Goal: Task Accomplishment & Management: Use online tool/utility

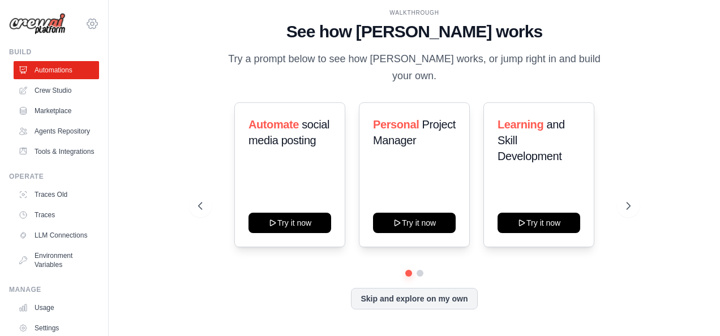
click at [85, 23] on icon at bounding box center [92, 24] width 14 height 14
click at [182, 172] on div "WALKTHROUGH See how CrewAI works Try a prompt below to see how CrewAI works, or…" at bounding box center [414, 168] width 575 height 314
click at [45, 160] on link "Tools & Integrations" at bounding box center [57, 152] width 85 height 18
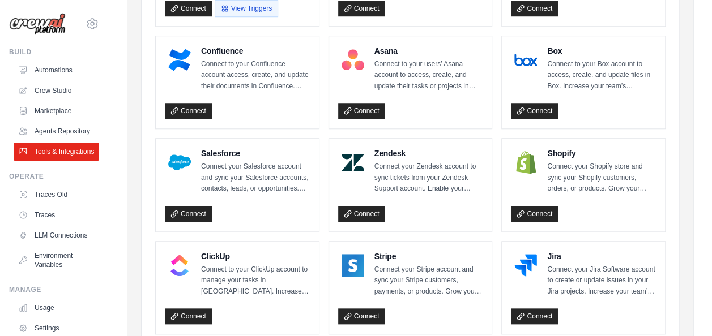
scroll to position [445, 0]
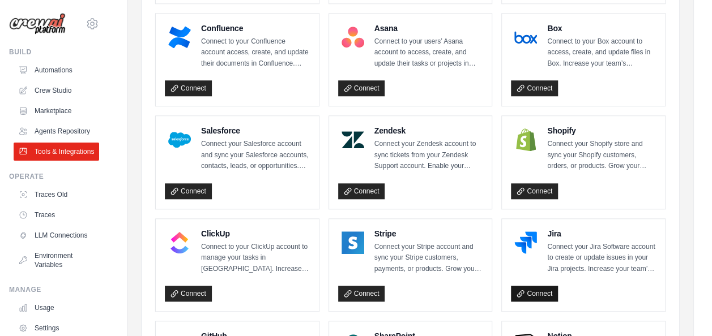
click at [535, 286] on link "Connect" at bounding box center [534, 294] width 47 height 16
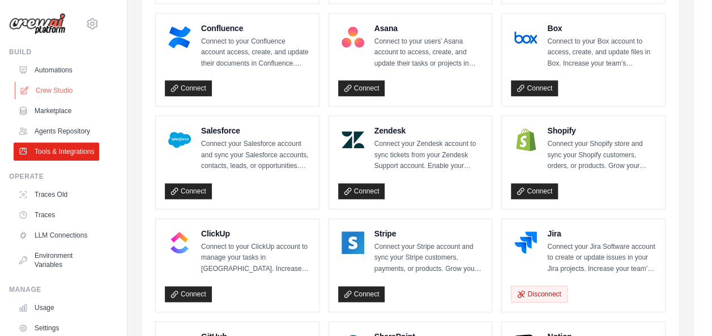
click at [55, 87] on link "Crew Studio" at bounding box center [57, 91] width 85 height 18
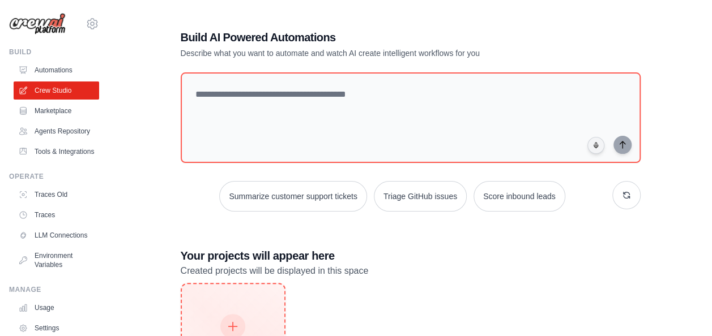
click at [239, 315] on div "Create New Start fresh project" at bounding box center [233, 339] width 54 height 49
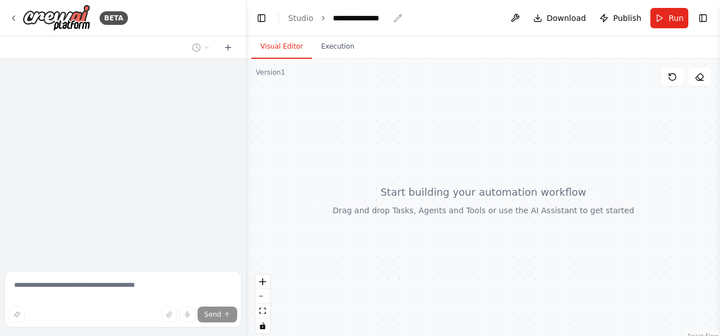
click at [371, 19] on div "**********" at bounding box center [361, 17] width 57 height 11
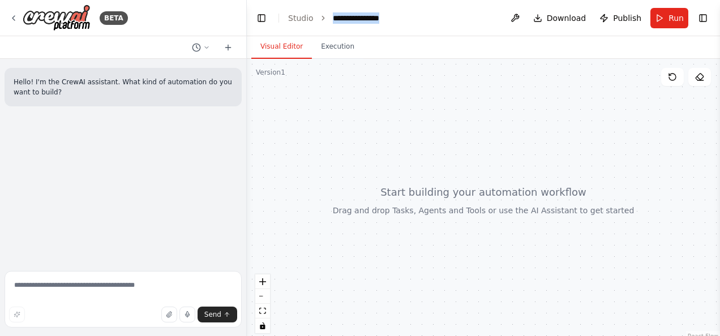
drag, startPoint x: 329, startPoint y: 16, endPoint x: 388, endPoint y: 25, distance: 59.6
click at [388, 25] on header "**********" at bounding box center [483, 18] width 473 height 36
click at [80, 289] on textarea at bounding box center [123, 299] width 237 height 57
type textarea "*"
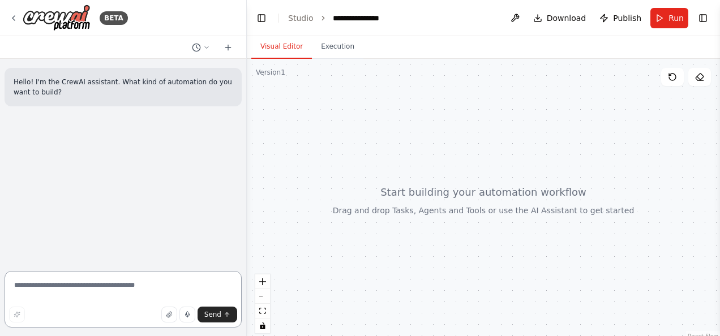
type textarea "*"
click at [105, 284] on textarea at bounding box center [123, 299] width 237 height 57
paste textarea "**********"
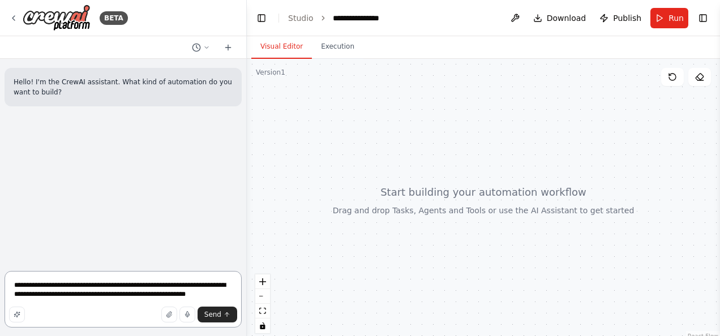
click at [106, 288] on textarea "**********" at bounding box center [123, 299] width 237 height 57
paste textarea "**********"
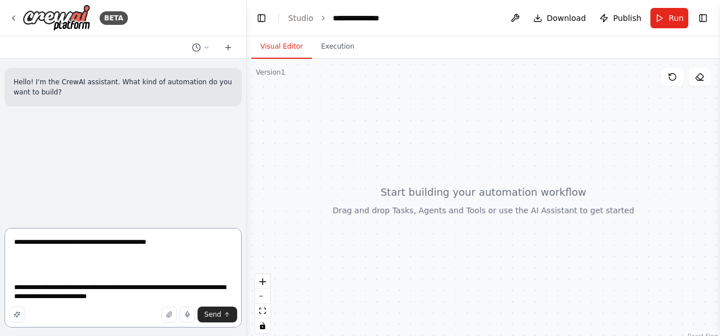
click at [164, 246] on textarea "**********" at bounding box center [123, 278] width 237 height 100
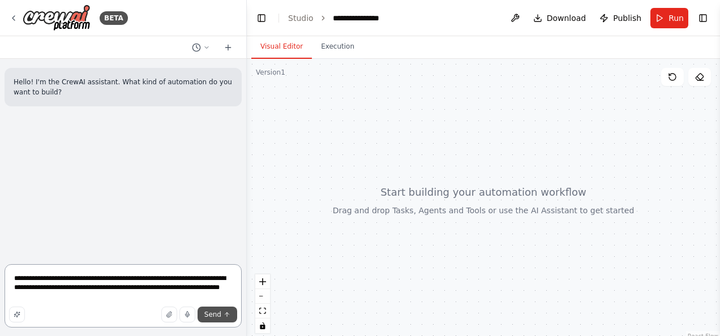
type textarea "**********"
click at [211, 315] on span "Send" at bounding box center [212, 314] width 17 height 9
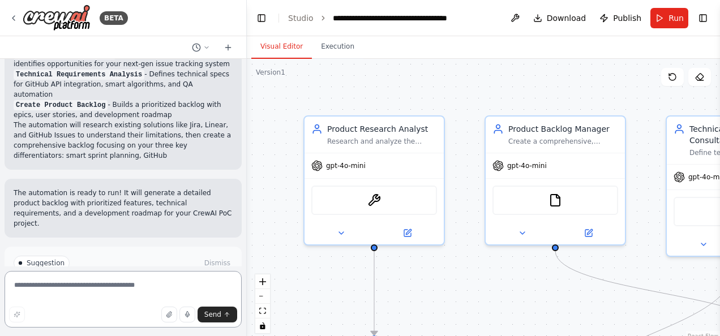
scroll to position [946, 0]
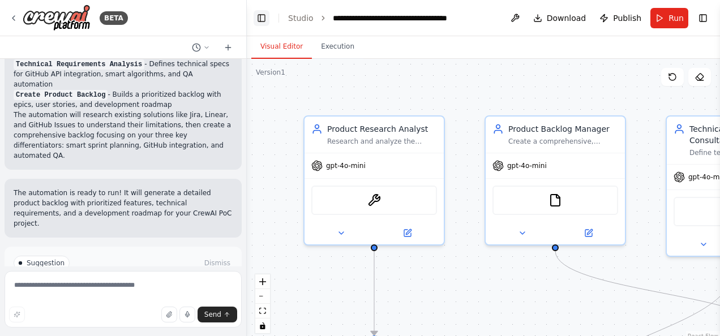
click at [264, 16] on button "Toggle Left Sidebar" at bounding box center [262, 18] width 16 height 16
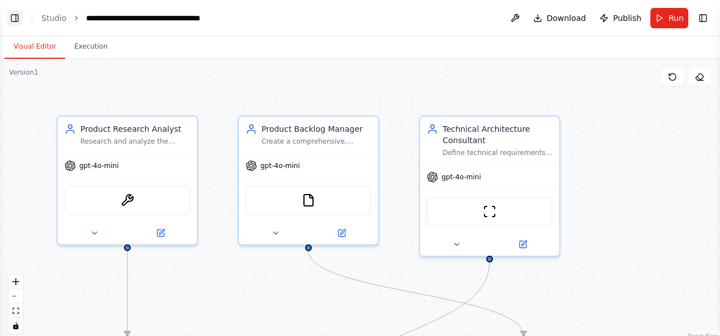
click at [16, 17] on button "Toggle Left Sidebar" at bounding box center [15, 18] width 16 height 16
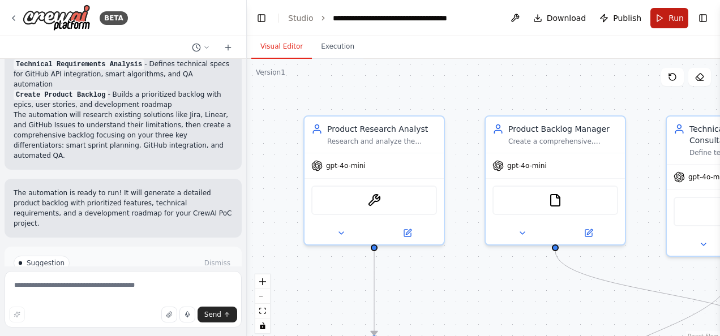
click at [671, 18] on span "Run" at bounding box center [675, 17] width 15 height 11
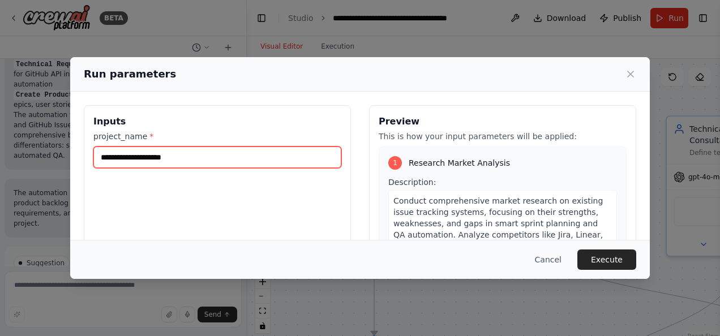
click at [209, 161] on input "project_name *" at bounding box center [217, 158] width 248 height 22
paste input "**********"
type input "**********"
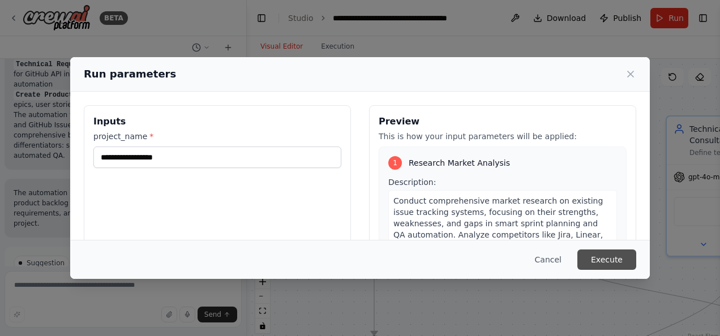
click at [602, 259] on button "Execute" at bounding box center [606, 260] width 59 height 20
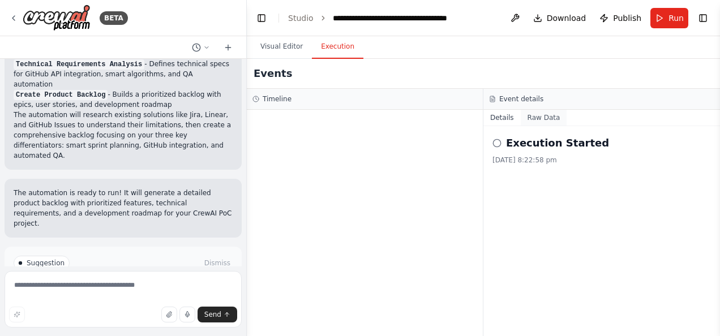
click at [539, 117] on button "Raw Data" at bounding box center [544, 118] width 46 height 16
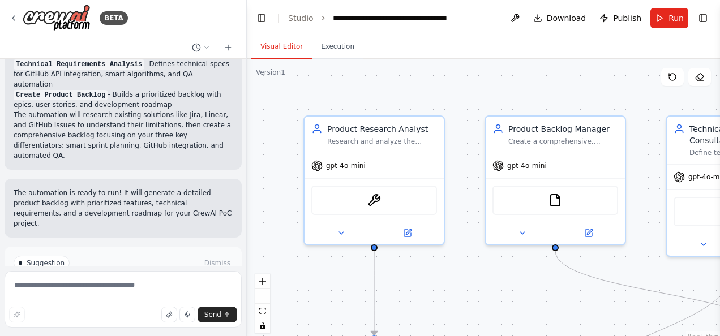
click at [280, 45] on button "Visual Editor" at bounding box center [281, 47] width 61 height 24
click at [261, 16] on button "Toggle Left Sidebar" at bounding box center [262, 18] width 16 height 16
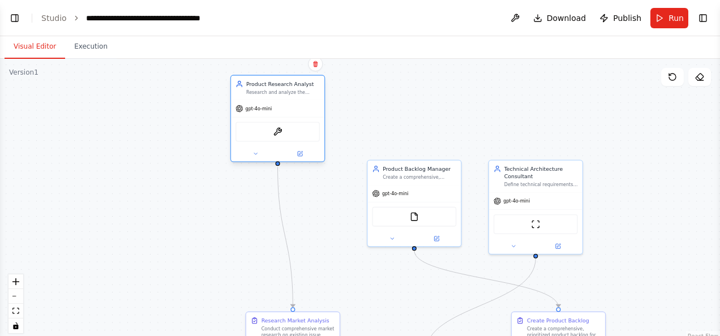
drag, startPoint x: 316, startPoint y: 199, endPoint x: 299, endPoint y: 119, distance: 81.7
click at [299, 117] on div "gpt-4o-mini" at bounding box center [277, 108] width 93 height 16
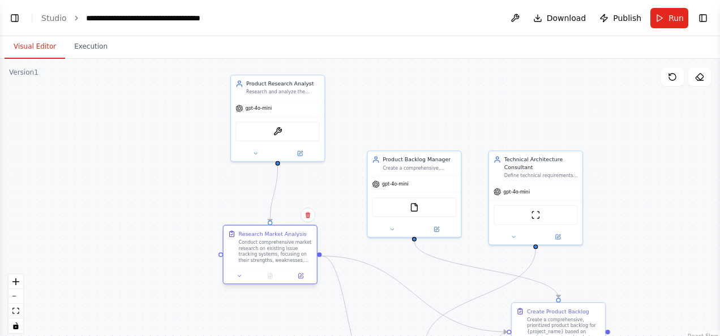
drag, startPoint x: 300, startPoint y: 322, endPoint x: 277, endPoint y: 235, distance: 89.0
click at [277, 235] on div "Research Market Analysis" at bounding box center [273, 233] width 68 height 7
click at [305, 276] on button at bounding box center [301, 276] width 26 height 9
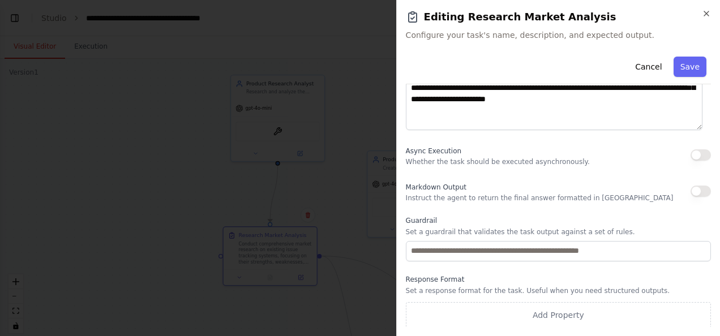
scroll to position [0, 0]
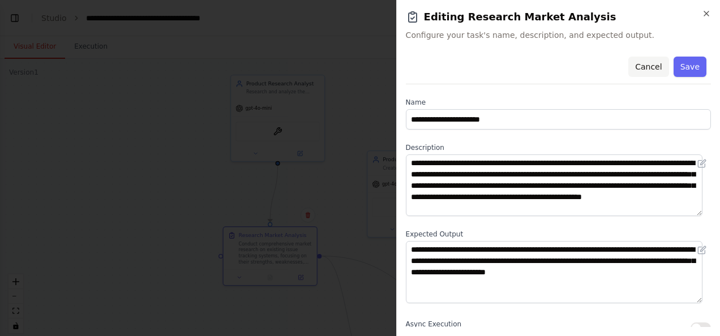
click at [642, 67] on button "Cancel" at bounding box center [648, 67] width 40 height 20
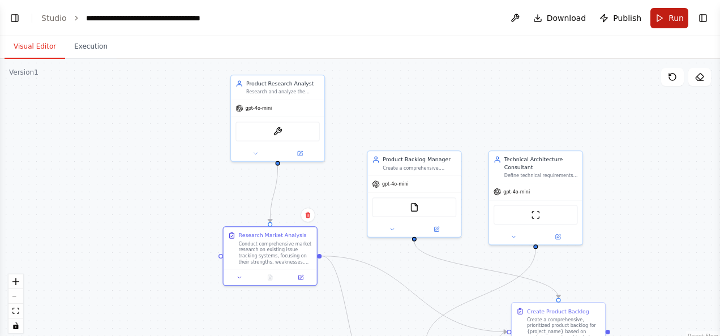
click at [674, 15] on span "Run" at bounding box center [675, 17] width 15 height 11
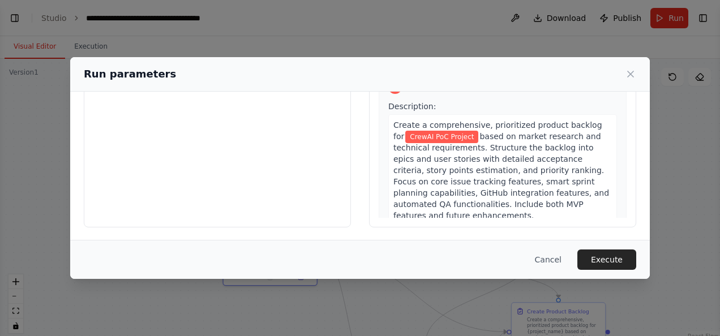
scroll to position [464, 0]
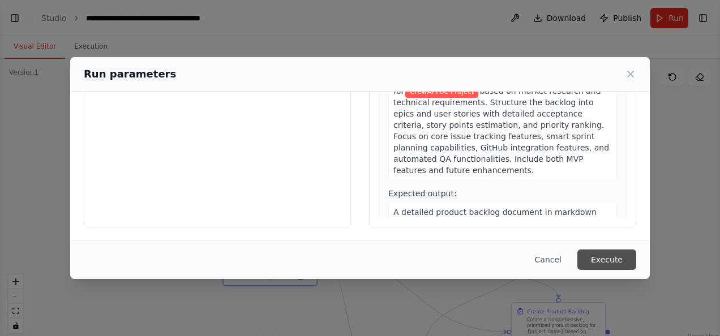
click at [616, 264] on button "Execute" at bounding box center [606, 260] width 59 height 20
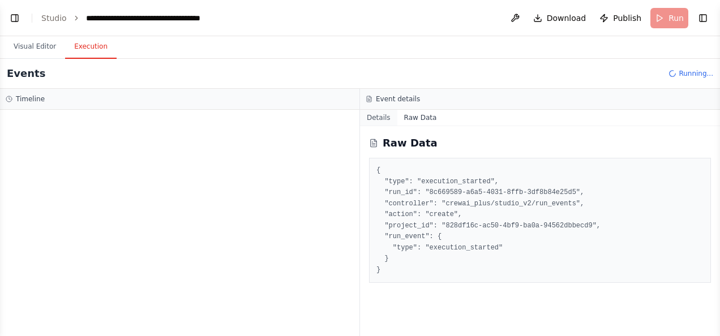
click at [382, 118] on button "Details" at bounding box center [378, 118] width 37 height 16
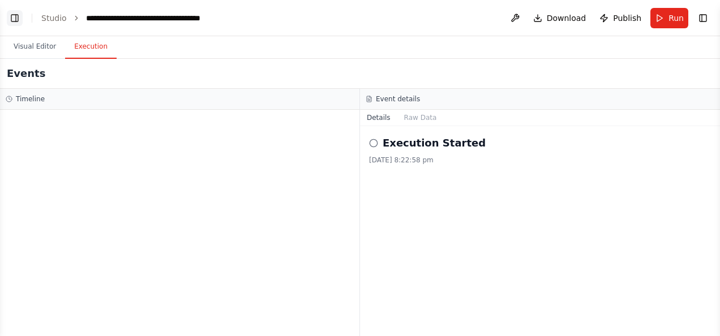
click at [14, 11] on button "Toggle Left Sidebar" at bounding box center [15, 18] width 16 height 16
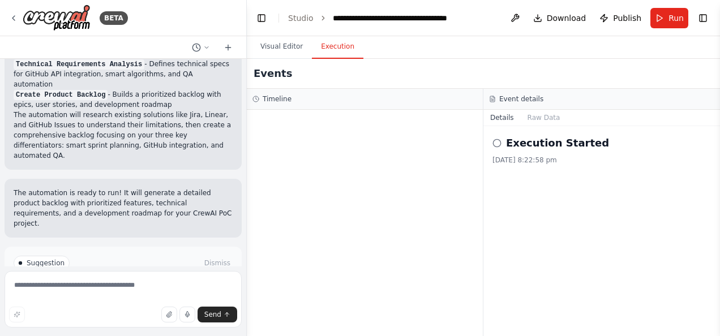
click at [164, 302] on button "Help fix error" at bounding box center [123, 311] width 219 height 18
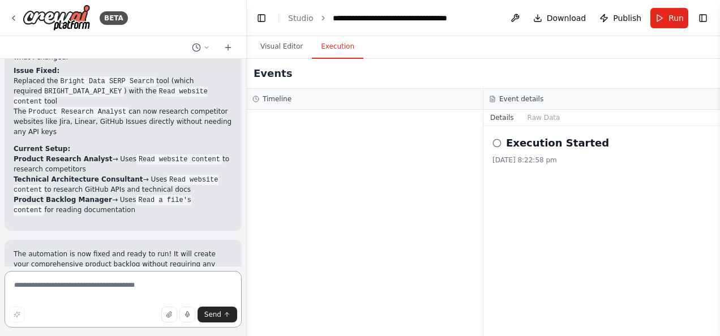
scroll to position [1535, 0]
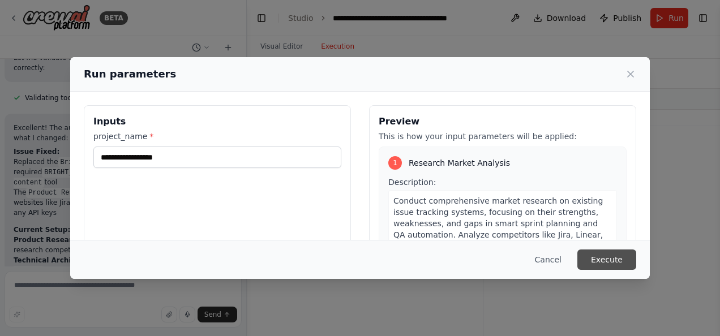
click at [606, 263] on button "Execute" at bounding box center [606, 260] width 59 height 20
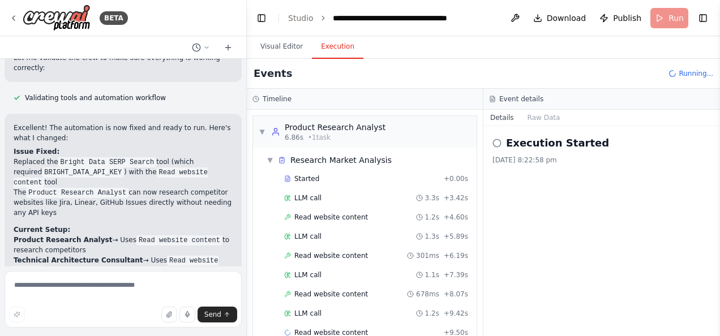
scroll to position [18, 0]
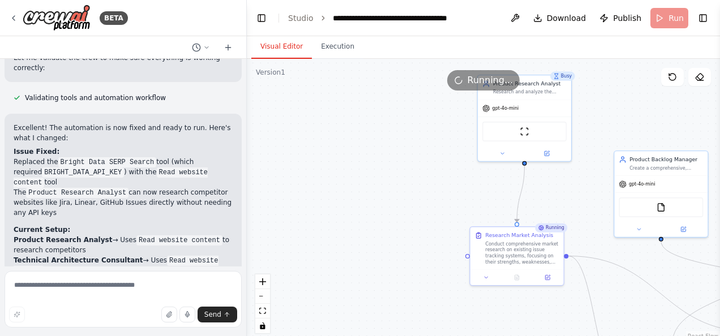
click at [271, 46] on button "Visual Editor" at bounding box center [281, 47] width 61 height 24
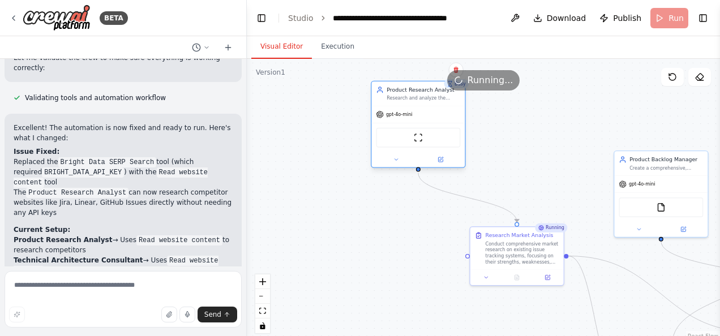
drag, startPoint x: 500, startPoint y: 139, endPoint x: 397, endPoint y: 144, distance: 103.1
click at [397, 144] on div "ScrapeWebsiteTool" at bounding box center [418, 138] width 84 height 20
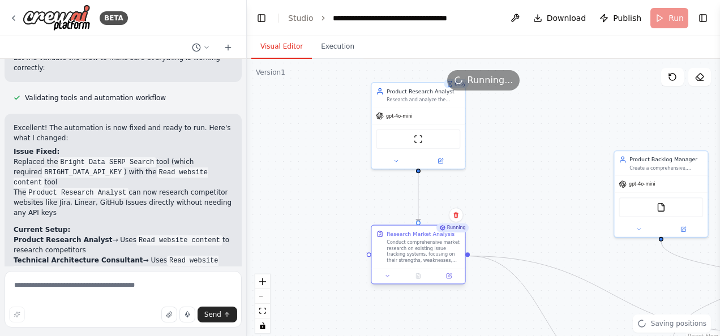
drag, startPoint x: 495, startPoint y: 259, endPoint x: 395, endPoint y: 258, distance: 100.2
click at [395, 258] on div "Conduct comprehensive market research on existing issue tracking systems, focus…" at bounding box center [424, 251] width 74 height 24
click at [332, 43] on button "Execution" at bounding box center [338, 47] width 52 height 24
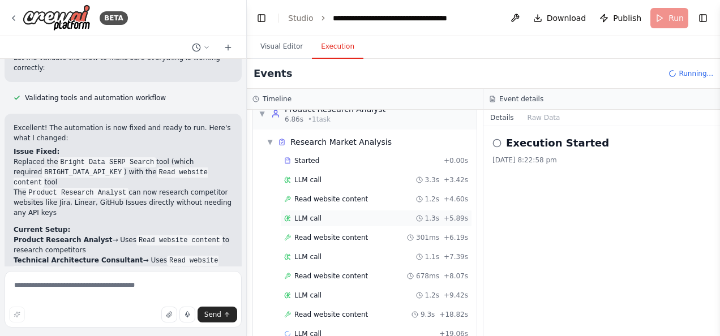
click at [315, 216] on span "LLM call" at bounding box center [307, 218] width 27 height 9
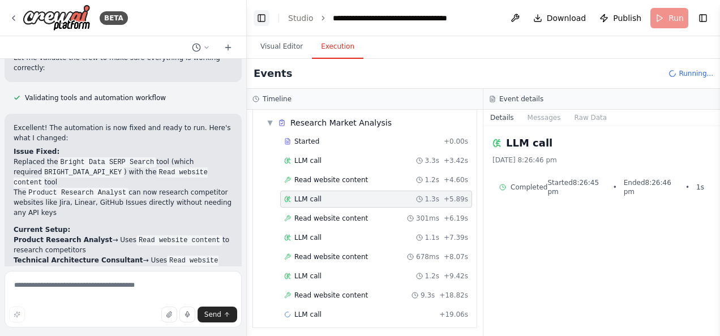
click at [260, 15] on button "Toggle Left Sidebar" at bounding box center [262, 18] width 16 height 16
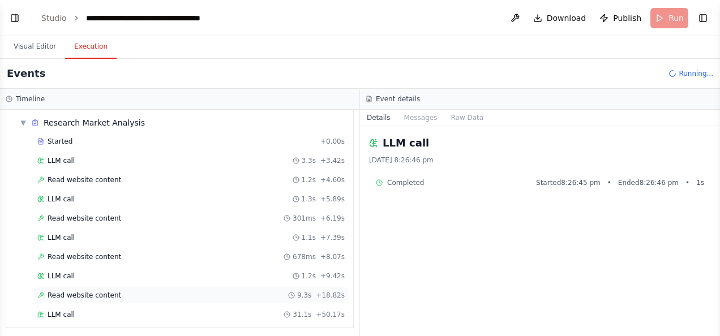
click at [169, 291] on div "Read website content 9.3s + 18.82s" at bounding box center [190, 295] width 307 height 9
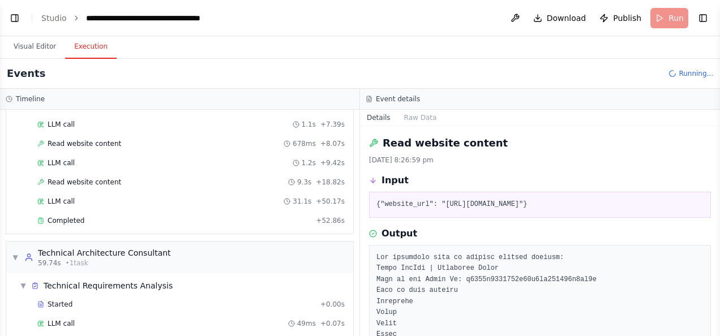
scroll to position [196, 0]
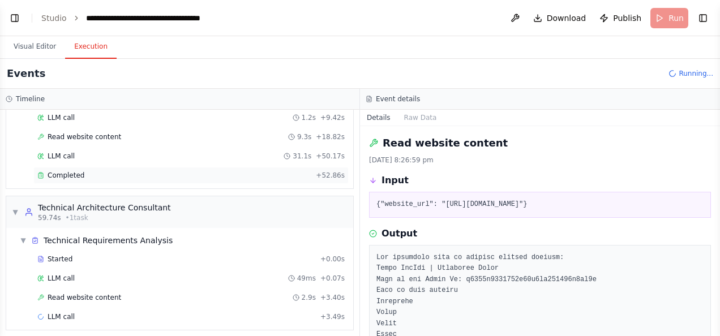
click at [62, 171] on span "Completed" at bounding box center [66, 175] width 37 height 9
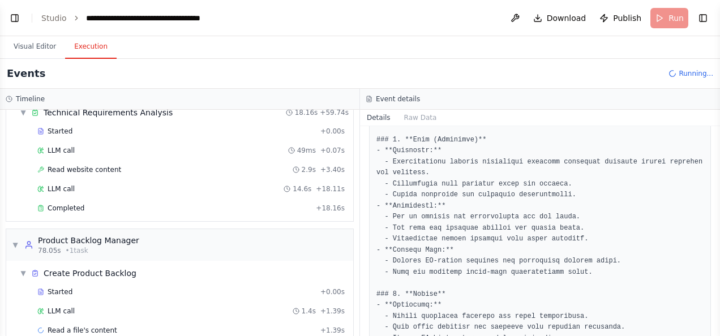
scroll to position [335, 0]
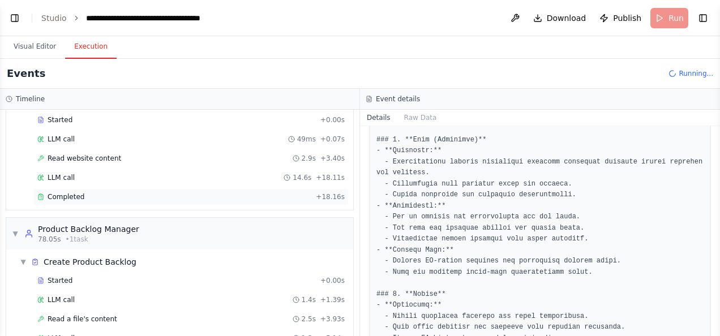
click at [73, 192] on span "Completed" at bounding box center [66, 196] width 37 height 9
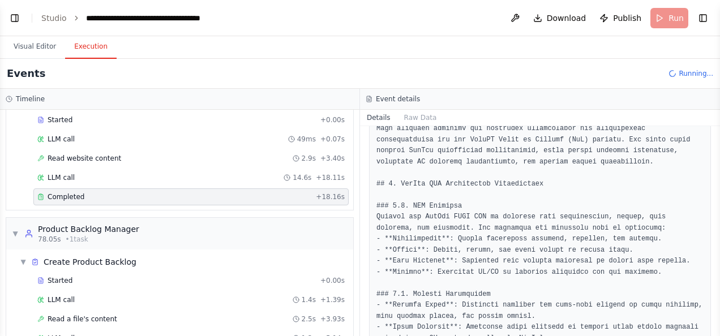
drag, startPoint x: 717, startPoint y: 194, endPoint x: 719, endPoint y: 281, distance: 87.2
click at [719, 281] on html "BETA Hello! I'm the CrewAI assistant. What kind of automation do you want to bu…" at bounding box center [360, 168] width 720 height 336
click at [717, 327] on button "Toggle Sidebar" at bounding box center [719, 168] width 9 height 336
click at [717, 329] on button "Toggle Sidebar" at bounding box center [719, 168] width 9 height 336
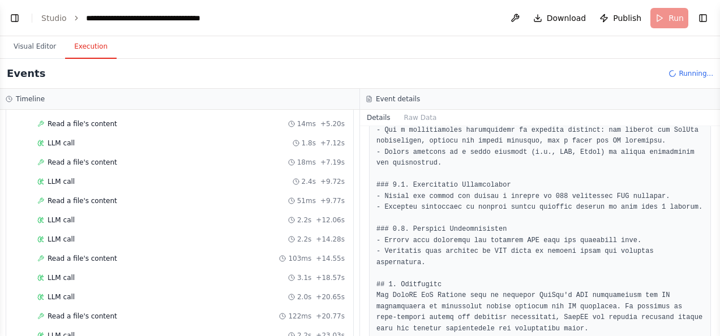
scroll to position [599, 0]
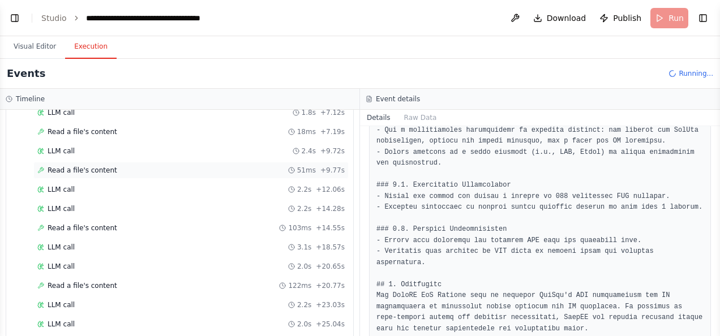
click at [112, 166] on div "Read a file's content 51ms + 9.77s" at bounding box center [190, 170] width 307 height 9
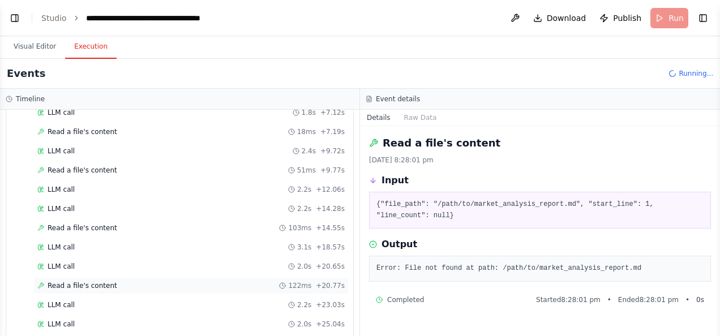
click at [101, 281] on span "Read a file's content" at bounding box center [83, 285] width 70 height 9
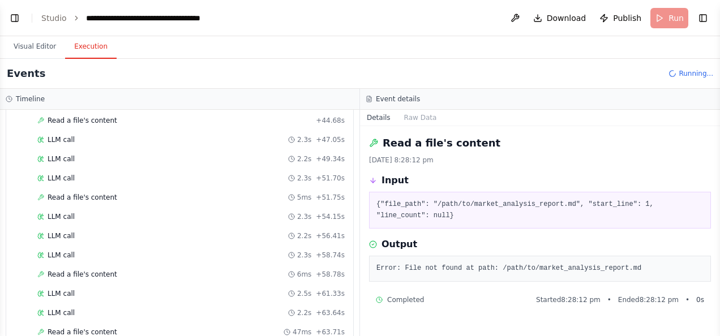
scroll to position [798, 0]
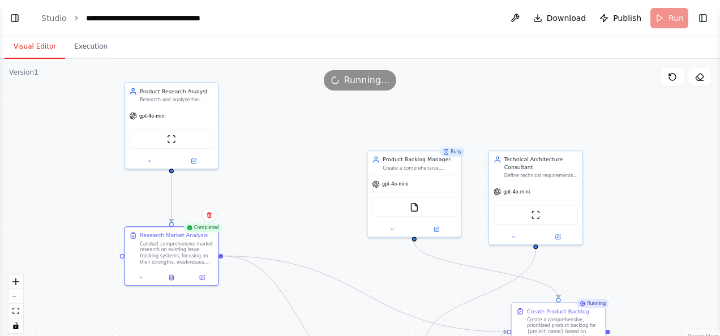
click at [34, 46] on button "Visual Editor" at bounding box center [35, 47] width 61 height 24
click at [17, 16] on button "Toggle Left Sidebar" at bounding box center [15, 18] width 16 height 16
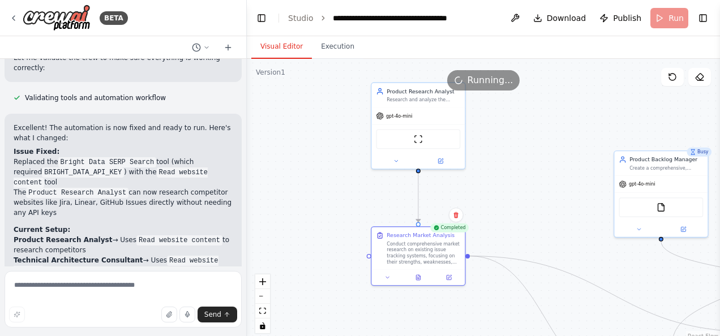
click at [164, 276] on code "Read a file's content" at bounding box center [103, 286] width 178 height 20
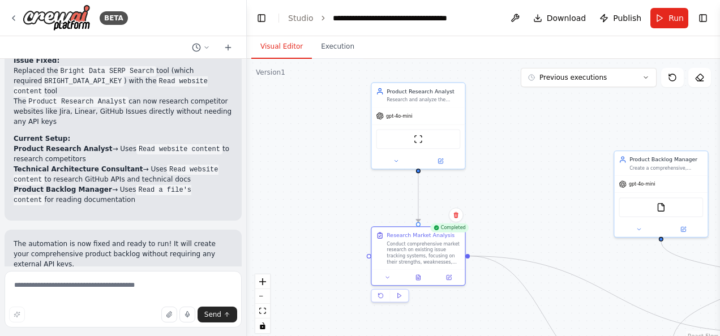
click at [29, 299] on span "Suggestion" at bounding box center [46, 303] width 38 height 9
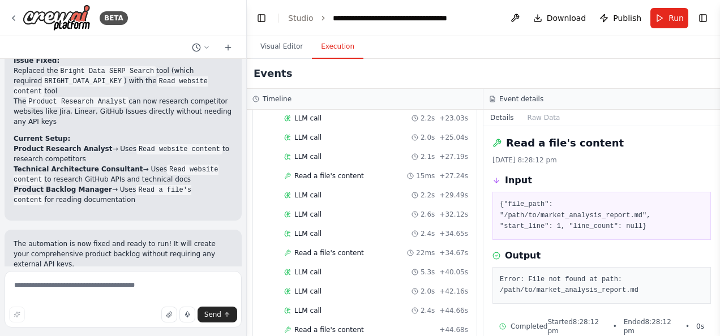
click at [341, 43] on button "Execution" at bounding box center [338, 47] width 52 height 24
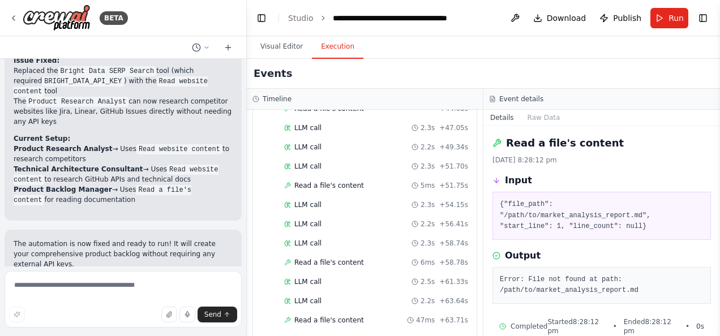
scroll to position [1034, 0]
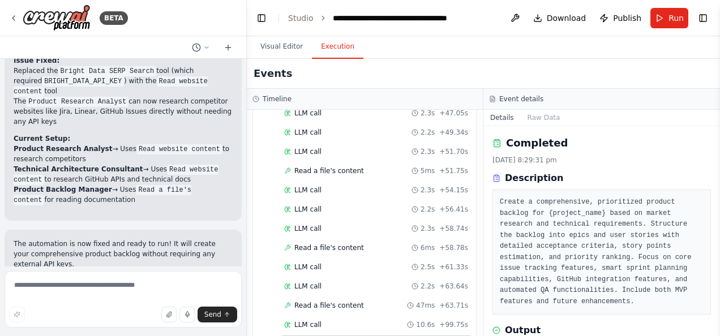
click at [715, 327] on button "Toggle Sidebar" at bounding box center [719, 168] width 9 height 336
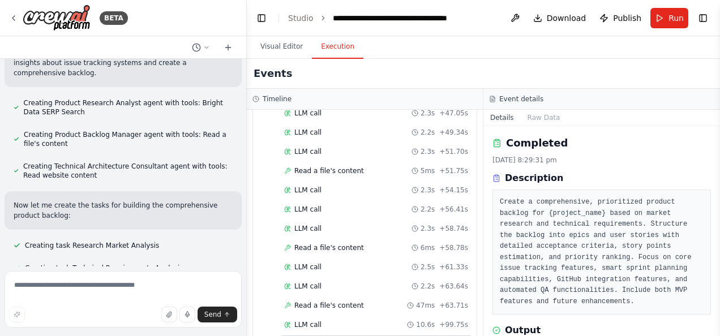
scroll to position [0, 0]
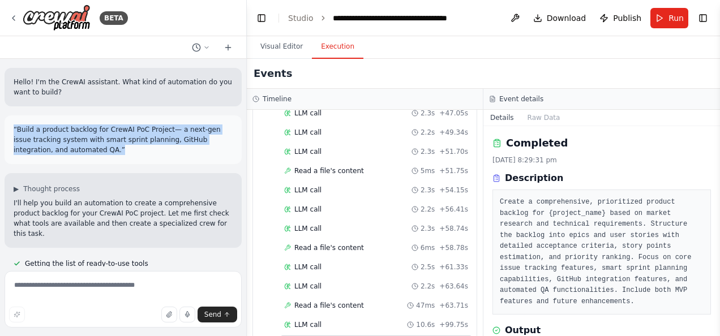
drag, startPoint x: 12, startPoint y: 127, endPoint x: 97, endPoint y: 149, distance: 87.7
click at [97, 149] on div "“Build a product backlog for CrewAI PoC Project— a next-gen issue tracking syst…" at bounding box center [123, 139] width 237 height 49
copy p "“Build a product backlog for CrewAI PoC Project— a next-gen issue tracking syst…"
click at [715, 163] on button "Toggle Sidebar" at bounding box center [719, 168] width 9 height 336
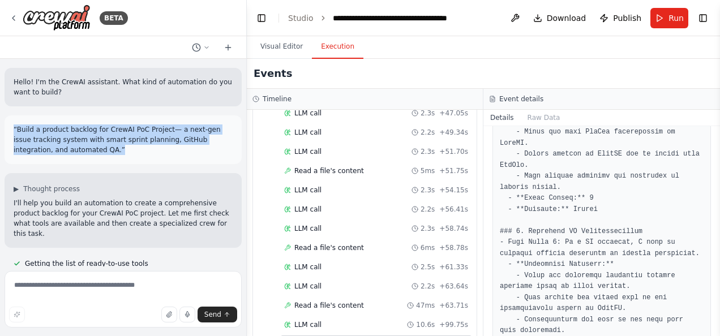
scroll to position [595, 0]
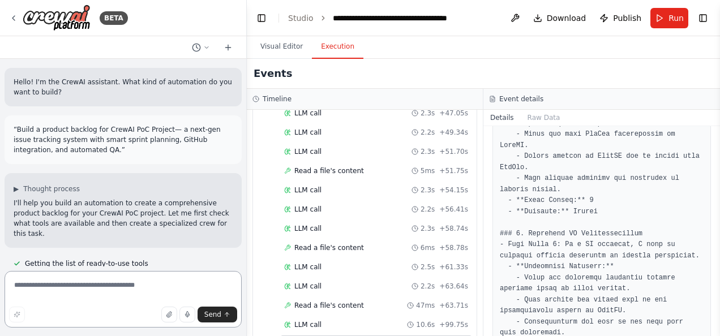
click at [100, 289] on textarea at bounding box center [123, 299] width 237 height 57
paste textarea "**********"
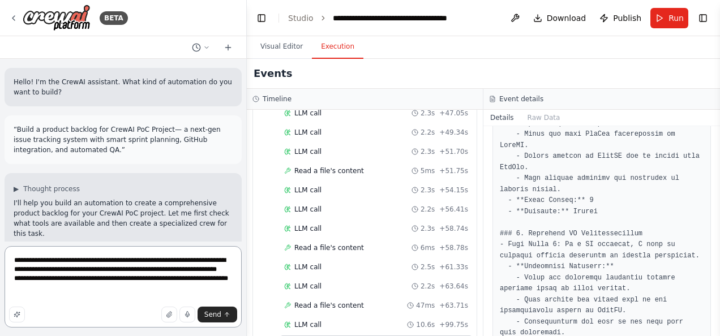
drag, startPoint x: 100, startPoint y: 263, endPoint x: 158, endPoint y: 260, distance: 58.4
click at [158, 260] on textarea "**********" at bounding box center [123, 287] width 237 height 82
click at [67, 300] on textarea "**********" at bounding box center [123, 287] width 237 height 82
paste textarea "**********"
click at [67, 300] on textarea "**********" at bounding box center [123, 287] width 237 height 82
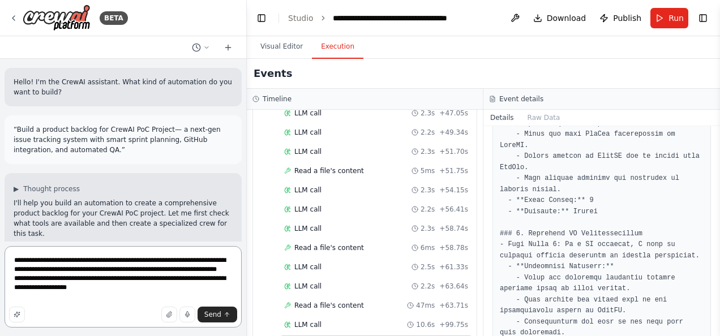
click at [115, 297] on textarea "**********" at bounding box center [123, 287] width 237 height 82
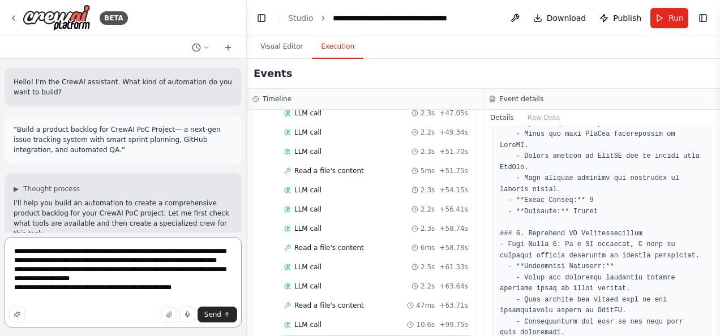
drag, startPoint x: 15, startPoint y: 299, endPoint x: 187, endPoint y: 300, distance: 172.1
click at [187, 300] on textarea "**********" at bounding box center [123, 282] width 237 height 91
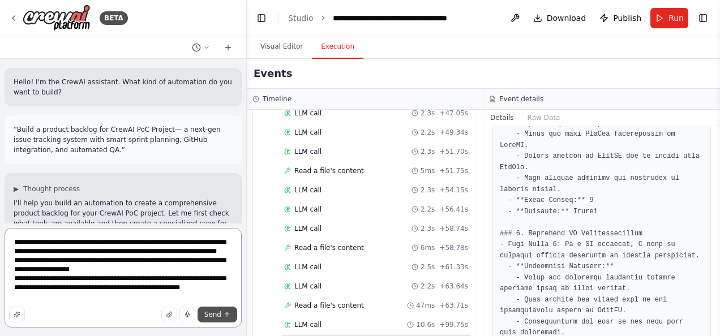
type textarea "**********"
click at [212, 315] on span "Send" at bounding box center [212, 314] width 17 height 9
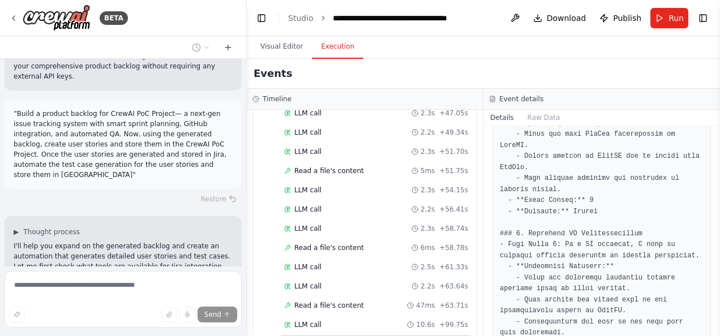
scroll to position [1746, 0]
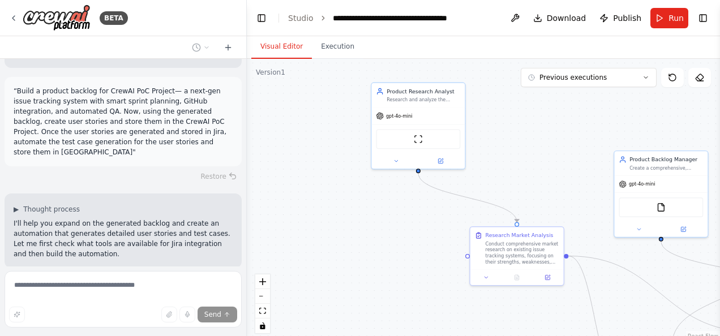
click at [283, 43] on button "Visual Editor" at bounding box center [281, 47] width 61 height 24
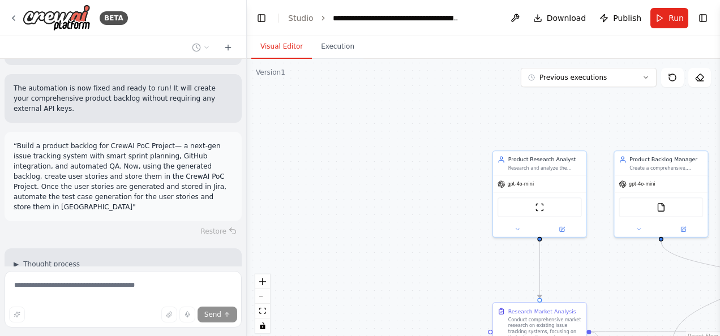
scroll to position [2051, 0]
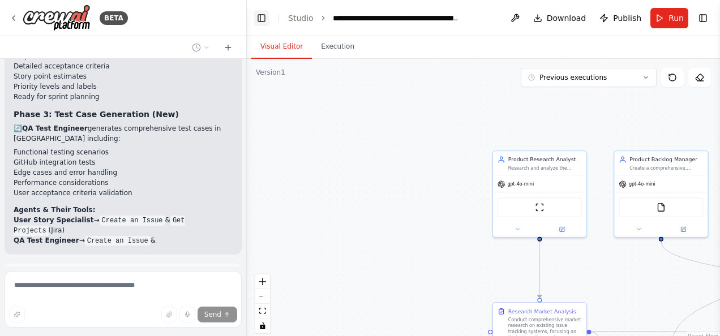
click at [257, 22] on button "Toggle Left Sidebar" at bounding box center [262, 18] width 16 height 16
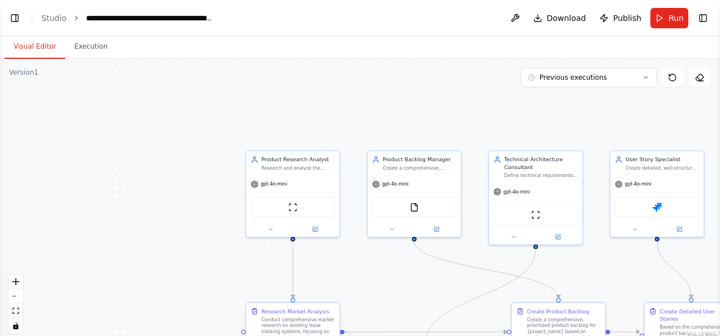
scroll to position [2612, 0]
click at [14, 16] on button "Toggle Left Sidebar" at bounding box center [15, 18] width 16 height 16
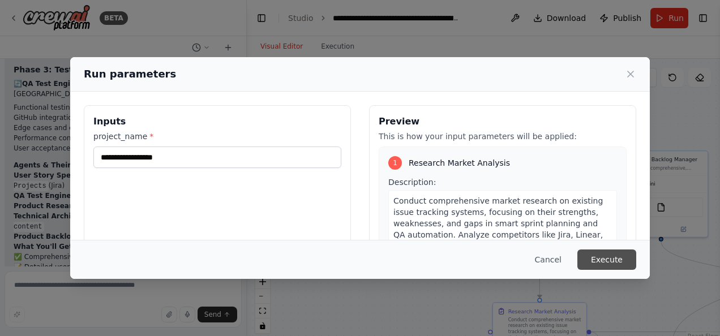
click at [618, 263] on button "Execute" at bounding box center [606, 260] width 59 height 20
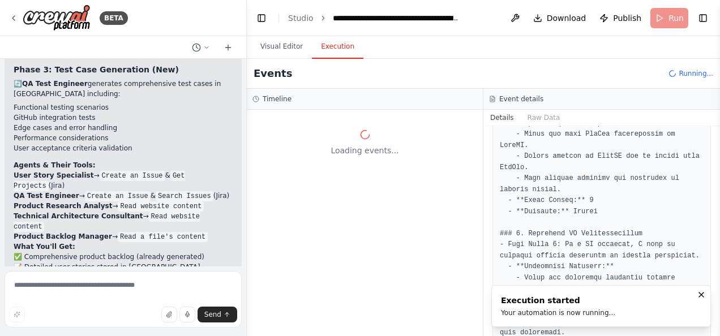
scroll to position [0, 0]
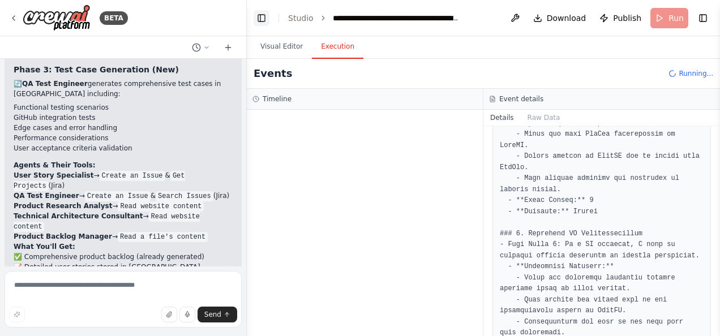
click at [260, 20] on button "Toggle Left Sidebar" at bounding box center [262, 18] width 16 height 16
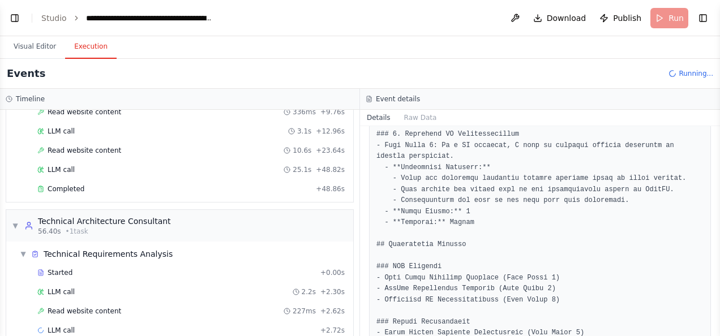
scroll to position [184, 0]
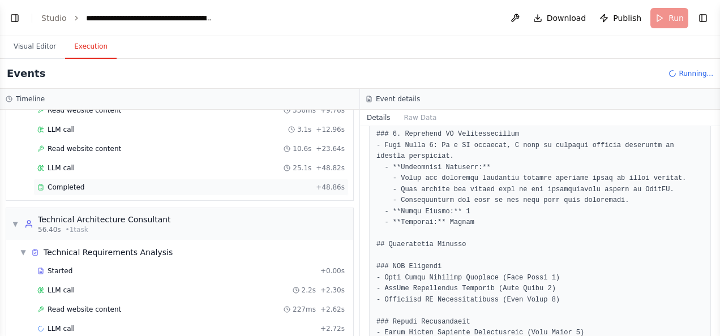
click at [72, 183] on span "Completed" at bounding box center [66, 187] width 37 height 9
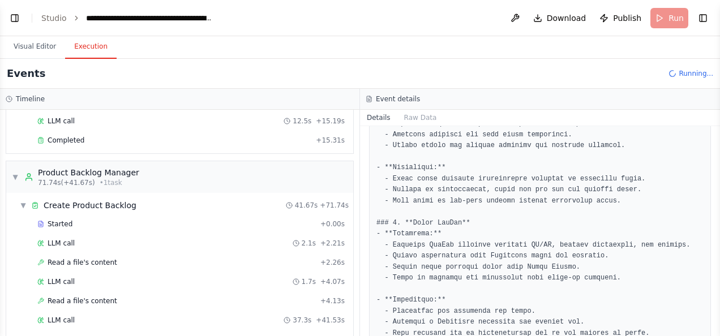
scroll to position [513, 0]
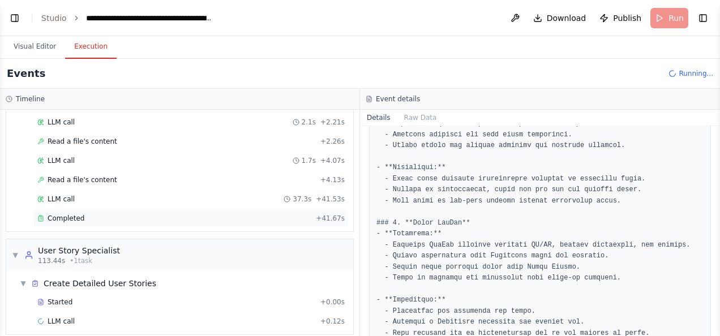
click at [100, 214] on div "Completed" at bounding box center [174, 218] width 274 height 9
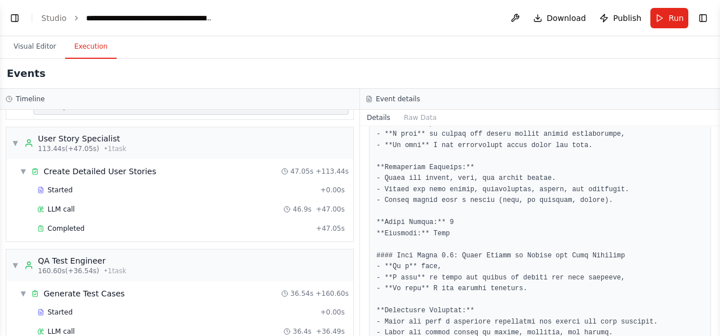
scroll to position [652, 0]
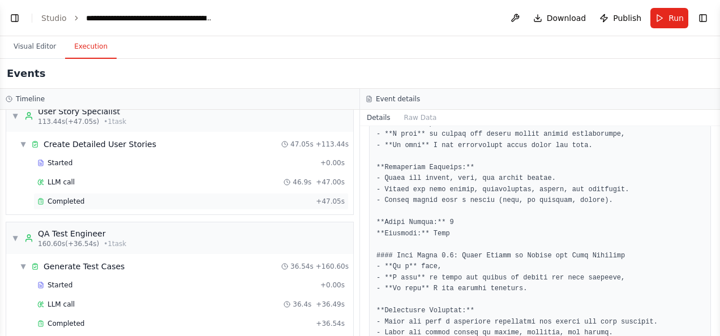
click at [100, 197] on div "Completed" at bounding box center [174, 201] width 274 height 9
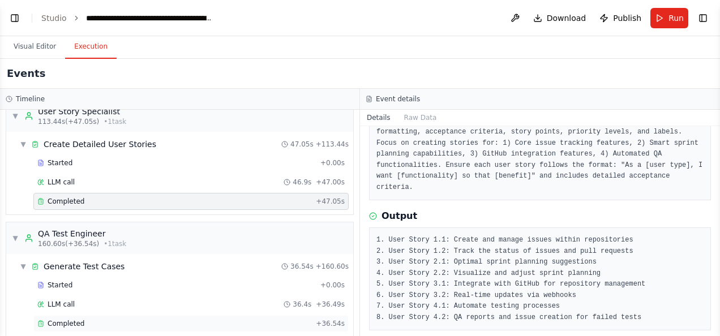
click at [119, 319] on div "Completed" at bounding box center [174, 323] width 274 height 9
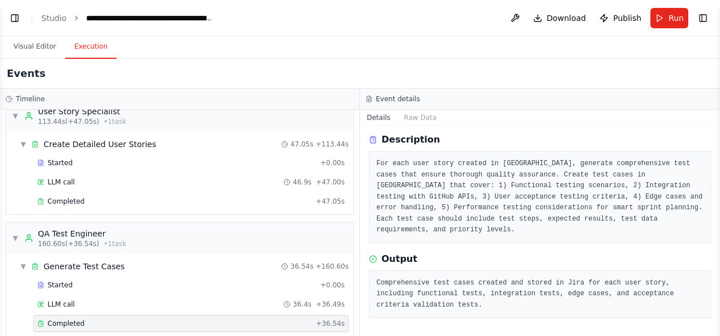
scroll to position [26, 0]
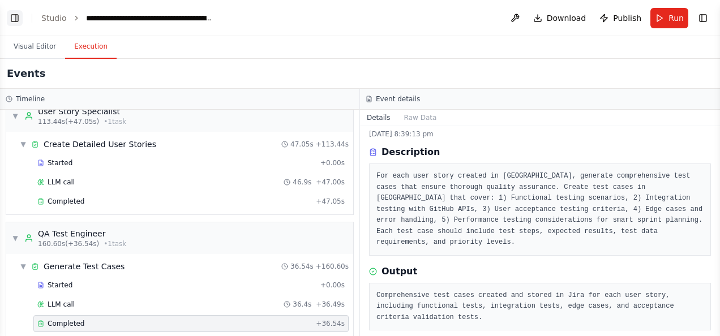
click at [16, 13] on button "Toggle Left Sidebar" at bounding box center [15, 18] width 16 height 16
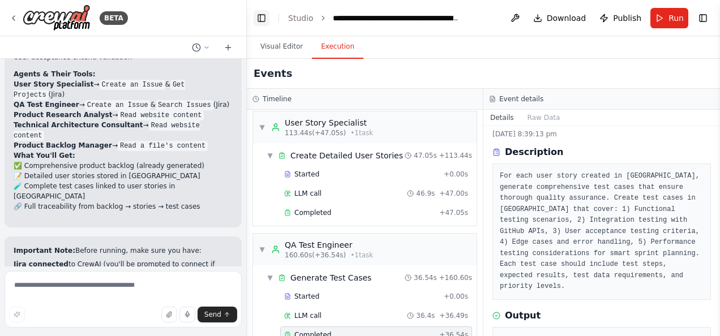
scroll to position [82, 0]
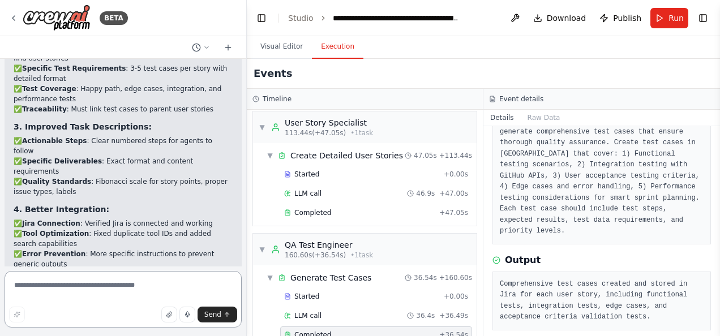
scroll to position [3783, 0]
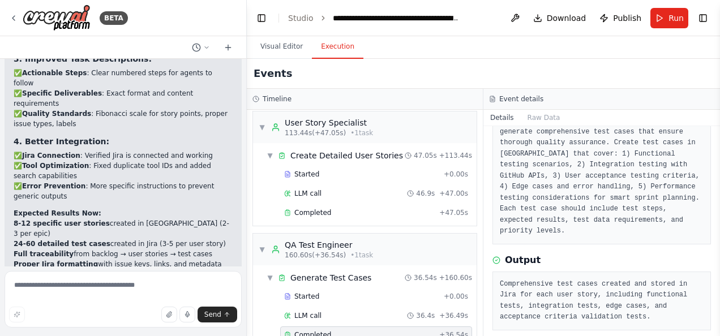
drag, startPoint x: 715, startPoint y: 267, endPoint x: 697, endPoint y: 170, distance: 99.1
click at [697, 170] on div "BETA Hello! I'm the CrewAI assistant. What kind of automation do you want to bu…" at bounding box center [360, 168] width 720 height 336
click at [715, 147] on button "Toggle Sidebar" at bounding box center [719, 168] width 9 height 336
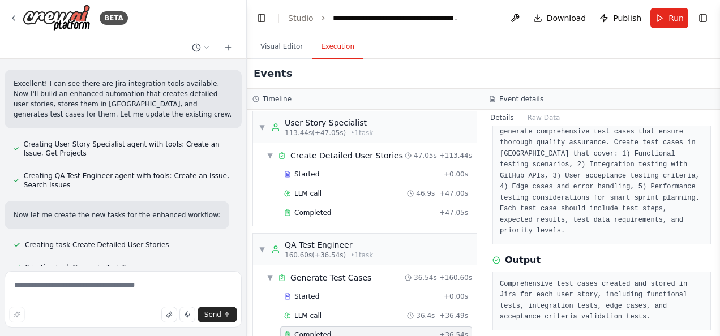
scroll to position [1718, 0]
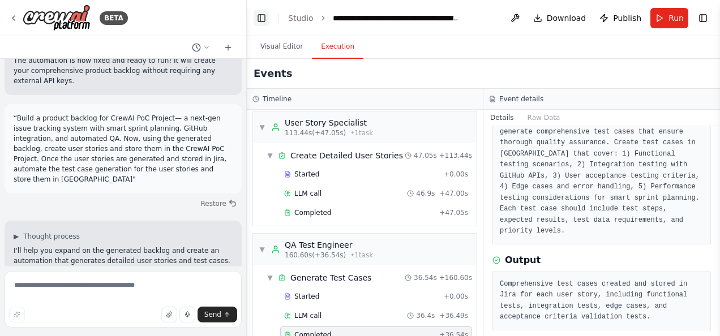
click at [267, 20] on button "Toggle Left Sidebar" at bounding box center [262, 18] width 16 height 16
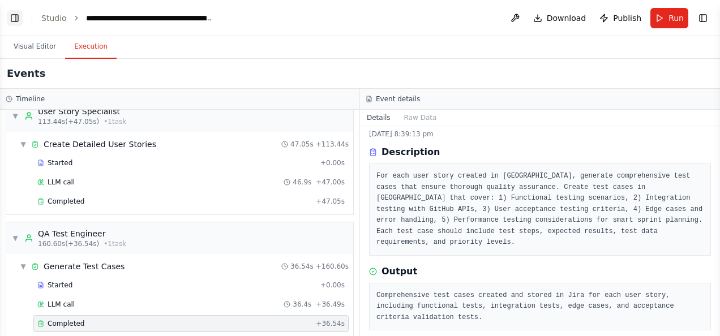
click at [18, 16] on button "Toggle Left Sidebar" at bounding box center [15, 18] width 16 height 16
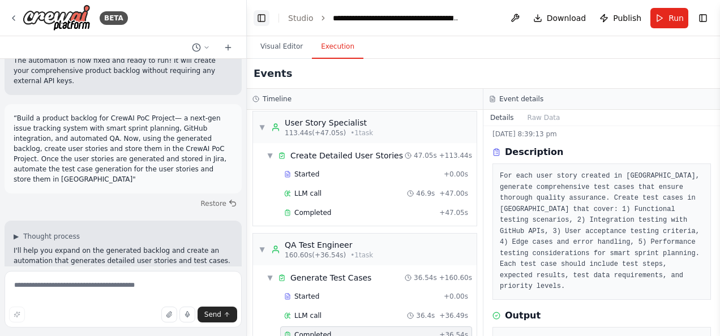
scroll to position [82, 0]
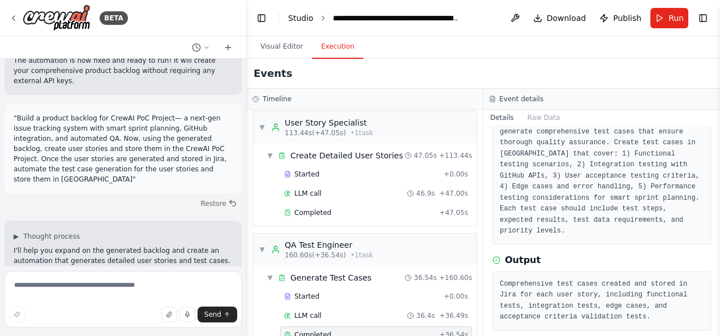
click at [294, 18] on link "Studio" at bounding box center [300, 18] width 25 height 9
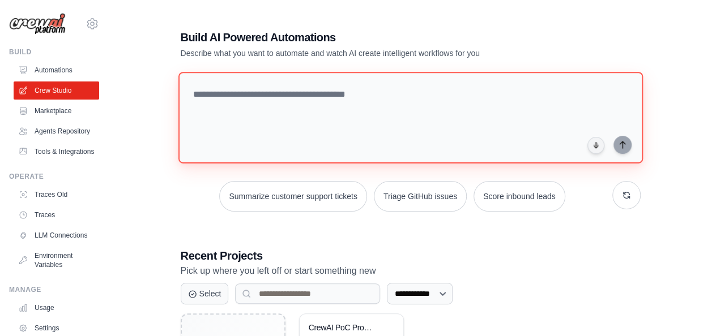
click at [224, 96] on textarea at bounding box center [410, 118] width 464 height 92
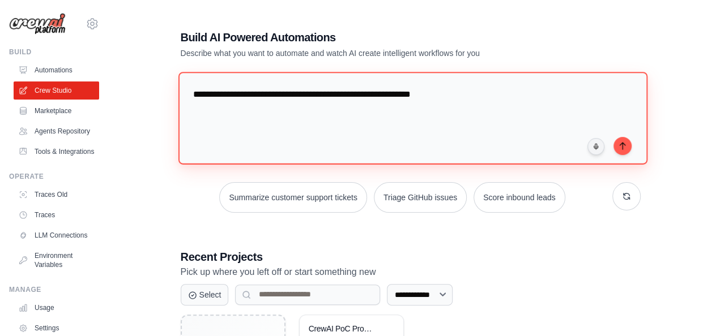
click at [432, 95] on textarea "**********" at bounding box center [412, 118] width 469 height 92
paste textarea "**********"
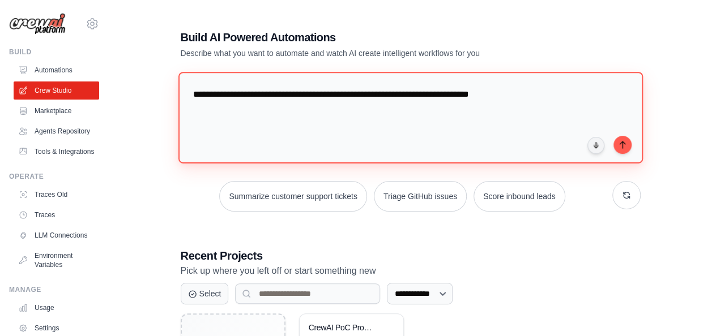
scroll to position [11, 0]
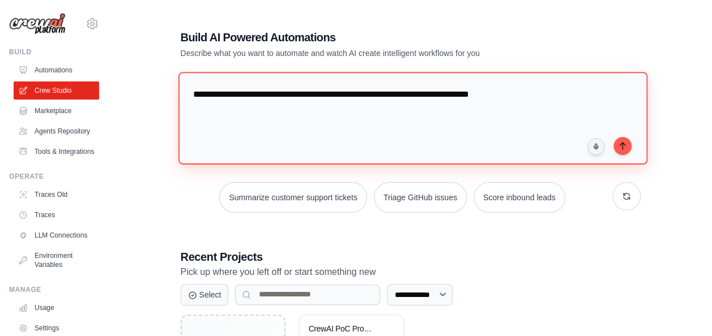
click at [526, 85] on textarea "**********" at bounding box center [412, 118] width 469 height 92
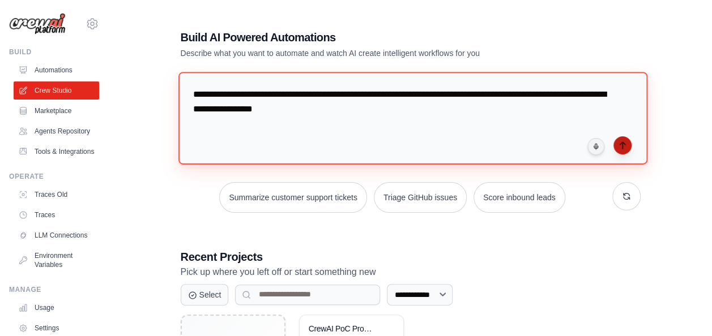
type textarea "**********"
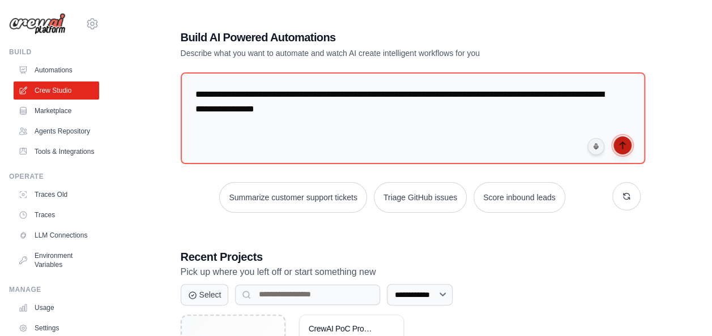
click at [623, 145] on icon "submit" at bounding box center [622, 145] width 9 height 9
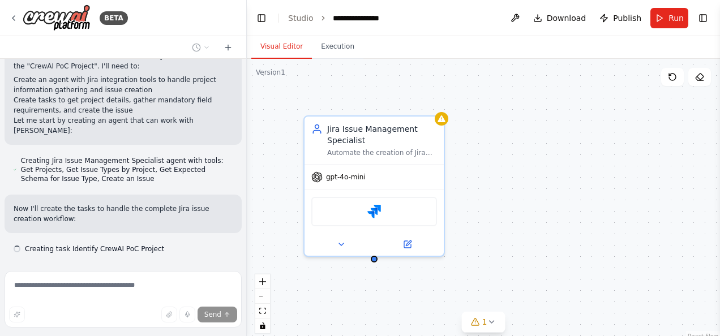
scroll to position [610, 0]
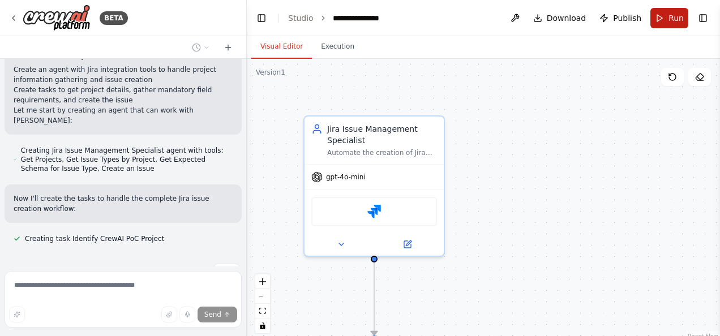
click at [670, 21] on span "Run" at bounding box center [675, 17] width 15 height 11
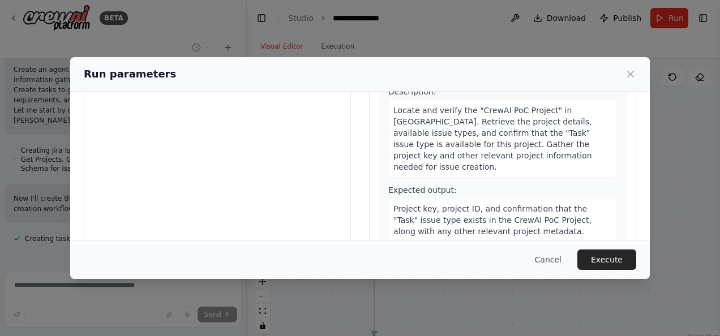
scroll to position [112, 0]
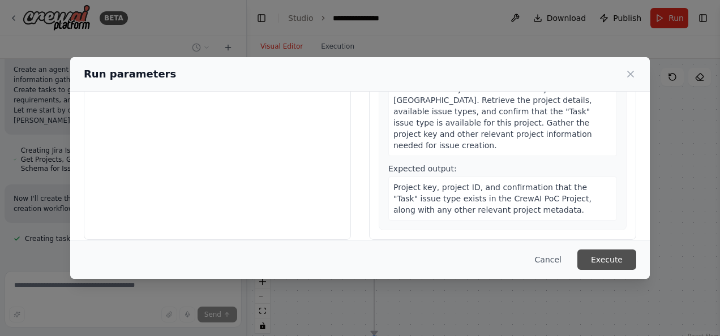
click at [603, 257] on button "Execute" at bounding box center [606, 260] width 59 height 20
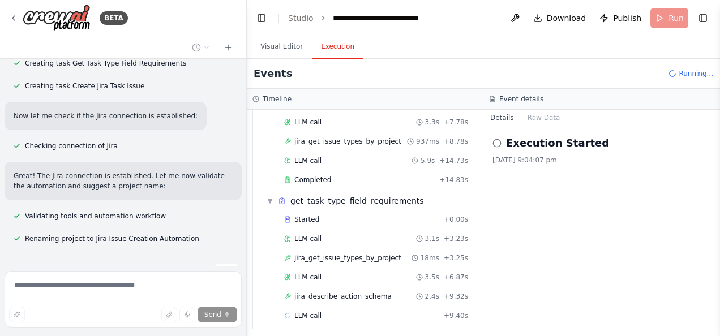
scroll to position [133, 0]
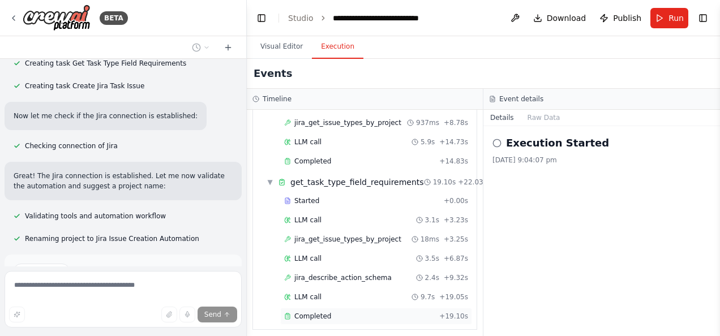
click at [322, 312] on span "Completed" at bounding box center [312, 316] width 37 height 9
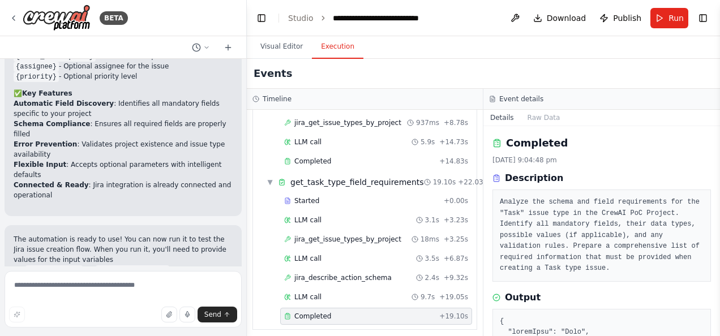
scroll to position [1280, 0]
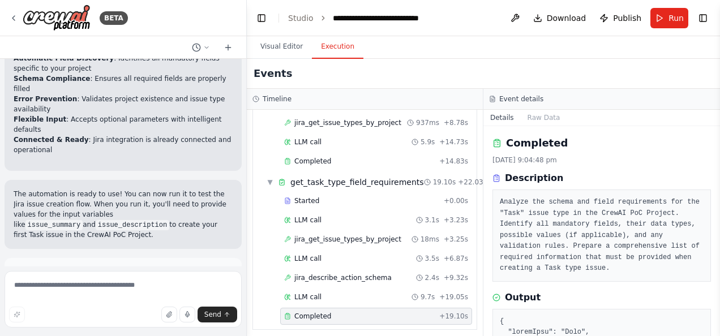
click at [175, 314] on button "Run Automation" at bounding box center [123, 323] width 219 height 18
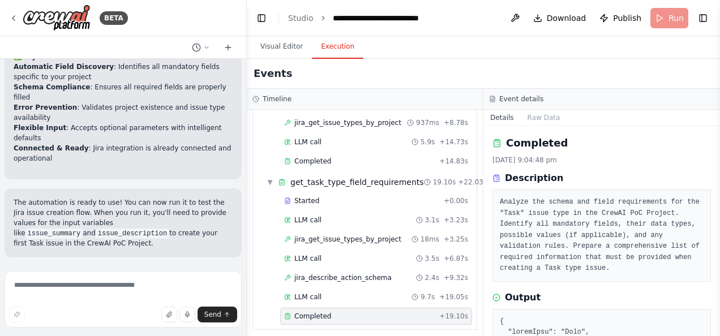
scroll to position [1189, 0]
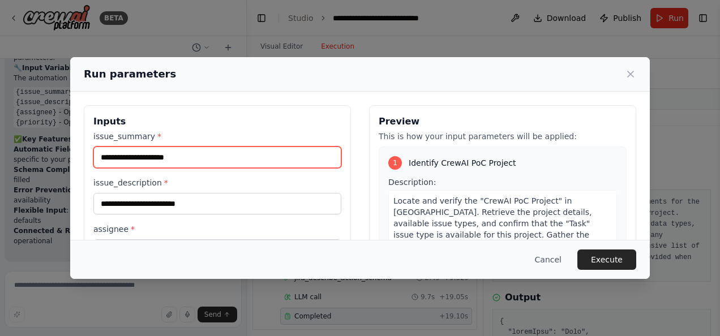
click at [209, 153] on input "issue_summary *" at bounding box center [217, 158] width 248 height 22
type input "**********"
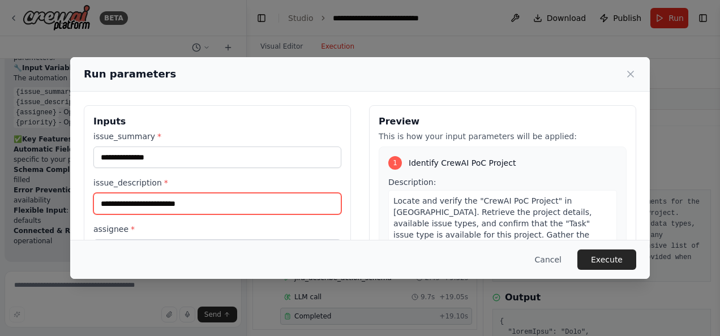
click at [202, 207] on input "issue_description *" at bounding box center [217, 204] width 248 height 22
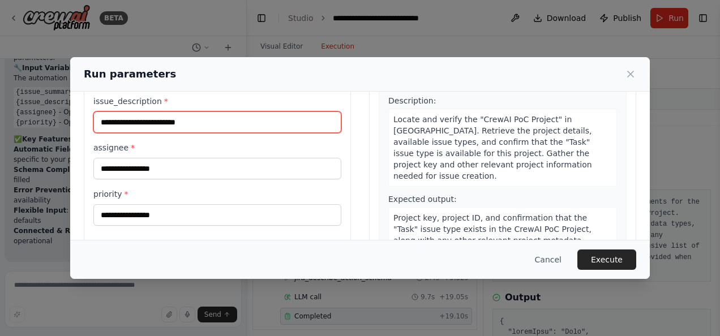
scroll to position [80, 0]
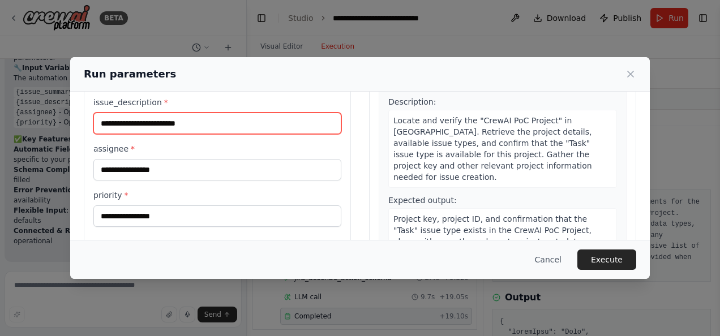
type input "**********"
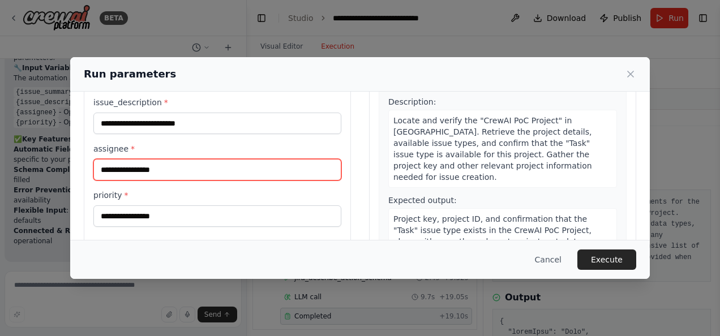
click at [181, 168] on input "assignee *" at bounding box center [217, 170] width 248 height 22
type input "*"
type input "**********"
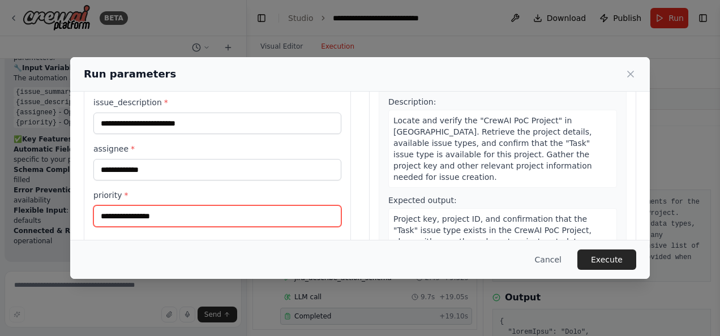
click at [149, 218] on input "priority *" at bounding box center [217, 216] width 248 height 22
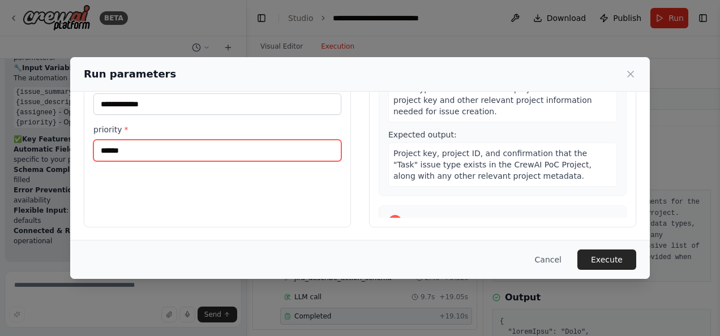
scroll to position [23, 0]
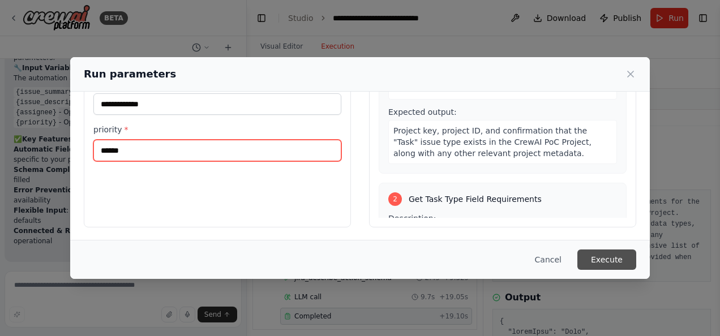
type input "******"
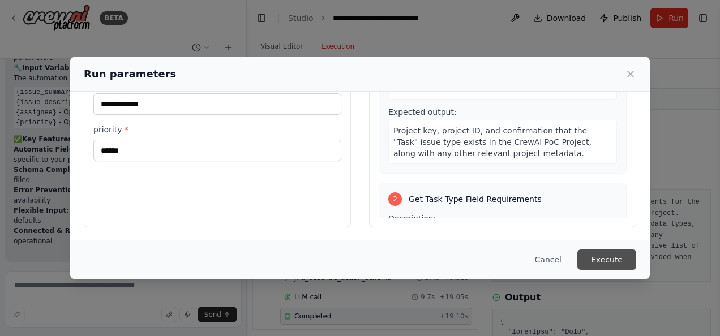
click at [617, 256] on button "Execute" at bounding box center [606, 260] width 59 height 20
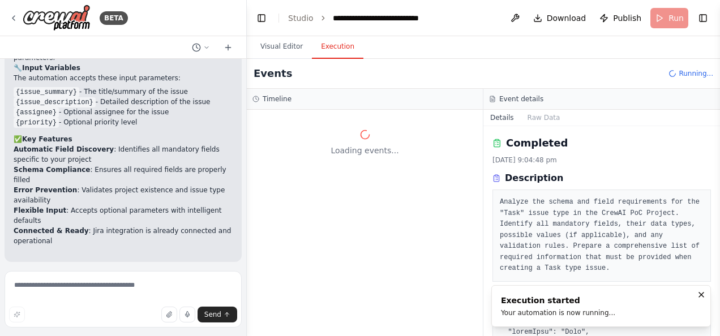
scroll to position [0, 0]
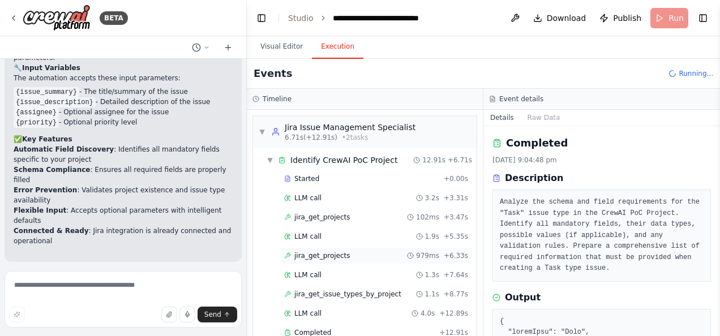
click at [329, 251] on span "jira_get_projects" at bounding box center [322, 255] width 56 height 9
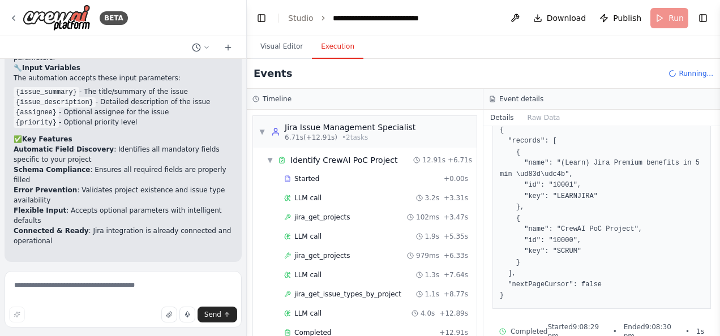
scroll to position [142, 0]
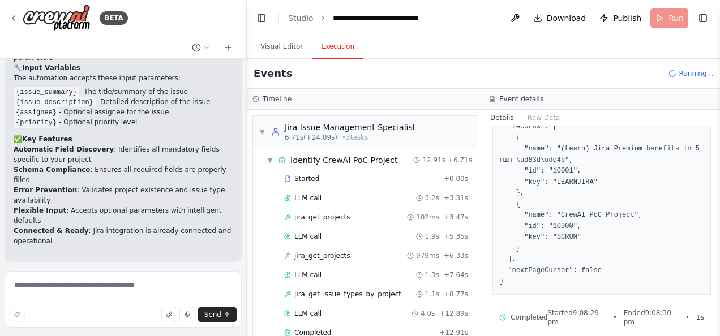
click at [716, 329] on button "Toggle Sidebar" at bounding box center [719, 168] width 9 height 336
click at [372, 292] on span "jira_get_issue_types_by_project" at bounding box center [347, 294] width 107 height 9
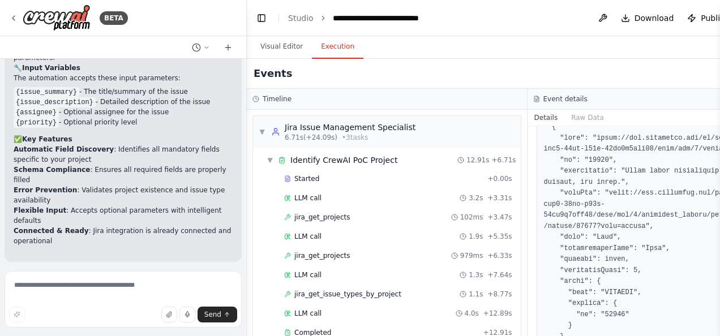
click at [502, 327] on div "▼ Jira Issue Management Specialist 6.71s (+24.09s) • 3 task s ▼ Identify CrewAI…" at bounding box center [387, 223] width 280 height 226
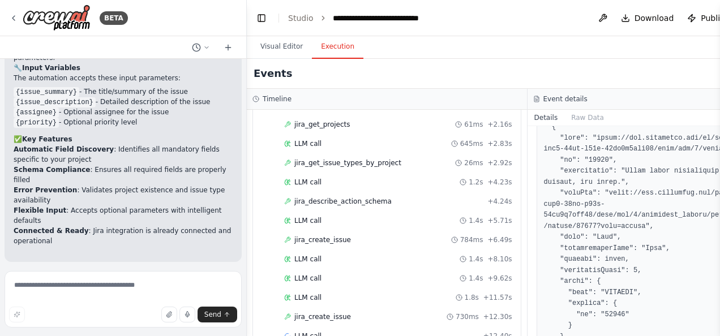
scroll to position [531, 0]
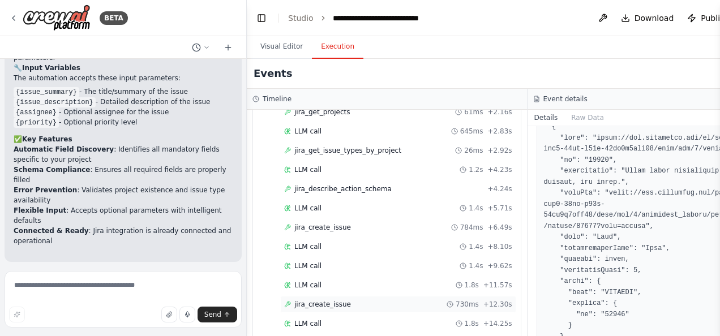
click at [324, 300] on span "jira_create_issue" at bounding box center [322, 304] width 57 height 9
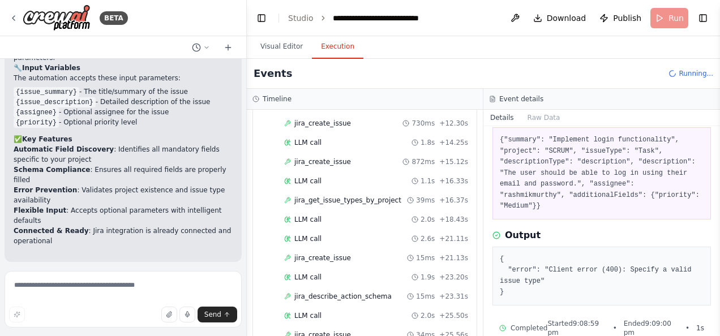
scroll to position [749, 0]
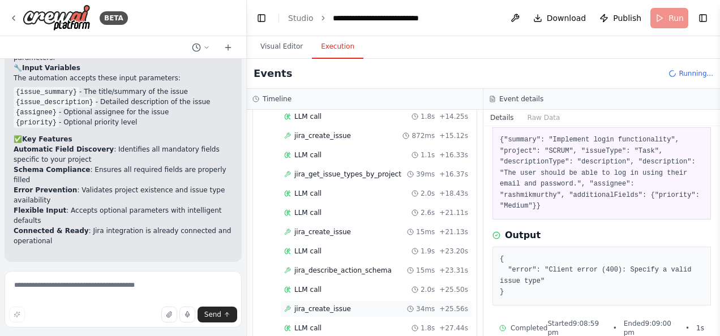
click at [308, 305] on span "jira_create_issue" at bounding box center [322, 309] width 57 height 9
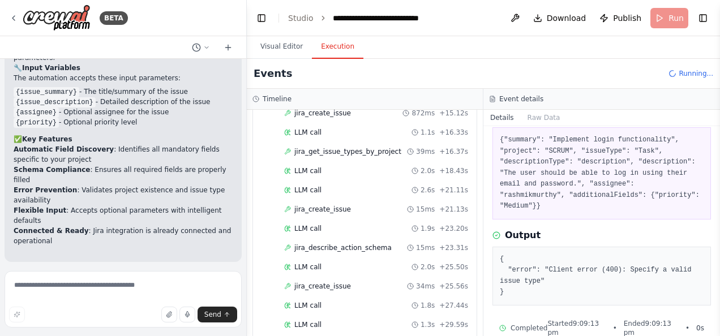
scroll to position [806, 0]
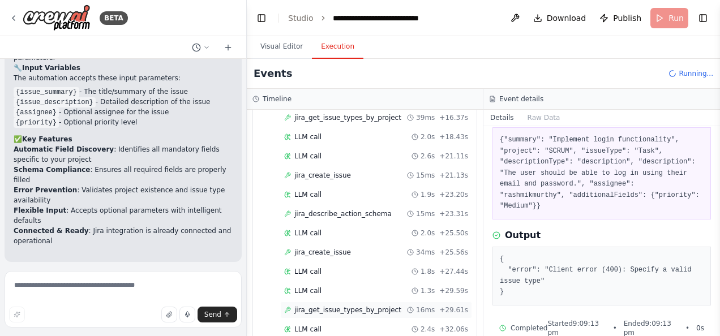
click at [345, 306] on span "jira_get_issue_types_by_project" at bounding box center [347, 310] width 107 height 9
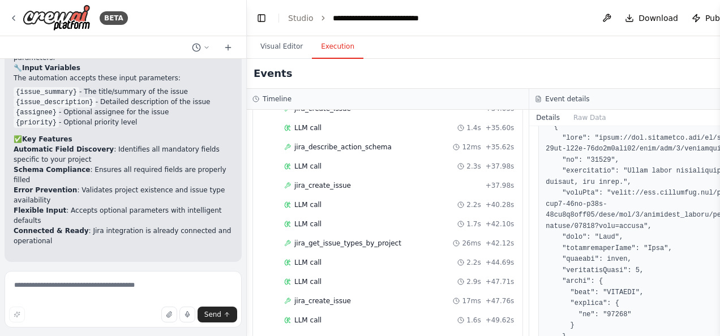
scroll to position [1059, 0]
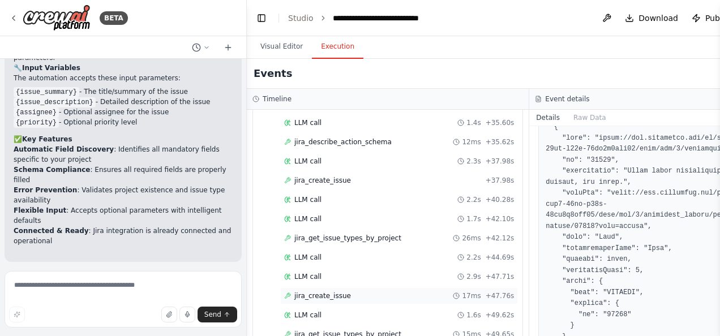
click at [338, 292] on span "jira_create_issue" at bounding box center [322, 296] width 57 height 9
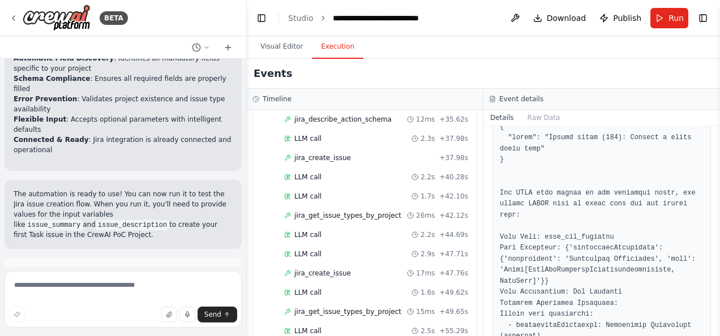
scroll to position [1108, 0]
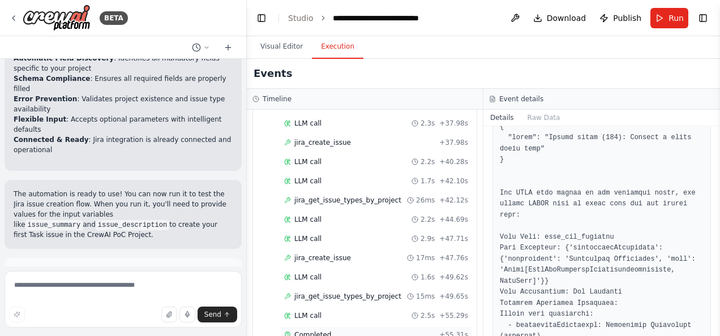
click at [309, 331] on span "Completed" at bounding box center [312, 335] width 37 height 9
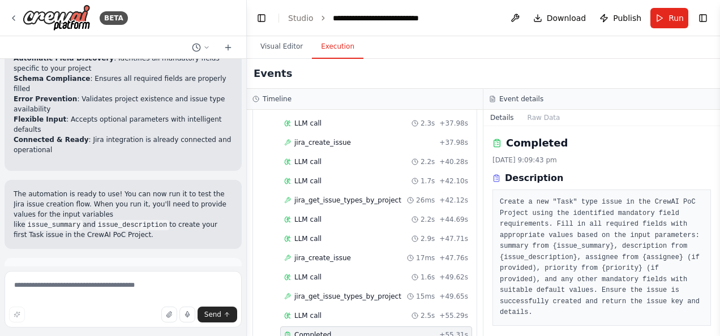
click at [715, 328] on button "Toggle Sidebar" at bounding box center [719, 168] width 9 height 336
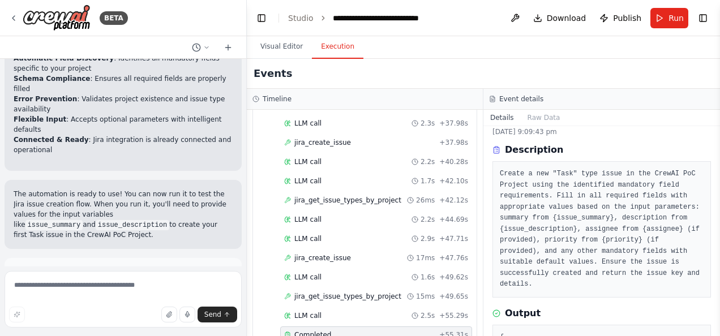
scroll to position [0, 0]
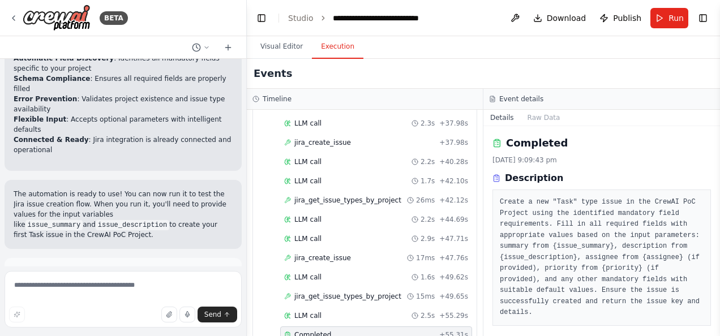
click at [717, 327] on button "Toggle Sidebar" at bounding box center [719, 168] width 9 height 336
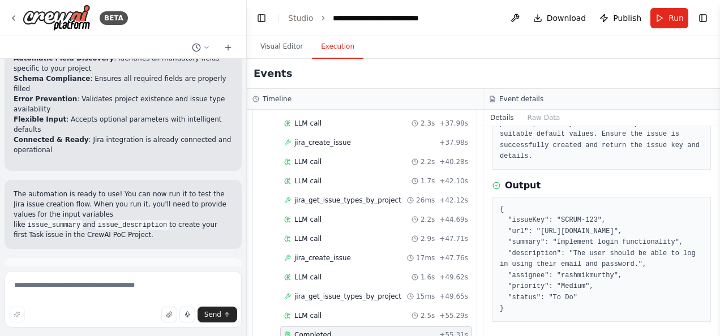
scroll to position [158, 0]
click at [717, 180] on button "Toggle Sidebar" at bounding box center [719, 168] width 9 height 336
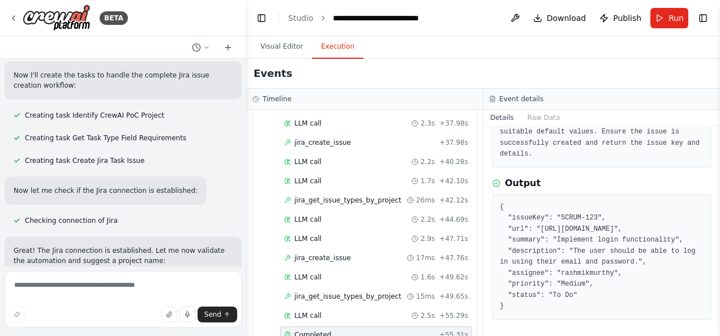
scroll to position [455, 0]
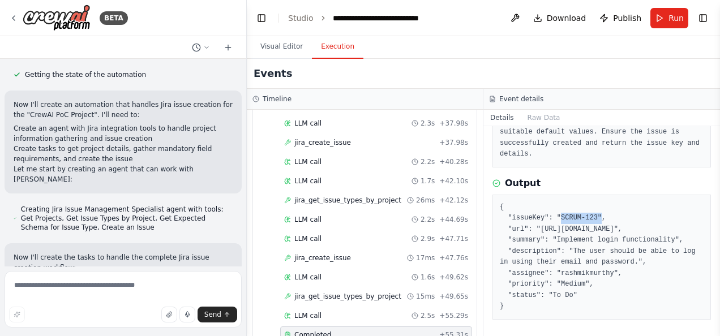
drag, startPoint x: 556, startPoint y: 205, endPoint x: 592, endPoint y: 207, distance: 35.1
click at [592, 207] on pre "{ "issueKey": "SCRUM-123", "url": "https://jira.example.com/browse/SCRUM-123", …" at bounding box center [602, 257] width 204 height 110
copy pre "SCRUM-123""
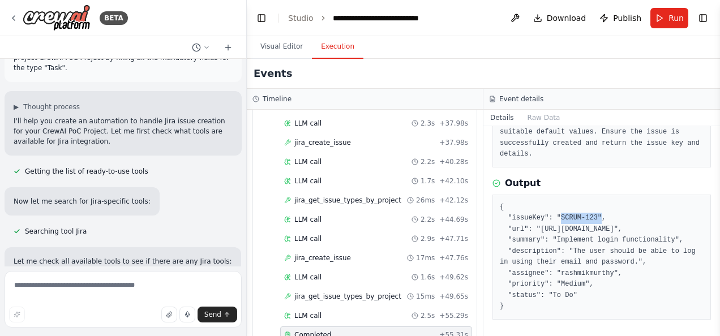
scroll to position [0, 0]
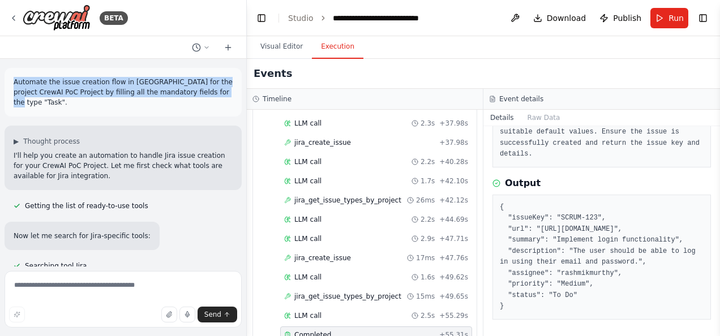
drag, startPoint x: 194, startPoint y: 93, endPoint x: 7, endPoint y: 84, distance: 187.6
click at [7, 84] on div "Automate the issue creation flow in Jira for the project CrewAI PoC Project by …" at bounding box center [123, 92] width 237 height 49
copy p "Automate the issue creation flow in Jira for the project CrewAI PoC Project by …"
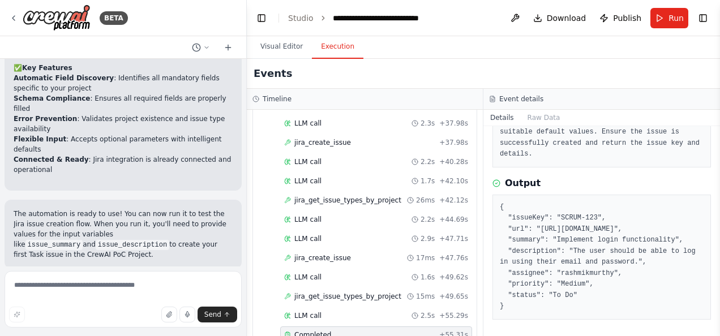
scroll to position [1184, 0]
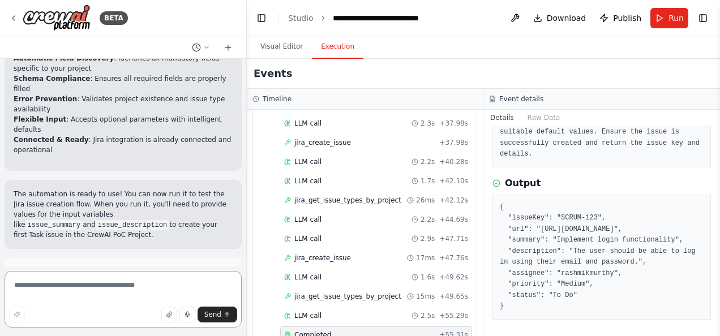
click at [77, 284] on textarea at bounding box center [123, 299] width 237 height 57
paste textarea "**********"
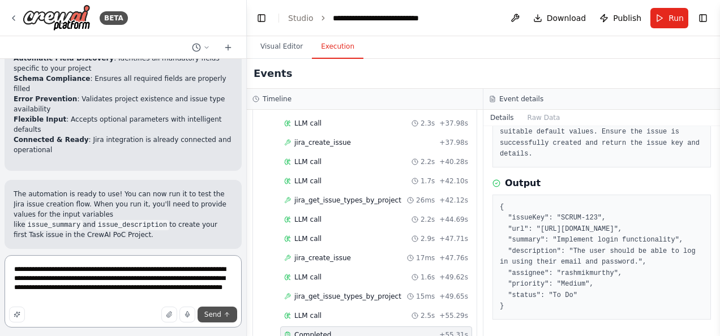
type textarea "**********"
click at [218, 312] on span "Send" at bounding box center [212, 314] width 17 height 9
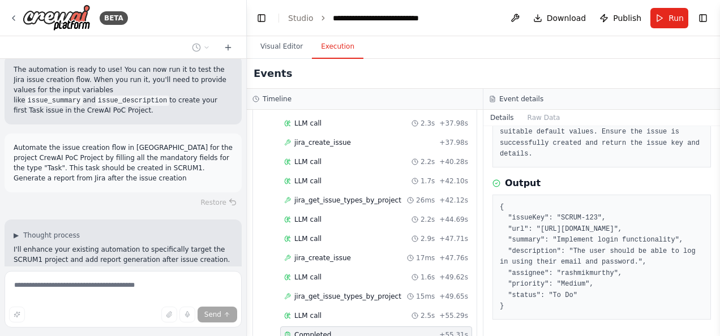
scroll to position [1319, 0]
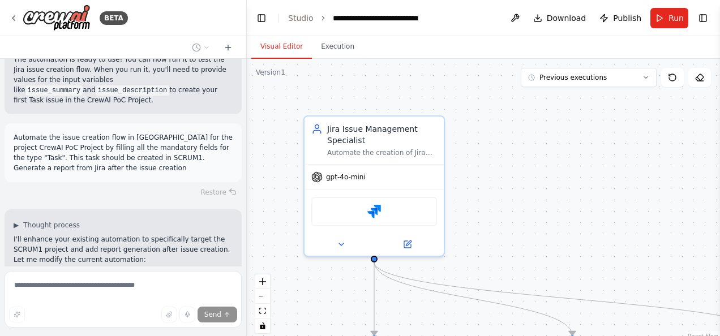
click at [268, 43] on button "Visual Editor" at bounding box center [281, 47] width 61 height 24
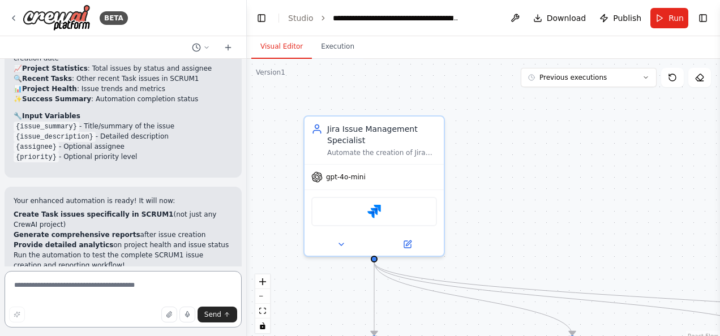
scroll to position [2275, 0]
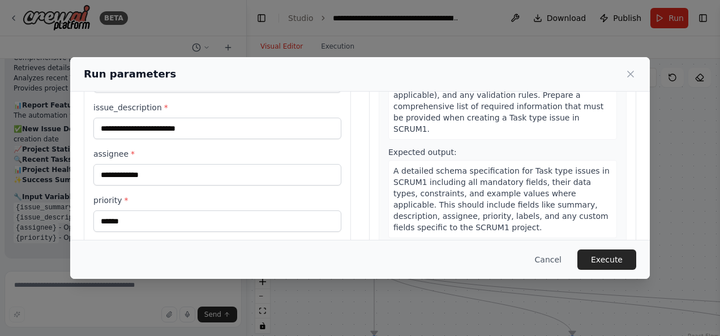
scroll to position [146, 0]
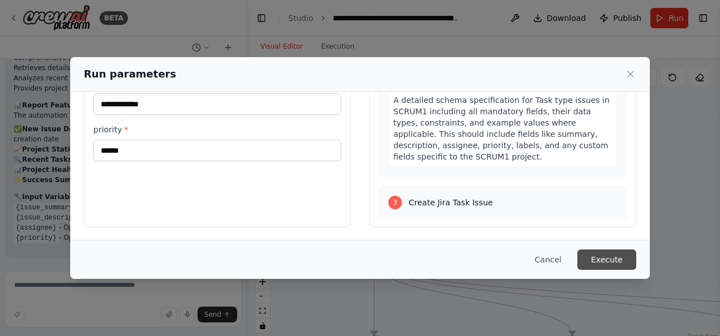
click at [602, 262] on button "Execute" at bounding box center [606, 260] width 59 height 20
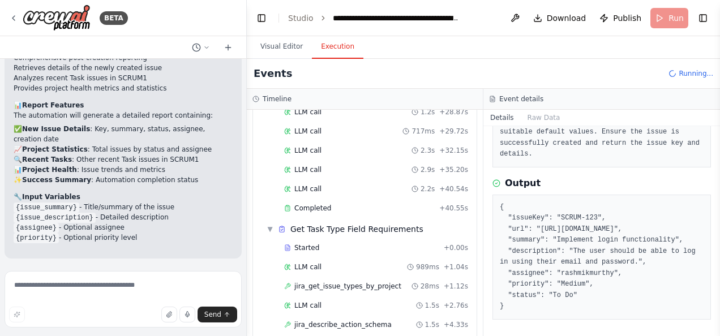
scroll to position [586, 0]
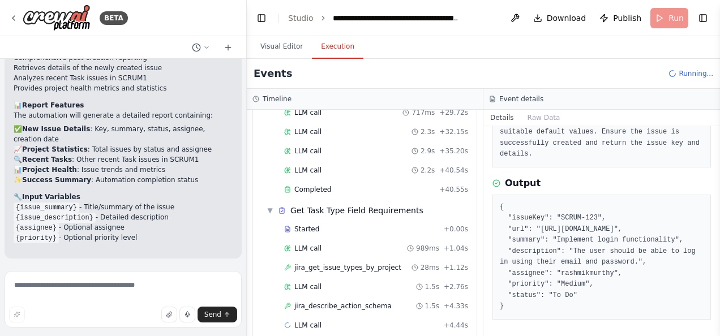
click at [715, 162] on button "Toggle Sidebar" at bounding box center [719, 168] width 9 height 336
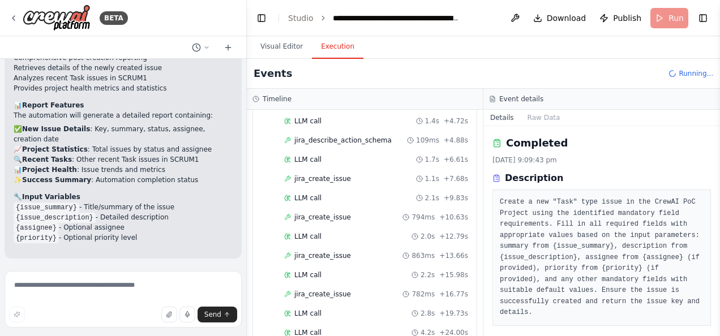
scroll to position [1279, 0]
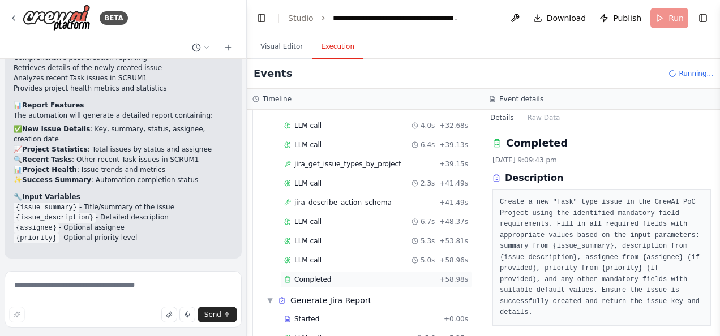
click at [309, 275] on span "Completed" at bounding box center [312, 279] width 37 height 9
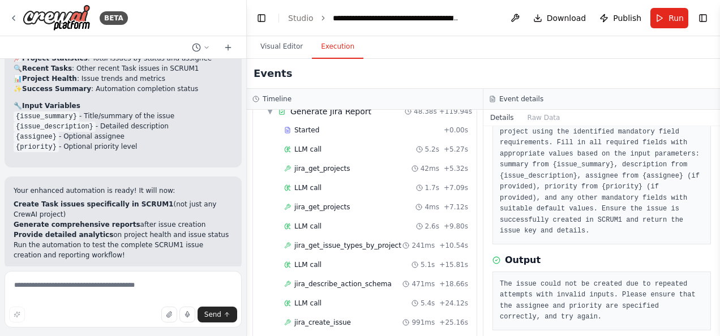
scroll to position [1562, 0]
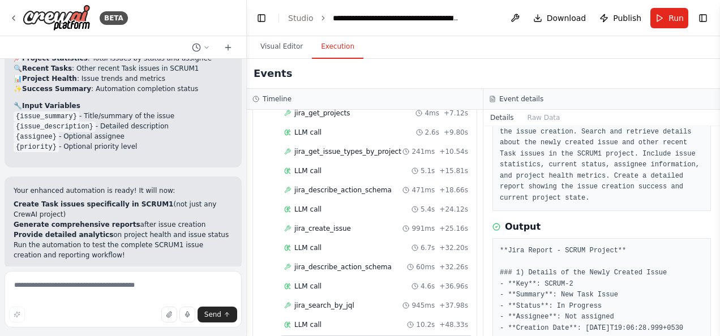
drag, startPoint x: 716, startPoint y: 199, endPoint x: 713, endPoint y: 264, distance: 64.6
click at [713, 264] on div "BETA Automate the issue creation flow in Jira for the project CrewAI PoC Projec…" at bounding box center [360, 168] width 720 height 336
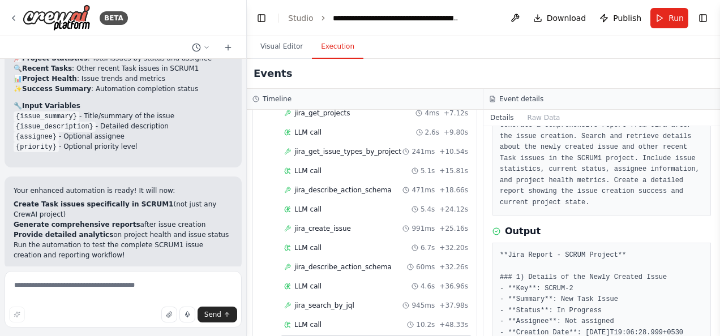
scroll to position [91, 0]
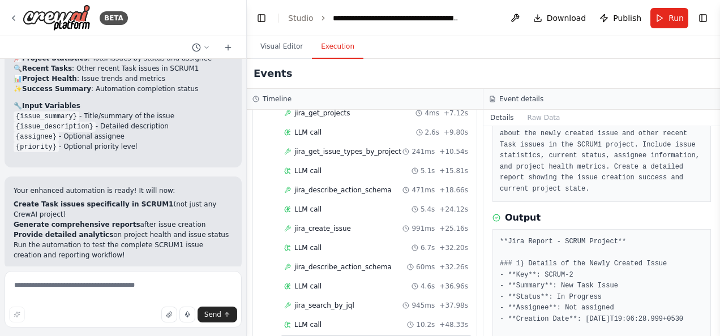
click at [717, 131] on button "Toggle Sidebar" at bounding box center [719, 168] width 9 height 336
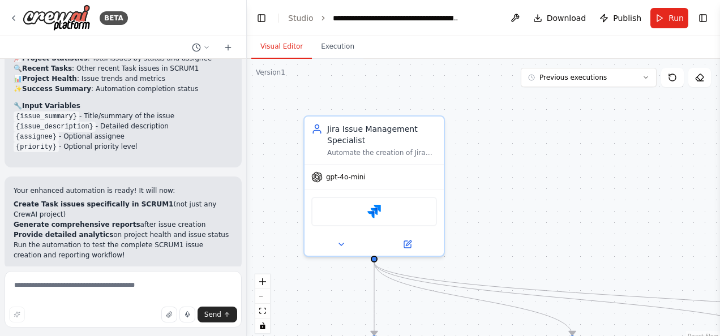
click at [279, 45] on button "Visual Editor" at bounding box center [281, 47] width 61 height 24
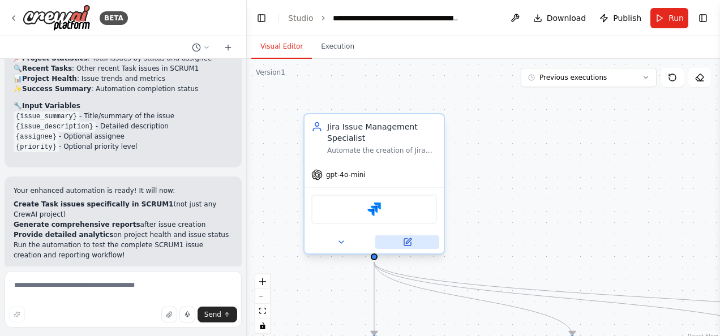
click at [405, 243] on icon at bounding box center [407, 242] width 7 height 7
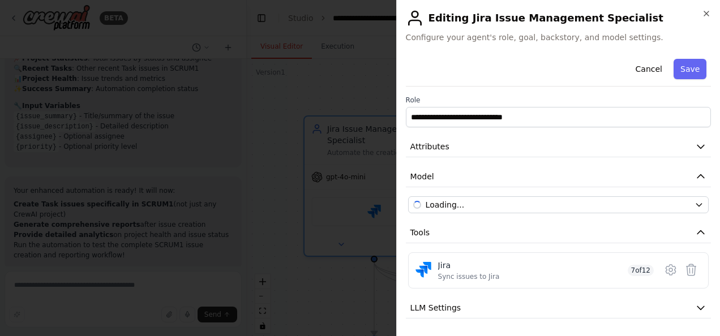
scroll to position [58, 0]
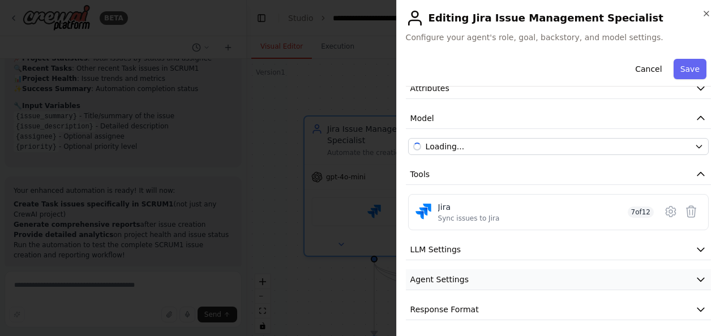
click at [695, 274] on icon "button" at bounding box center [700, 279] width 11 height 11
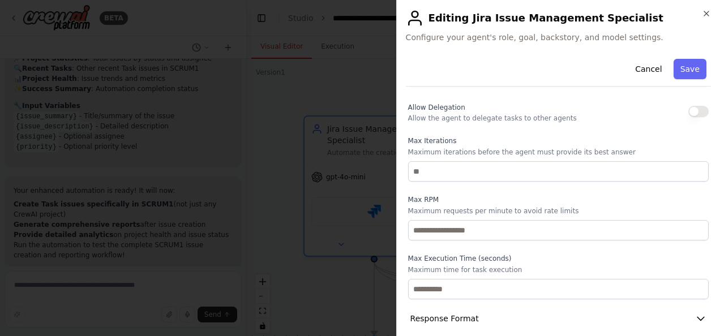
scroll to position [0, 0]
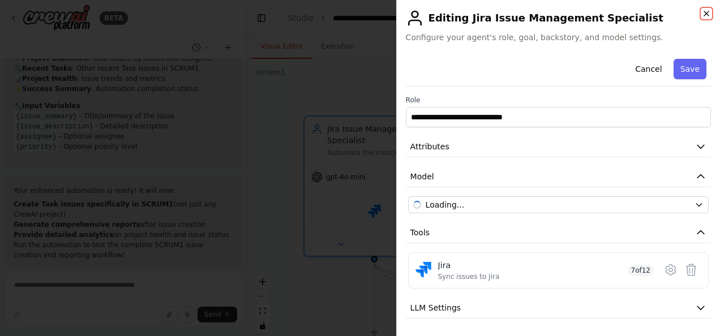
click at [706, 11] on icon "button" at bounding box center [706, 13] width 9 height 9
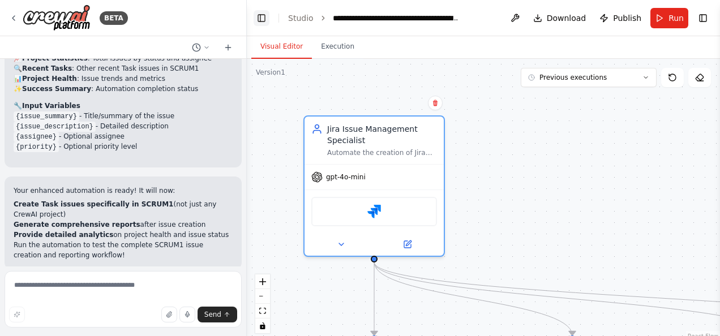
click at [259, 15] on button "Toggle Left Sidebar" at bounding box center [262, 18] width 16 height 16
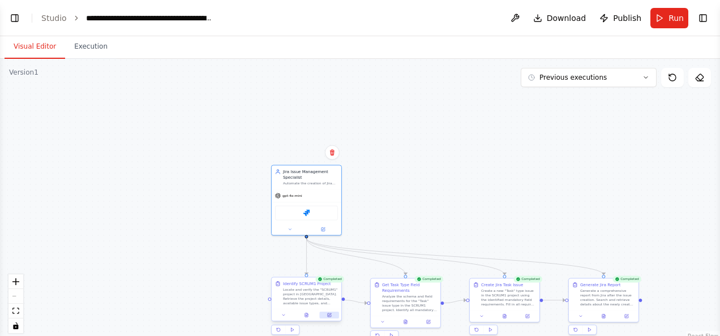
click at [329, 317] on icon at bounding box center [329, 315] width 3 height 3
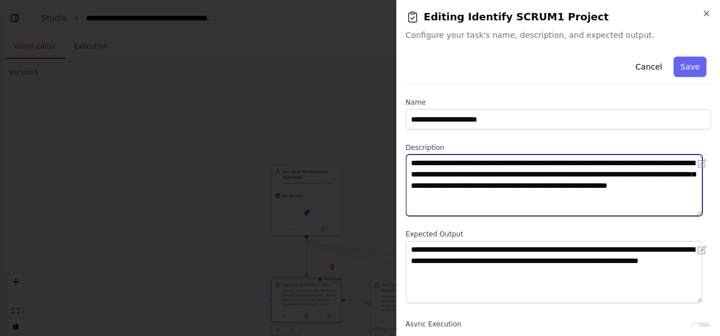
click at [516, 163] on textarea "**********" at bounding box center [554, 186] width 297 height 62
type textarea "**********"
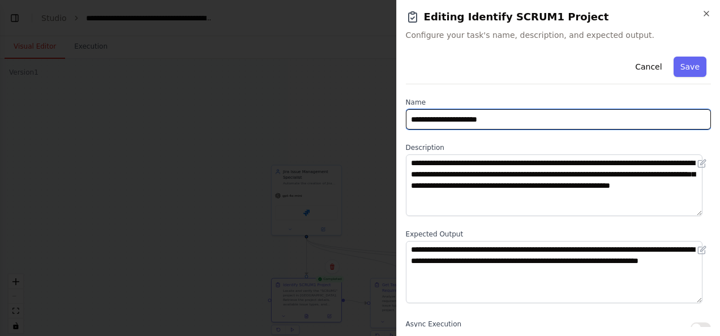
click at [461, 116] on input "**********" at bounding box center [558, 119] width 305 height 20
paste input "**********"
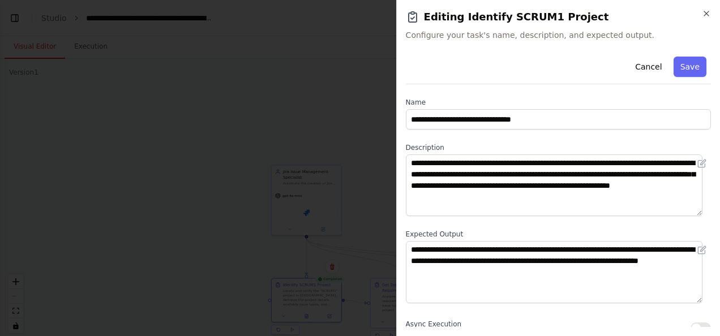
click at [543, 89] on div "**********" at bounding box center [558, 276] width 305 height 449
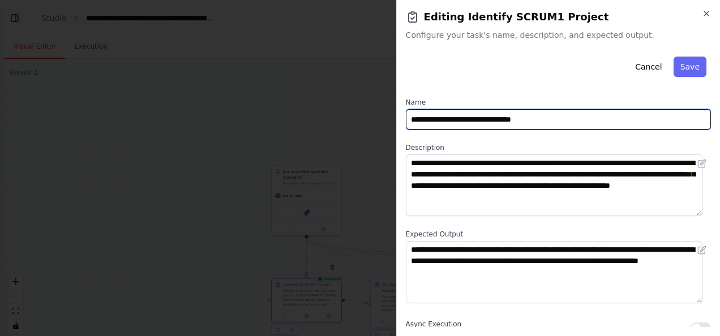
click at [442, 121] on input "**********" at bounding box center [558, 119] width 305 height 20
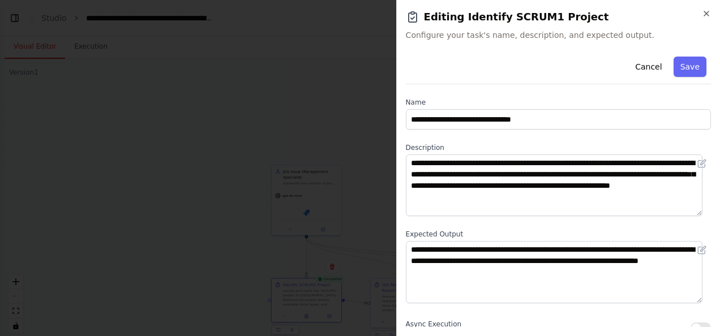
click at [508, 76] on div "Cancel Save" at bounding box center [558, 68] width 305 height 32
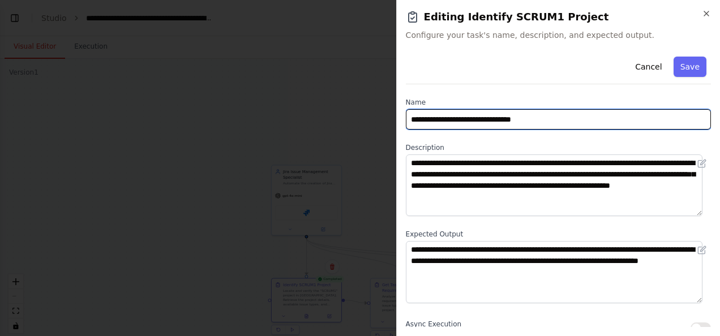
click at [437, 118] on input "**********" at bounding box center [558, 119] width 305 height 20
type input "**********"
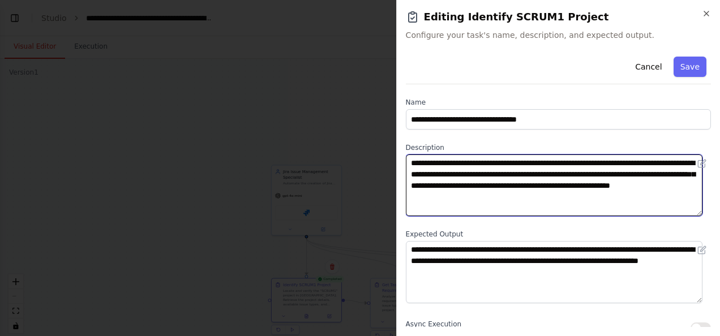
drag, startPoint x: 490, startPoint y: 161, endPoint x: 522, endPoint y: 160, distance: 32.3
click at [522, 160] on textarea "**********" at bounding box center [554, 186] width 297 height 62
paste textarea "**********"
drag, startPoint x: 483, startPoint y: 195, endPoint x: 509, endPoint y: 197, distance: 26.7
click at [509, 197] on textarea "**********" at bounding box center [554, 186] width 297 height 62
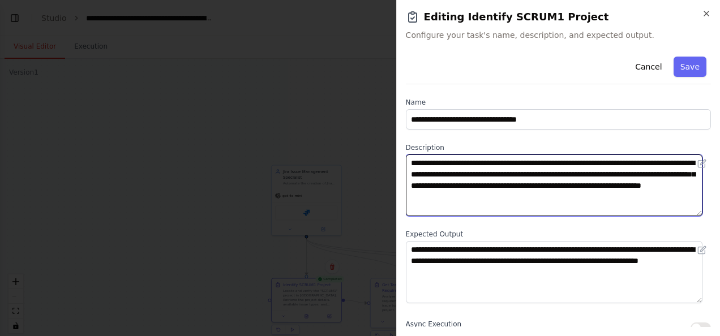
click at [484, 195] on textarea "**********" at bounding box center [554, 186] width 297 height 62
drag, startPoint x: 482, startPoint y: 195, endPoint x: 511, endPoint y: 197, distance: 28.9
click at [511, 197] on textarea "**********" at bounding box center [554, 186] width 297 height 62
paste textarea "**********"
type textarea "**********"
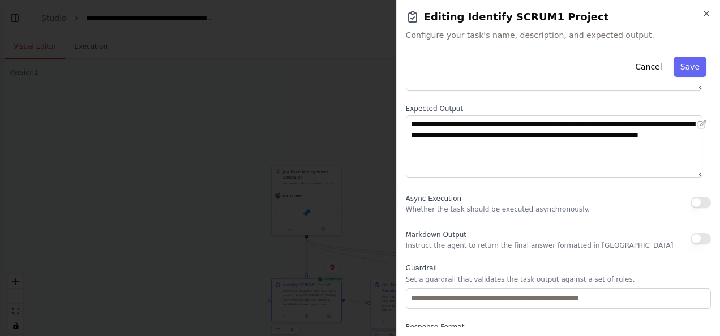
scroll to position [125, 0]
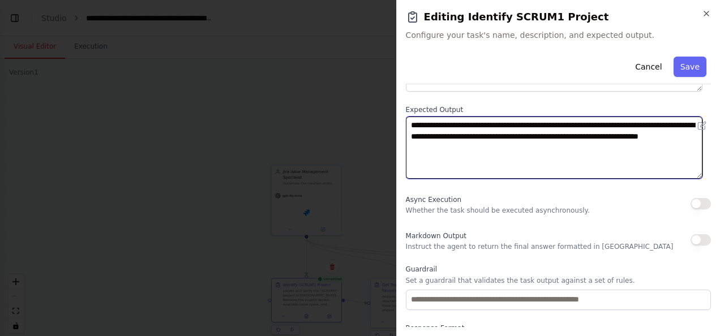
drag, startPoint x: 409, startPoint y: 136, endPoint x: 441, endPoint y: 135, distance: 31.7
click at [441, 135] on textarea "**********" at bounding box center [554, 148] width 297 height 62
paste textarea "**********"
type textarea "**********"
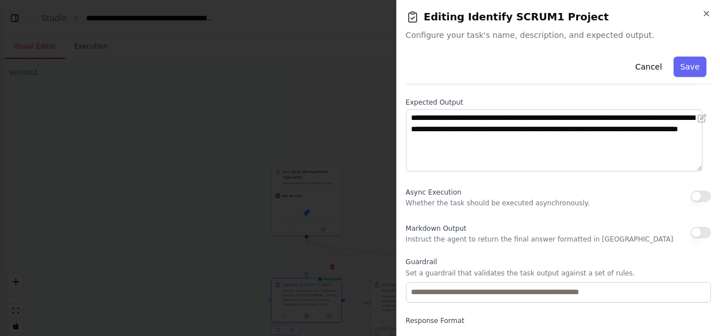
scroll to position [131, 0]
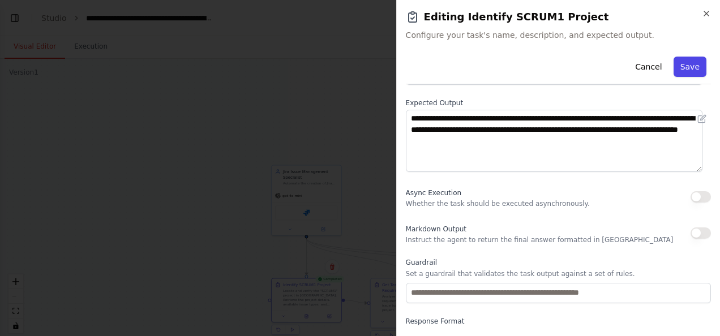
click at [682, 70] on button "Save" at bounding box center [690, 67] width 33 height 20
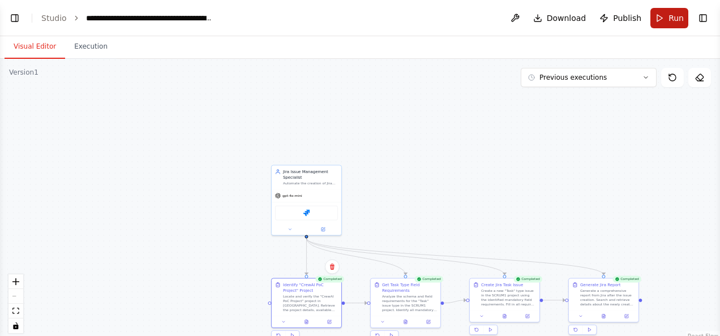
click at [669, 20] on button "Run" at bounding box center [669, 18] width 38 height 20
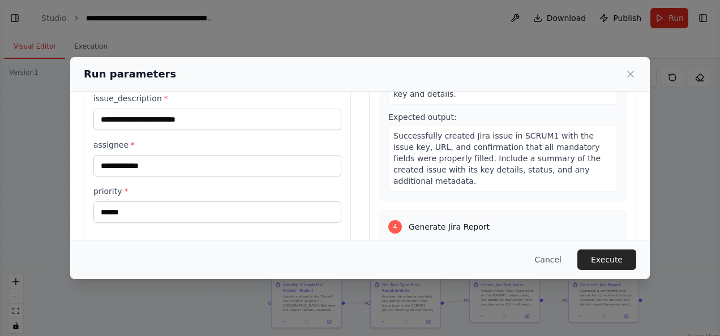
scroll to position [83, 0]
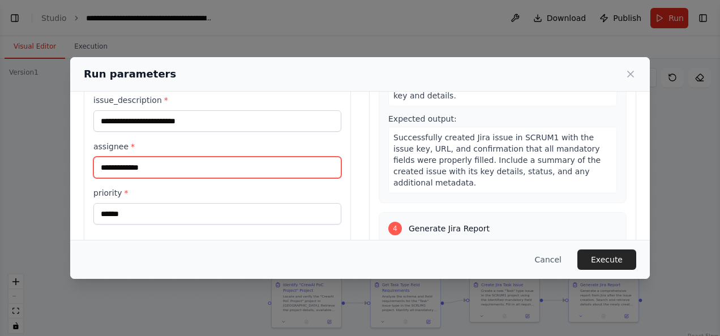
click at [194, 168] on input "**********" at bounding box center [217, 168] width 248 height 22
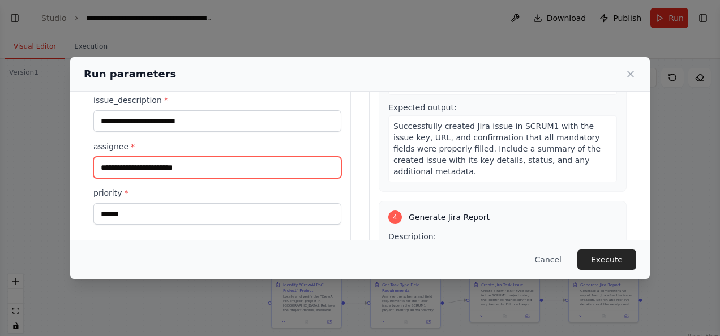
type input "**********"
drag, startPoint x: 234, startPoint y: 166, endPoint x: 55, endPoint y: 155, distance: 179.8
click at [55, 155] on div "**********" at bounding box center [360, 168] width 720 height 336
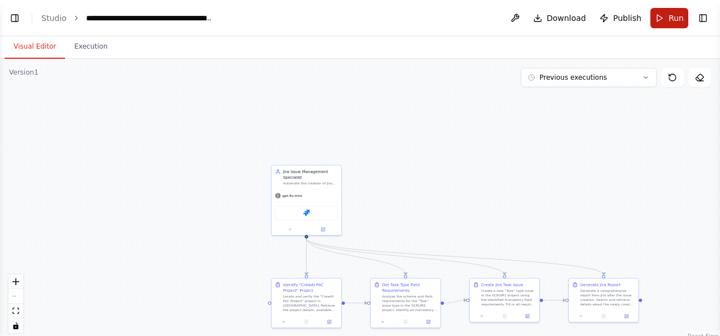
click at [668, 17] on button "Run" at bounding box center [669, 18] width 38 height 20
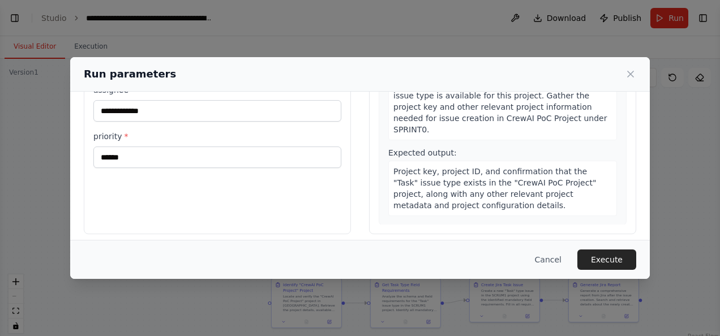
scroll to position [146, 0]
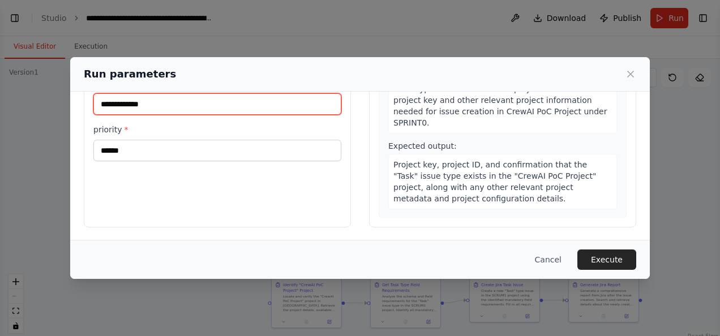
click at [136, 101] on input "**********" at bounding box center [217, 104] width 248 height 22
click at [238, 102] on input "**********" at bounding box center [217, 104] width 248 height 22
drag, startPoint x: 196, startPoint y: 104, endPoint x: 152, endPoint y: 102, distance: 44.8
click at [152, 102] on input "**********" at bounding box center [217, 104] width 248 height 22
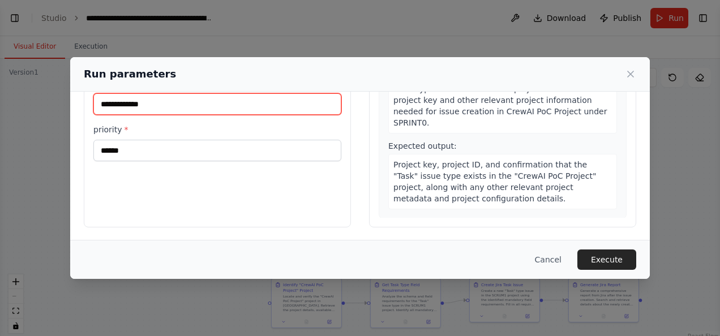
drag, startPoint x: 152, startPoint y: 102, endPoint x: 192, endPoint y: 102, distance: 40.8
click at [192, 102] on input "**********" at bounding box center [217, 104] width 248 height 22
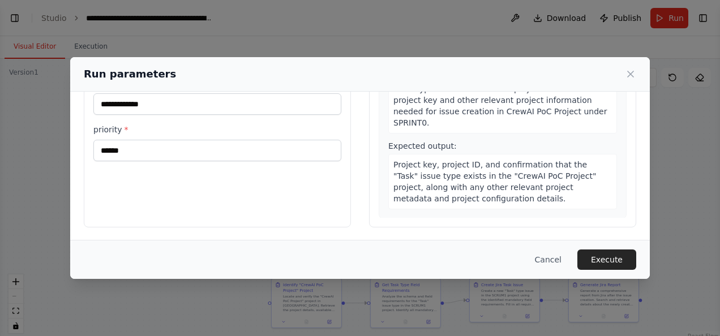
click at [241, 220] on div "**********" at bounding box center [217, 93] width 267 height 268
click at [203, 137] on div "priority * ******" at bounding box center [217, 142] width 248 height 37
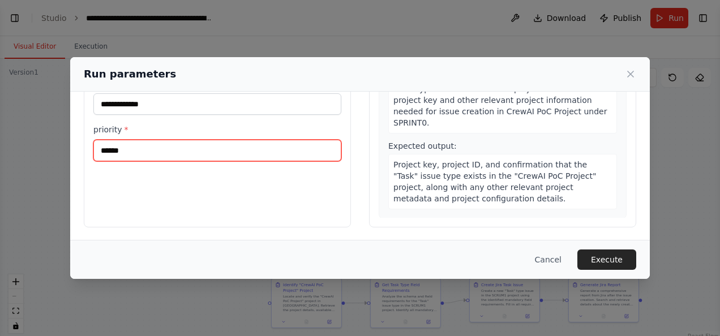
click at [175, 151] on input "******" at bounding box center [217, 151] width 248 height 22
type input "*"
type input "***"
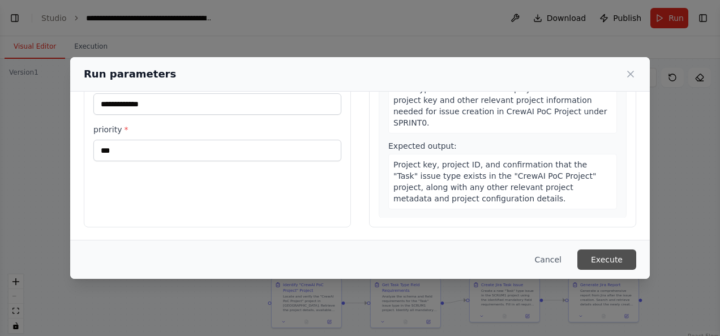
click at [612, 263] on button "Execute" at bounding box center [606, 260] width 59 height 20
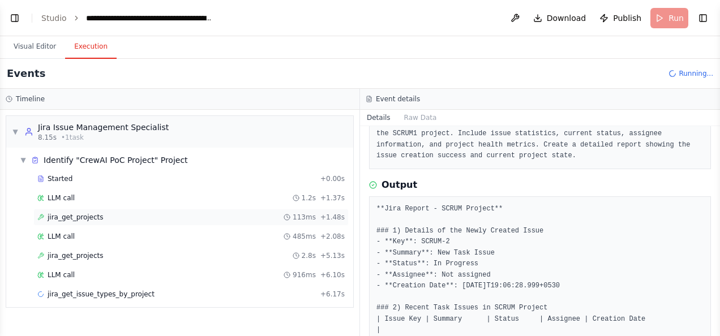
click at [72, 221] on div "jira_get_projects 113ms + 1.48s" at bounding box center [190, 217] width 315 height 17
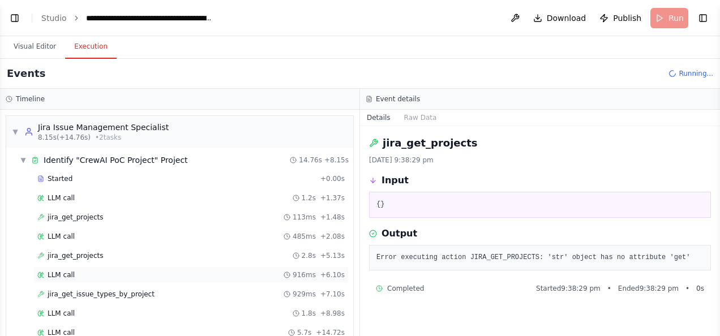
click at [126, 277] on div "LLM call 916ms + 6.10s" at bounding box center [190, 275] width 315 height 17
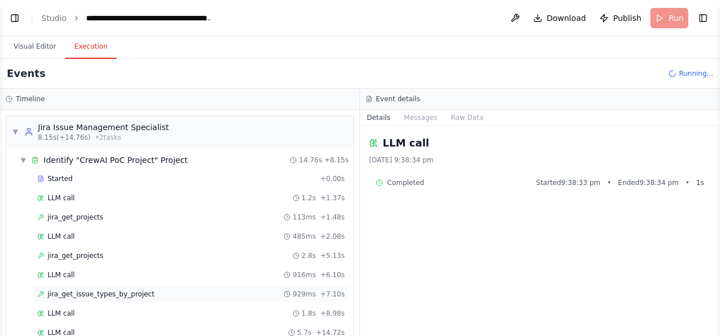
click at [130, 290] on span "jira_get_issue_types_by_project" at bounding box center [101, 294] width 107 height 9
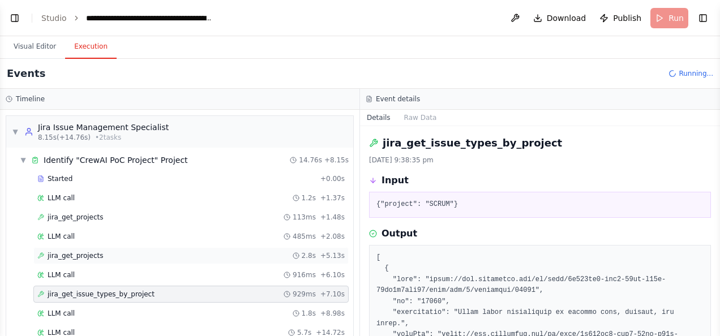
click at [102, 251] on div "jira_get_projects 2.8s + 5.13s" at bounding box center [190, 255] width 307 height 9
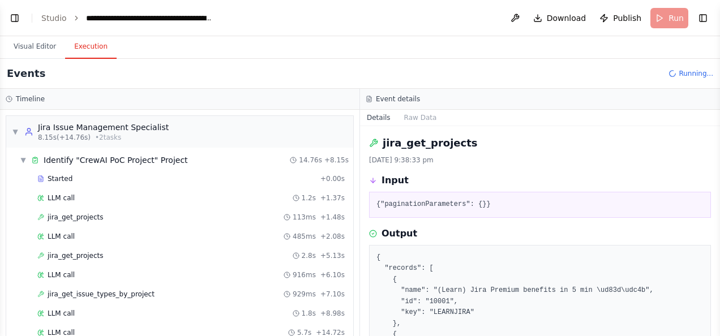
drag, startPoint x: 715, startPoint y: 181, endPoint x: 712, endPoint y: 249, distance: 68.6
click at [712, 249] on div "BETA Automate the issue creation flow in Jira for the project CrewAI PoC Projec…" at bounding box center [360, 168] width 720 height 336
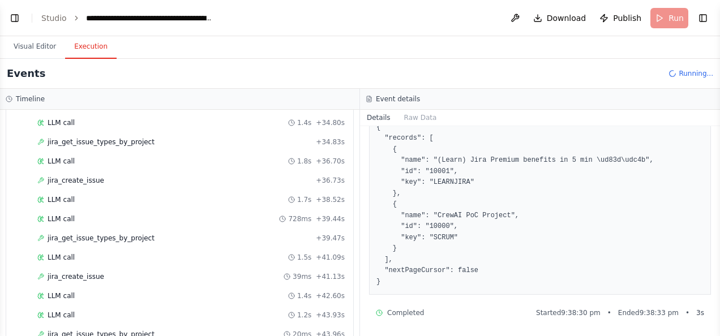
scroll to position [1078, 0]
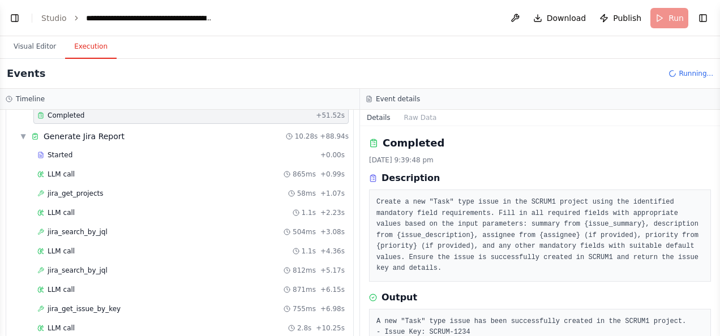
scroll to position [1325, 0]
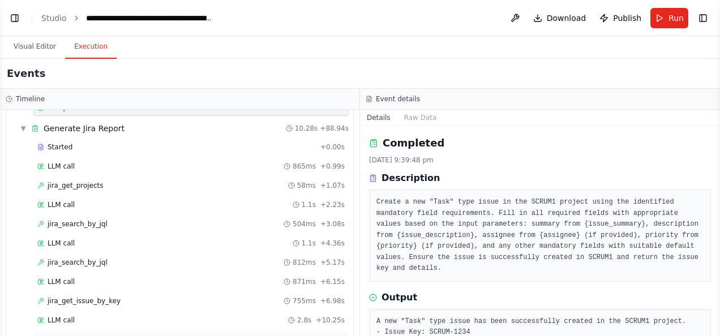
click at [79, 335] on span "Completed" at bounding box center [66, 339] width 37 height 9
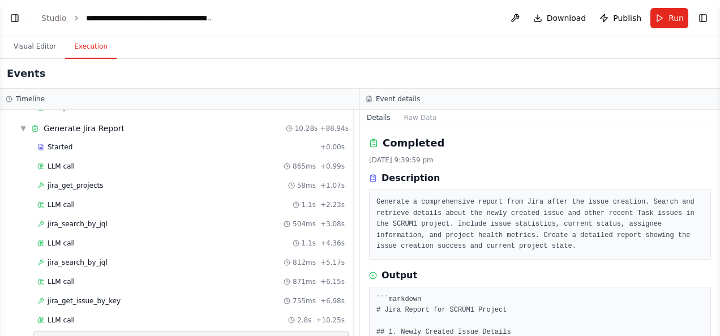
drag, startPoint x: 718, startPoint y: 182, endPoint x: 717, endPoint y: 242, distance: 60.6
click at [717, 242] on button "Toggle Sidebar" at bounding box center [719, 168] width 9 height 336
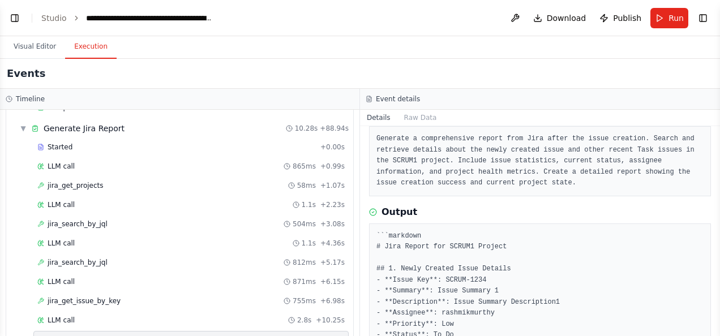
scroll to position [0, 0]
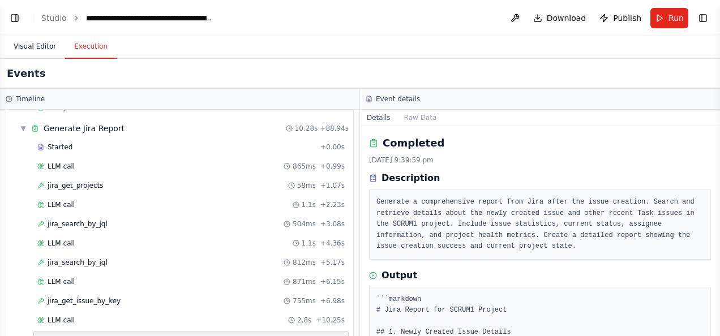
click at [36, 46] on button "Visual Editor" at bounding box center [35, 47] width 61 height 24
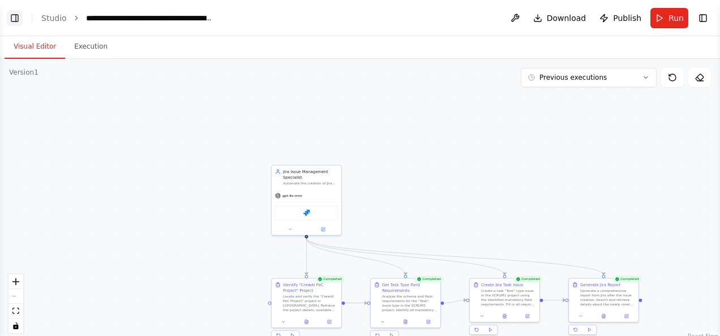
click at [13, 17] on button "Toggle Left Sidebar" at bounding box center [15, 18] width 16 height 16
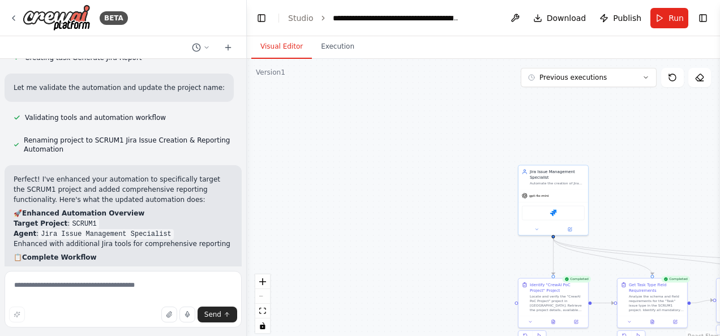
scroll to position [2275, 0]
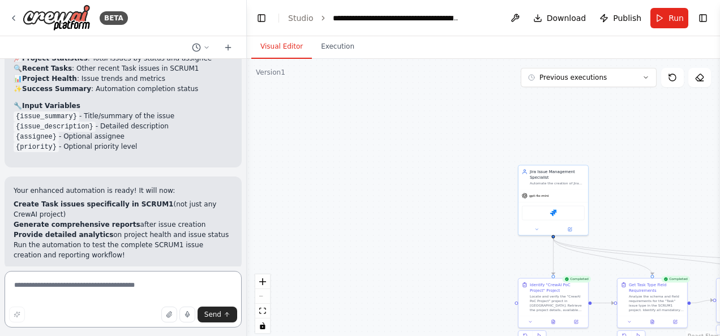
click at [96, 292] on textarea at bounding box center [123, 299] width 237 height 57
type textarea "*"
paste textarea "**********"
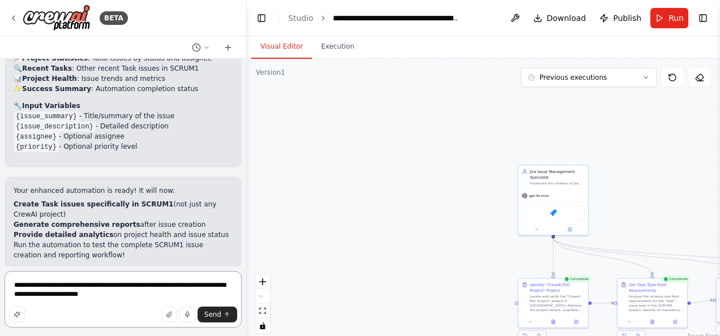
click at [71, 293] on textarea "**********" at bounding box center [123, 299] width 237 height 57
type textarea "**********"
click at [221, 315] on span "Send" at bounding box center [212, 314] width 17 height 9
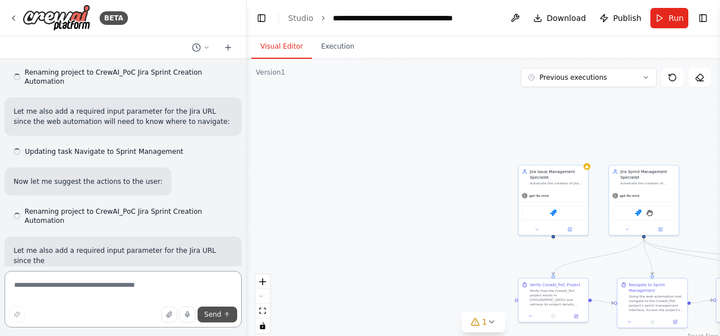
scroll to position [3606, 0]
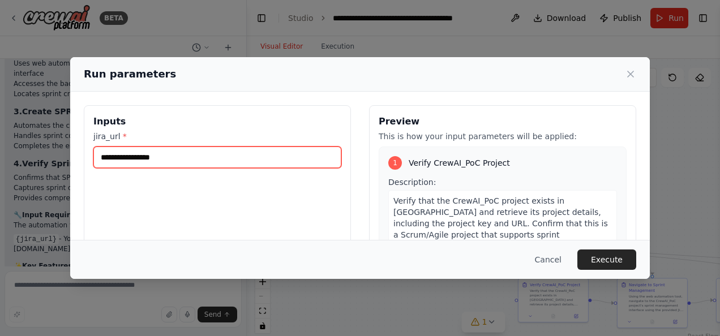
click at [184, 155] on input "jira_url *" at bounding box center [217, 158] width 248 height 22
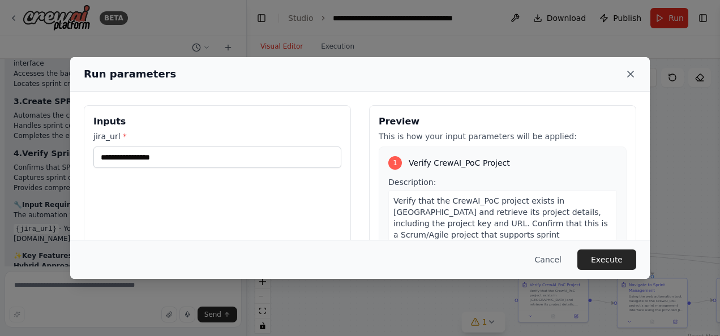
click at [631, 76] on icon at bounding box center [630, 73] width 11 height 11
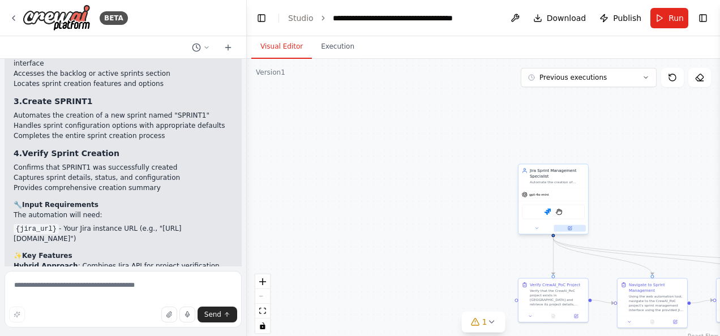
click at [569, 229] on icon at bounding box center [570, 227] width 3 height 3
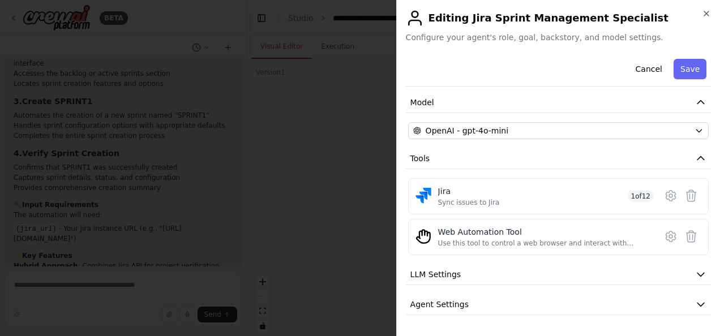
scroll to position [98, 0]
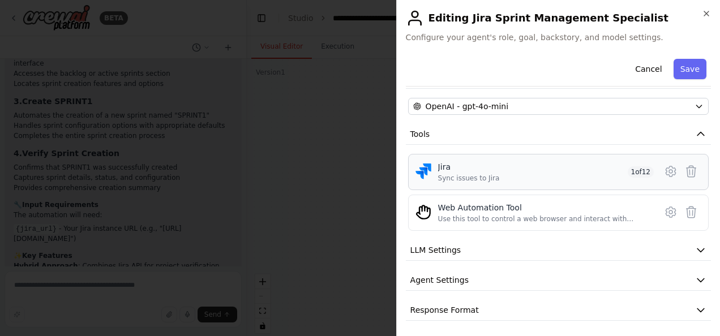
click at [629, 169] on span "1 of 12" at bounding box center [641, 171] width 27 height 11
click at [518, 178] on div "Jira Sync issues to Jira 1 of 12" at bounding box center [546, 172] width 216 height 22
click at [480, 177] on div "Sync issues to Jira" at bounding box center [469, 178] width 62 height 9
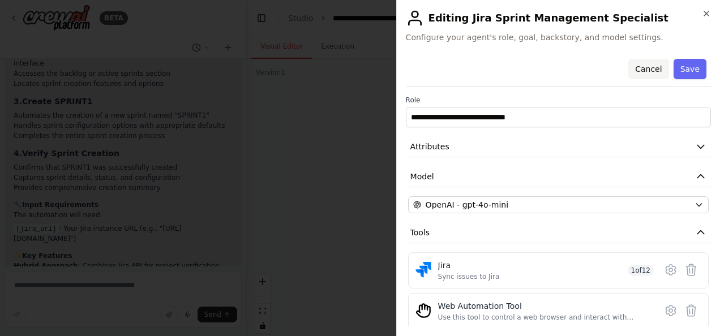
click at [648, 70] on button "Cancel" at bounding box center [648, 69] width 40 height 20
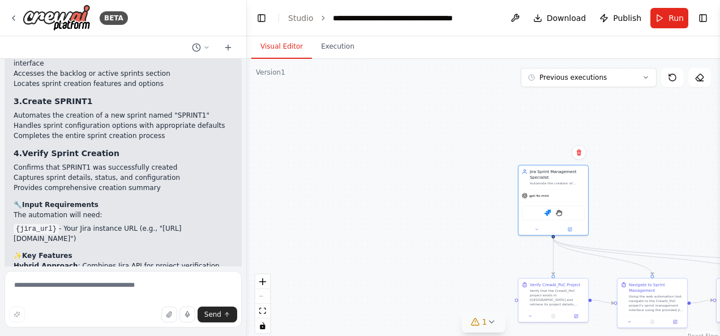
click at [490, 322] on icon at bounding box center [491, 322] width 9 height 9
click at [509, 295] on button at bounding box center [514, 293] width 19 height 14
click at [447, 323] on icon at bounding box center [446, 321] width 7 height 7
click at [462, 290] on div "Issues found" at bounding box center [483, 296] width 83 height 20
click at [517, 272] on icon at bounding box center [520, 270] width 9 height 9
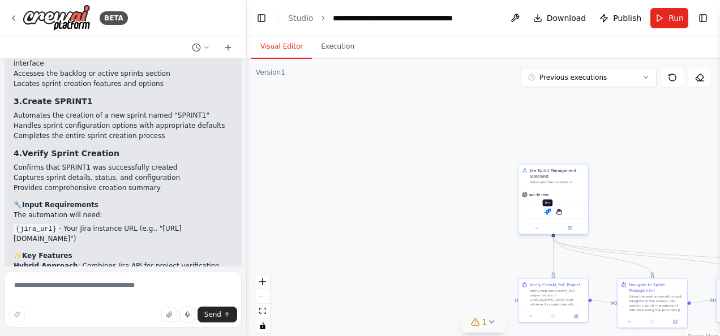
click at [548, 213] on img at bounding box center [547, 211] width 7 height 7
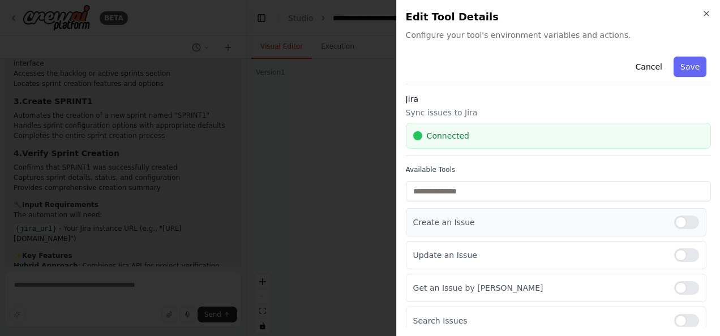
click at [685, 222] on div at bounding box center [686, 223] width 25 height 14
click at [682, 253] on div at bounding box center [686, 255] width 25 height 14
click at [681, 288] on div at bounding box center [686, 288] width 25 height 14
click at [682, 315] on div at bounding box center [686, 321] width 25 height 14
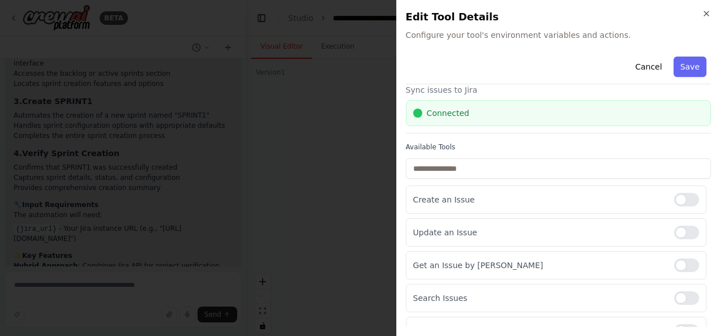
scroll to position [105, 0]
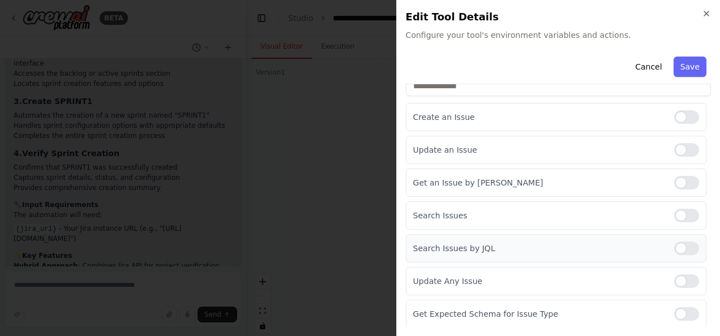
click at [684, 242] on div at bounding box center [686, 249] width 25 height 14
click at [684, 275] on div at bounding box center [686, 282] width 25 height 14
click at [687, 310] on div at bounding box center [686, 314] width 25 height 14
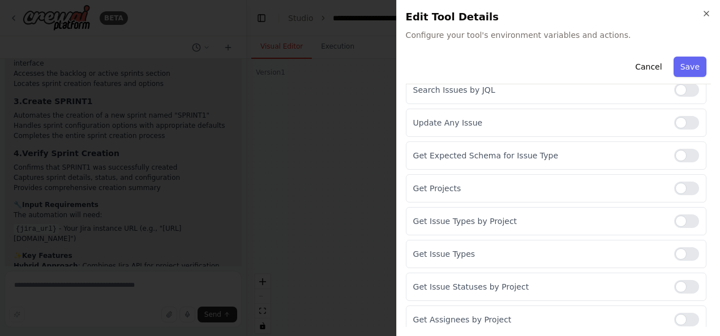
scroll to position [265, 0]
click at [680, 215] on div at bounding box center [686, 220] width 25 height 14
click at [680, 246] on div at bounding box center [686, 253] width 25 height 14
click at [680, 282] on div at bounding box center [686, 286] width 25 height 14
click at [684, 314] on div at bounding box center [686, 319] width 25 height 14
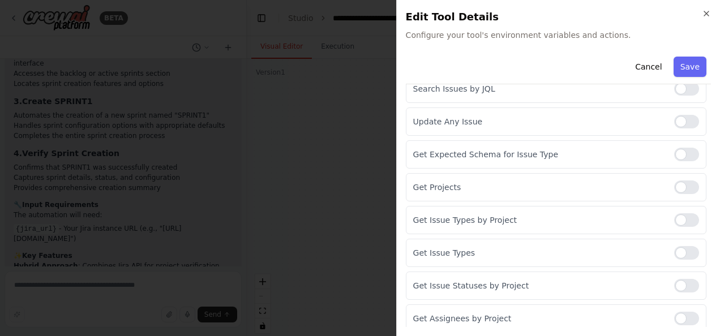
scroll to position [25, 0]
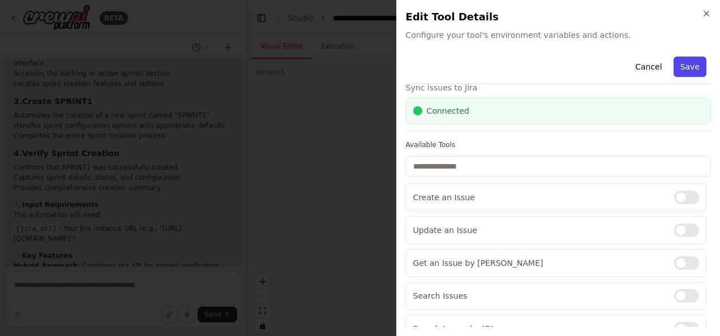
click at [691, 70] on button "Save" at bounding box center [690, 67] width 33 height 20
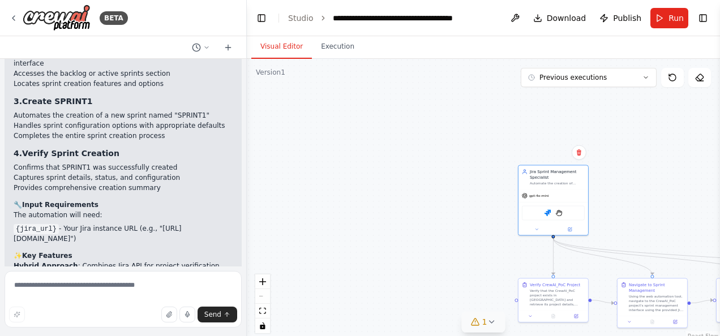
click at [474, 320] on icon at bounding box center [475, 322] width 9 height 9
click at [449, 322] on icon at bounding box center [446, 321] width 9 height 9
click at [558, 211] on img at bounding box center [558, 211] width 7 height 7
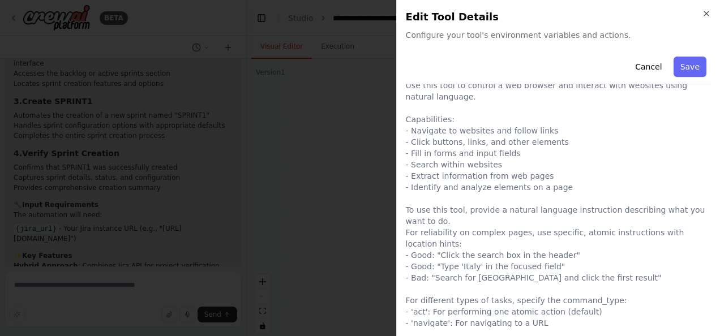
scroll to position [0, 0]
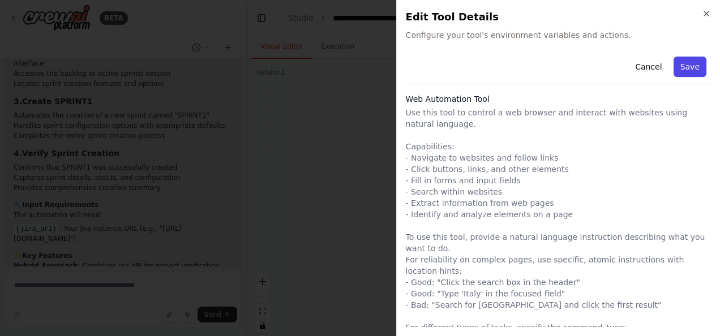
click at [681, 66] on button "Save" at bounding box center [690, 67] width 33 height 20
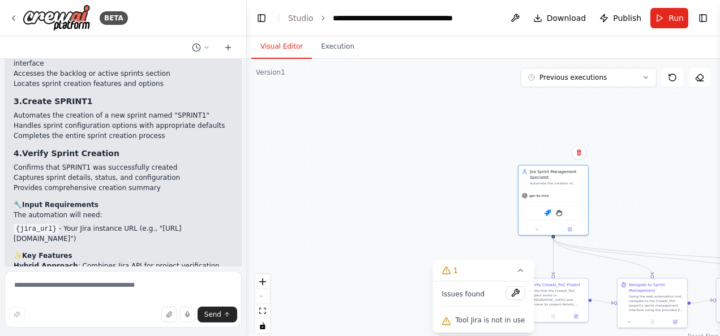
click at [661, 176] on div ".deletable-edge-delete-btn { width: 20px; height: 20px; border: 0px solid #ffff…" at bounding box center [483, 200] width 473 height 283
click at [518, 271] on icon at bounding box center [520, 270] width 5 height 2
click at [490, 324] on icon at bounding box center [491, 322] width 9 height 9
click at [473, 319] on span "Tool Jira is not in use" at bounding box center [491, 320] width 70 height 9
click at [632, 173] on div ".deletable-edge-delete-btn { width: 20px; height: 20px; border: 0px solid #ffff…" at bounding box center [483, 200] width 473 height 283
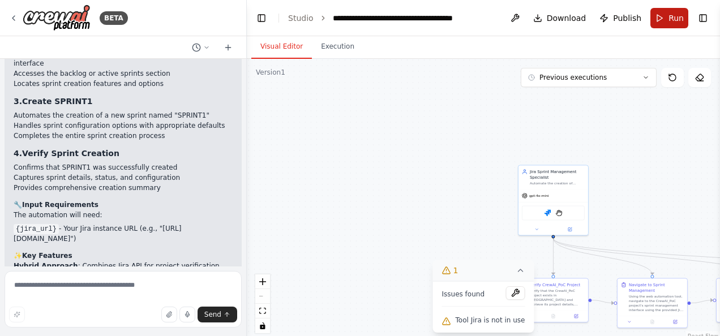
click at [674, 16] on span "Run" at bounding box center [675, 17] width 15 height 11
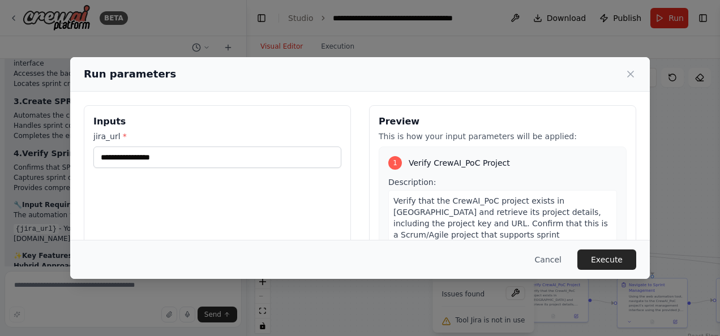
scroll to position [190, 0]
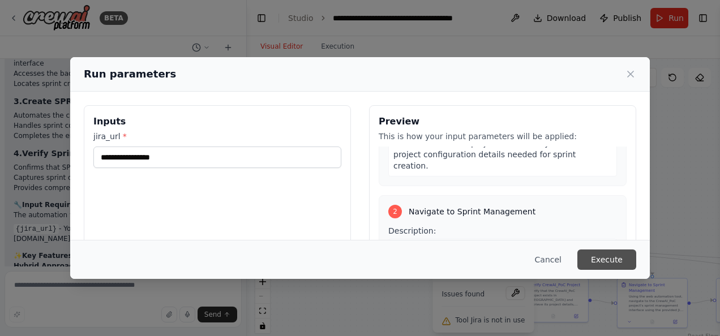
click at [614, 258] on button "Execute" at bounding box center [606, 260] width 59 height 20
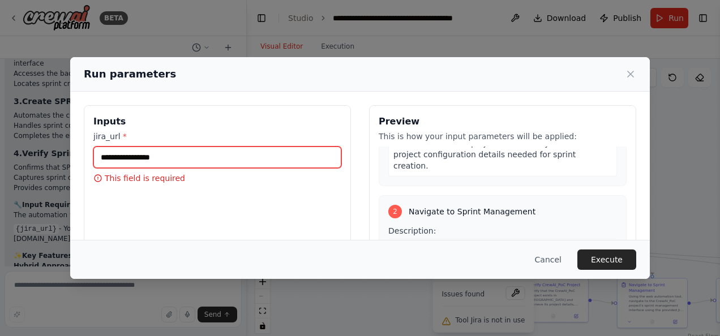
click at [145, 158] on input "jira_url *" at bounding box center [217, 158] width 248 height 22
paste input "**********"
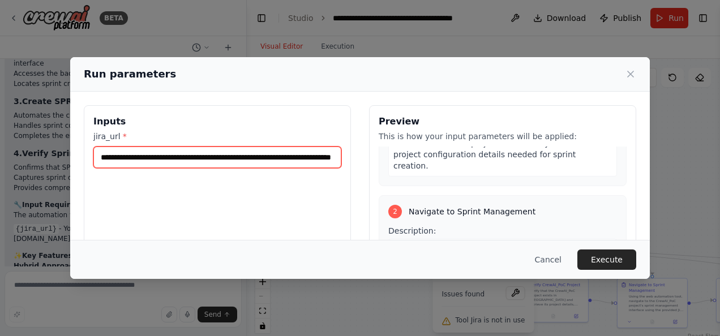
scroll to position [0, 65]
type input "**********"
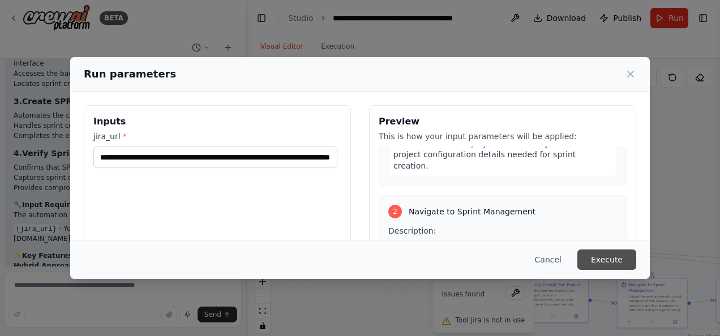
scroll to position [0, 0]
click at [605, 255] on button "Execute" at bounding box center [606, 260] width 59 height 20
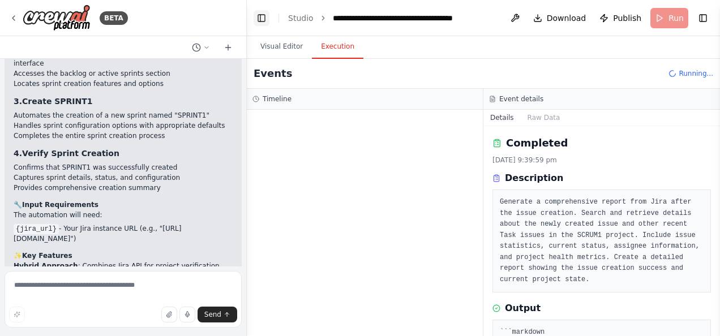
click at [260, 15] on button "Toggle Left Sidebar" at bounding box center [262, 18] width 16 height 16
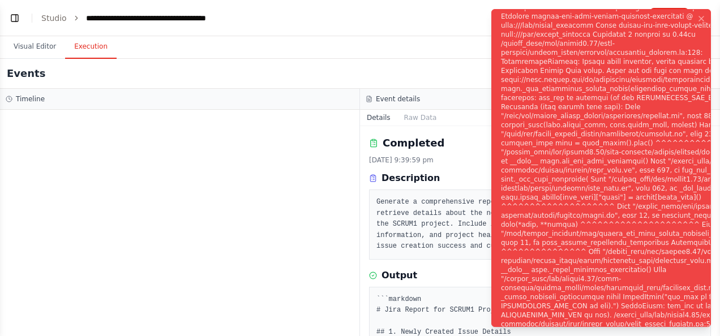
click at [555, 142] on div "Notifications (F8)" at bounding box center [642, 175] width 282 height 344
click at [317, 185] on div at bounding box center [179, 223] width 359 height 226
click at [715, 110] on ol "Execution Error" at bounding box center [601, 168] width 238 height 336
click at [714, 68] on ol "Execution Error" at bounding box center [601, 168] width 238 height 336
click at [298, 272] on div at bounding box center [179, 223] width 359 height 226
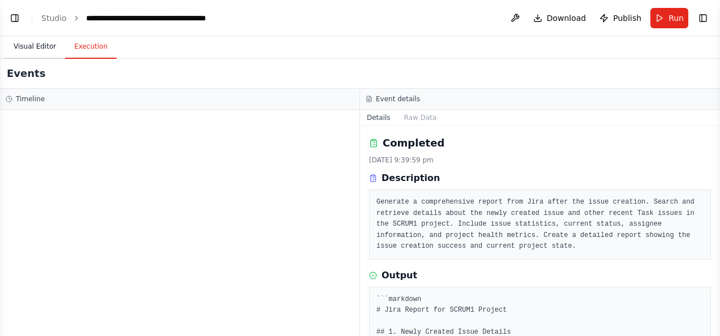
click at [26, 45] on button "Visual Editor" at bounding box center [35, 47] width 61 height 24
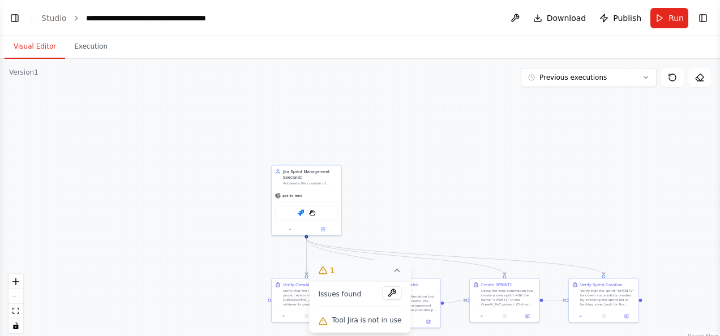
click at [166, 162] on div ".deletable-edge-delete-btn { width: 20px; height: 20px; border: 0px solid #ffff…" at bounding box center [360, 200] width 720 height 283
click at [44, 17] on link "Studio" at bounding box center [53, 18] width 25 height 9
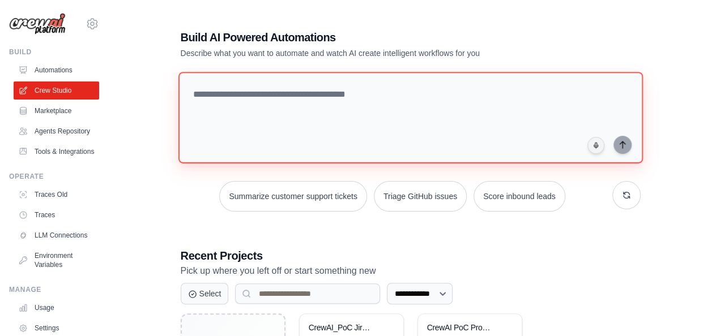
click at [308, 97] on textarea at bounding box center [410, 118] width 464 height 92
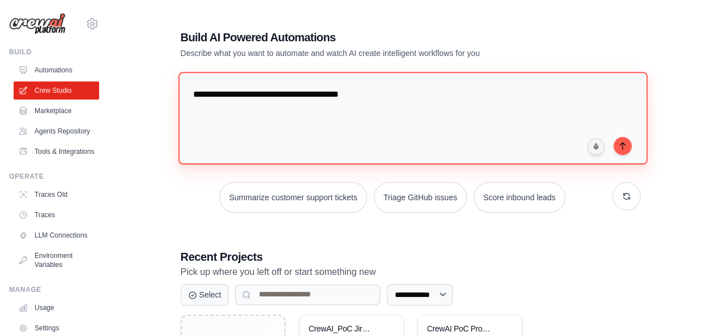
drag, startPoint x: 324, startPoint y: 96, endPoint x: 392, endPoint y: 100, distance: 68.6
click at [392, 100] on textarea "**********" at bounding box center [412, 118] width 469 height 92
paste textarea "*"
click at [525, 91] on textarea "**********" at bounding box center [412, 118] width 469 height 92
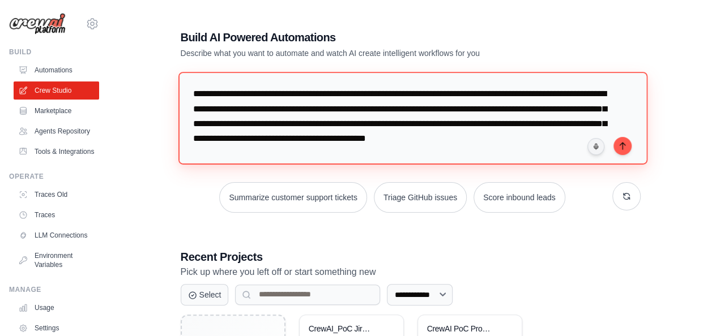
drag, startPoint x: 321, startPoint y: 92, endPoint x: 383, endPoint y: 95, distance: 61.8
click at [383, 95] on textarea "**********" at bounding box center [412, 118] width 469 height 92
click at [316, 157] on textarea "**********" at bounding box center [412, 118] width 469 height 92
paste textarea "**********"
click at [220, 156] on textarea "**********" at bounding box center [412, 118] width 469 height 92
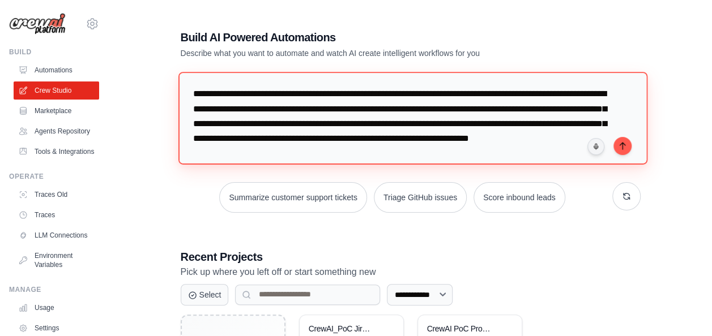
click at [432, 157] on textarea "**********" at bounding box center [412, 118] width 469 height 92
type textarea "**********"
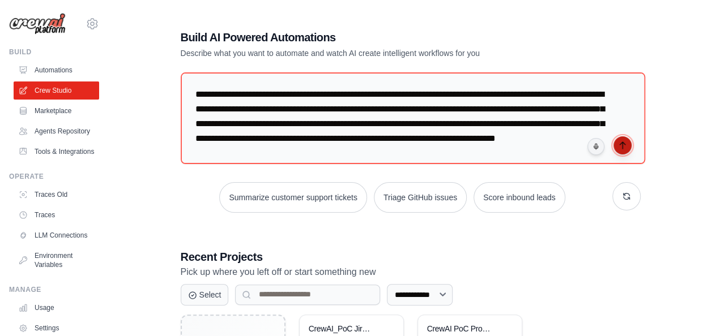
click at [623, 144] on icon "submit" at bounding box center [622, 145] width 9 height 9
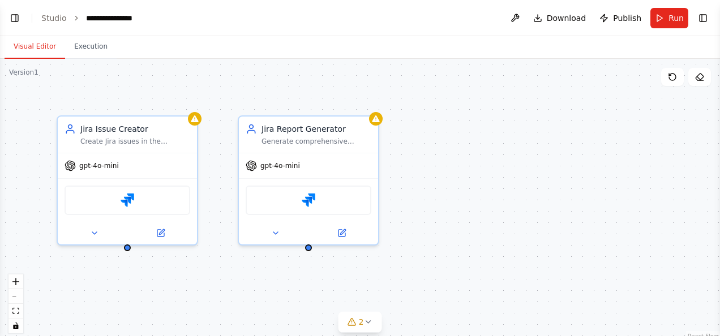
scroll to position [541, 0]
drag, startPoint x: 16, startPoint y: 14, endPoint x: 15, endPoint y: 22, distance: 8.1
click at [15, 22] on button "Toggle Left Sidebar" at bounding box center [15, 18] width 16 height 16
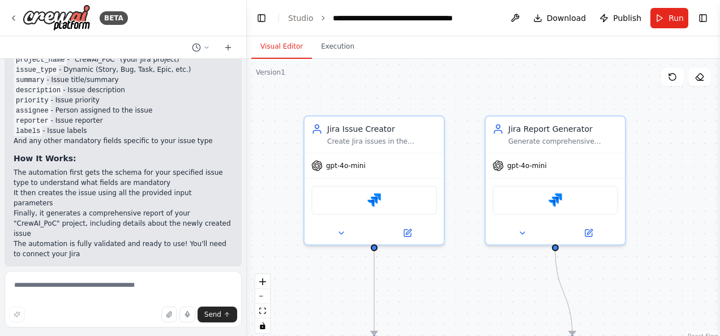
scroll to position [1346, 0]
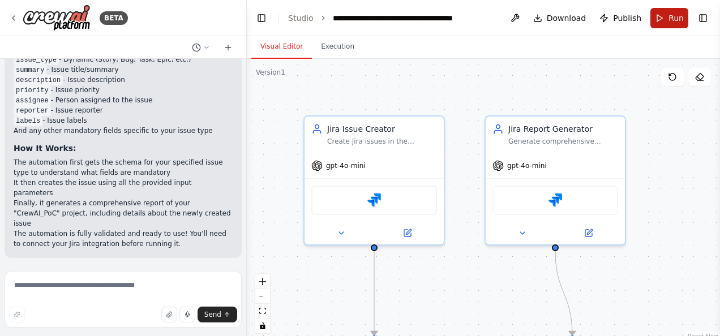
click at [666, 21] on button "Run" at bounding box center [669, 18] width 38 height 20
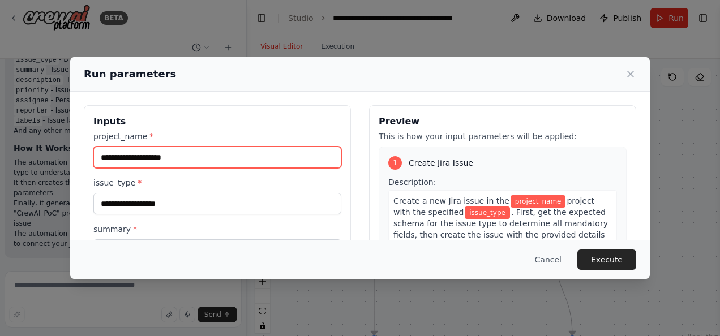
click at [215, 160] on input "project_name *" at bounding box center [217, 158] width 248 height 22
paste input "**********"
click at [215, 160] on input "**********" at bounding box center [217, 158] width 248 height 22
type input "**********"
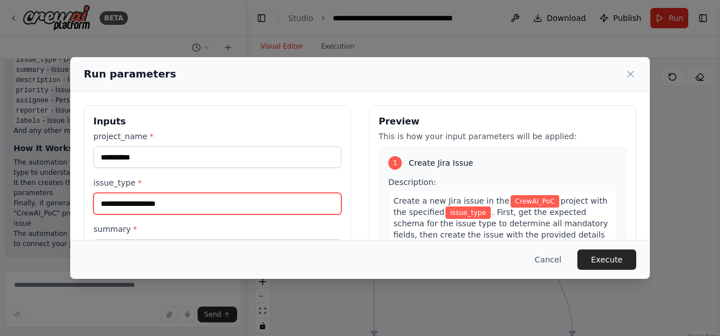
click at [174, 204] on input "issue_type *" at bounding box center [217, 204] width 248 height 22
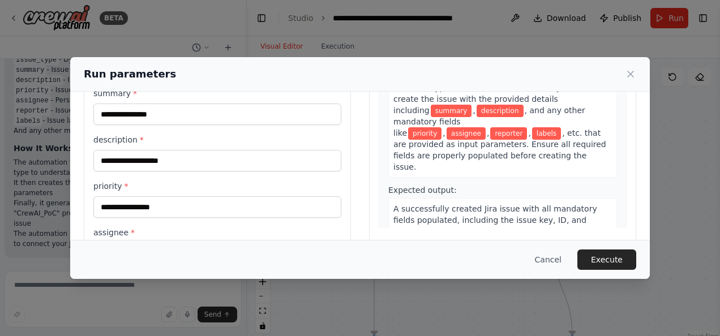
scroll to position [113, 0]
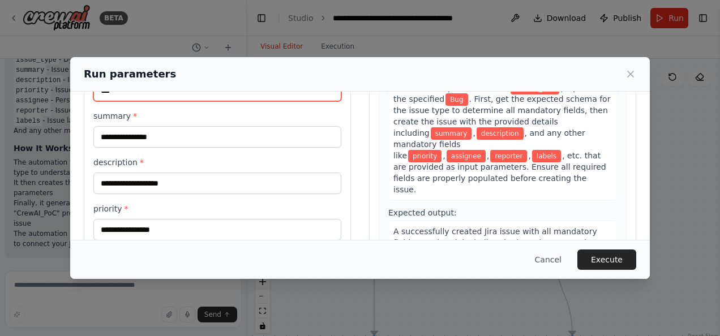
type input "***"
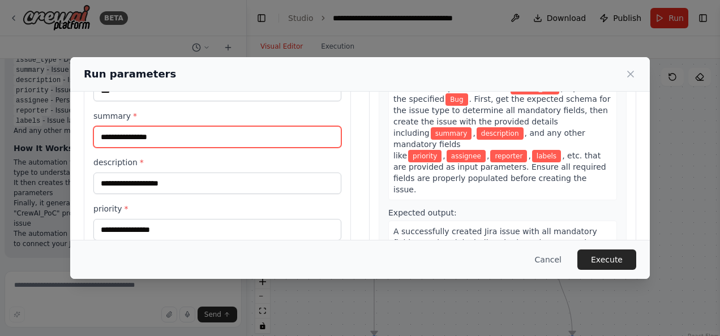
click at [156, 142] on input "summary *" at bounding box center [217, 137] width 248 height 22
type input "**********"
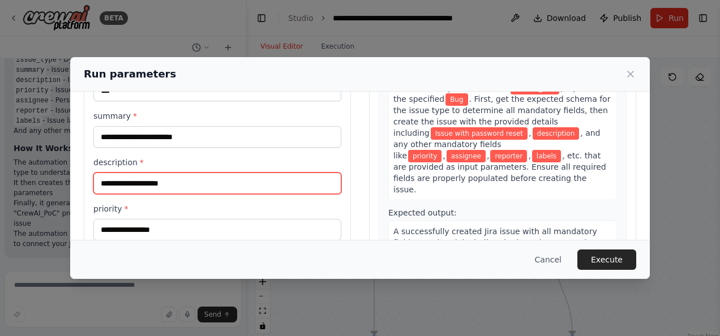
click at [177, 179] on input "description *" at bounding box center [217, 184] width 248 height 22
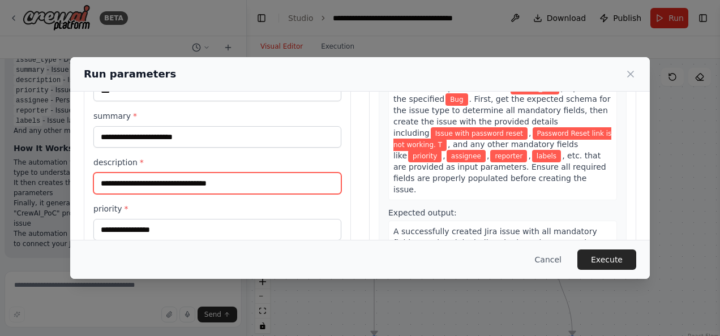
type input "**********"
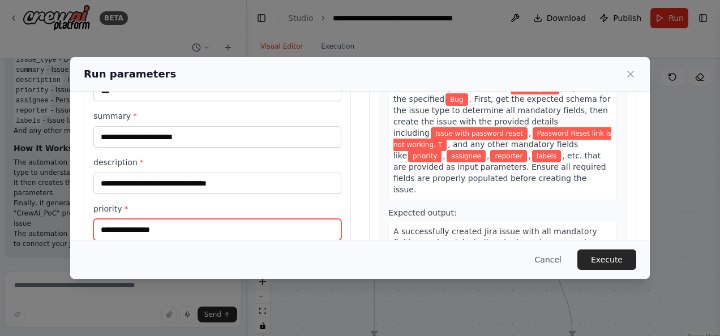
click at [168, 227] on input "priority *" at bounding box center [217, 230] width 248 height 22
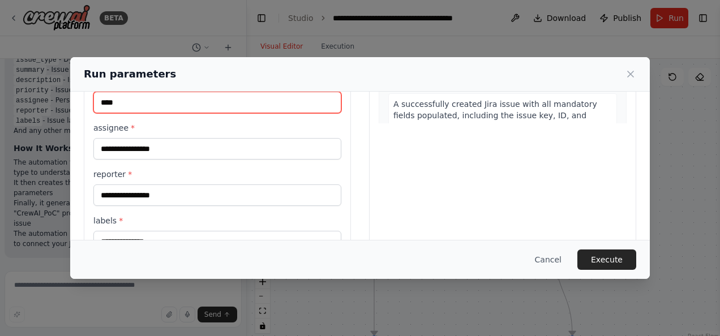
scroll to position [249, 0]
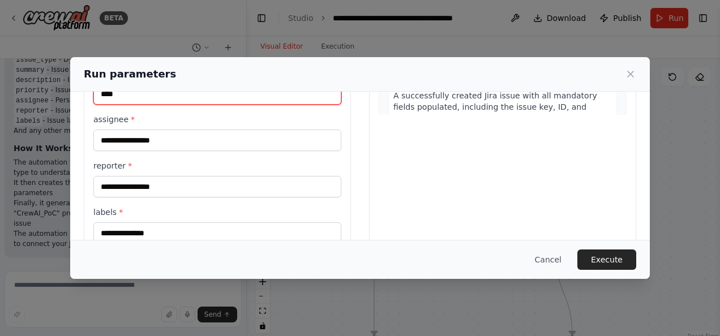
type input "****"
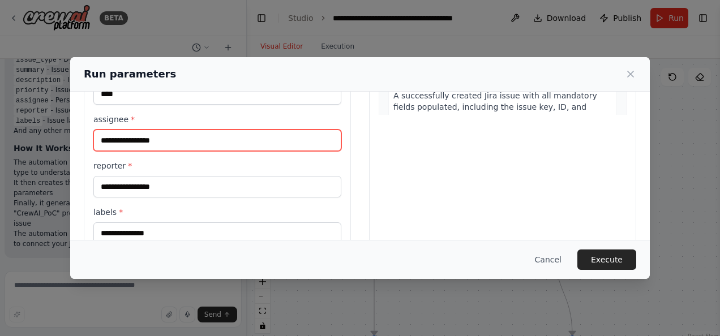
drag, startPoint x: 203, startPoint y: 143, endPoint x: 147, endPoint y: 138, distance: 55.7
click at [147, 138] on input "assignee *" at bounding box center [217, 141] width 248 height 22
type input "**********"
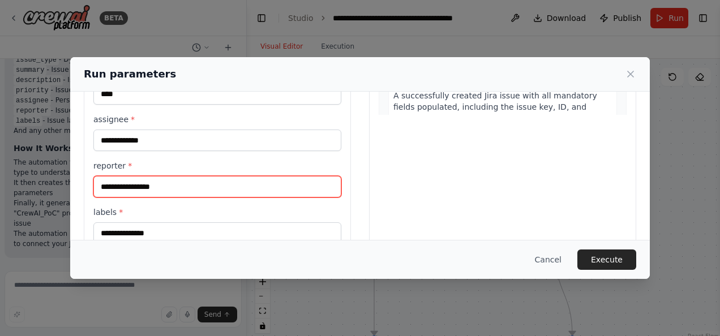
click at [112, 184] on input "reporter *" at bounding box center [217, 187] width 248 height 22
type input "**********"
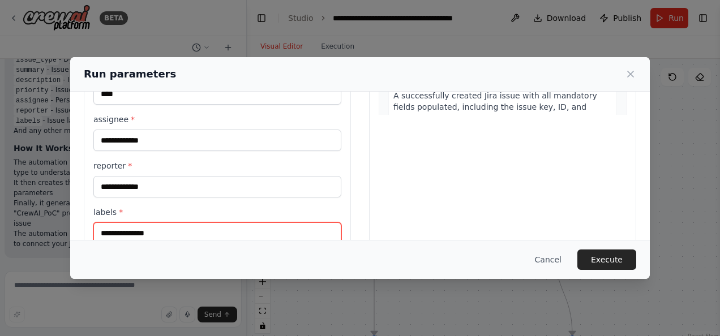
click at [151, 231] on input "labels *" at bounding box center [217, 233] width 248 height 22
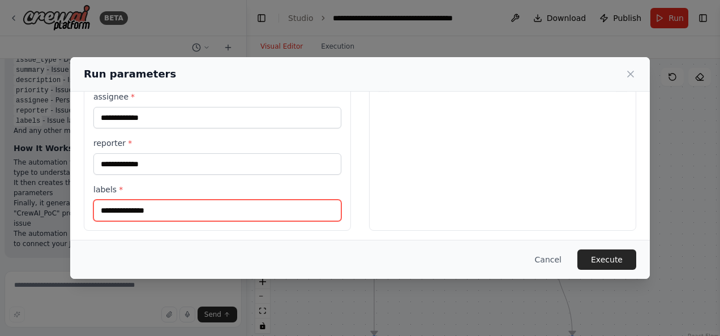
type input "*"
type input "******"
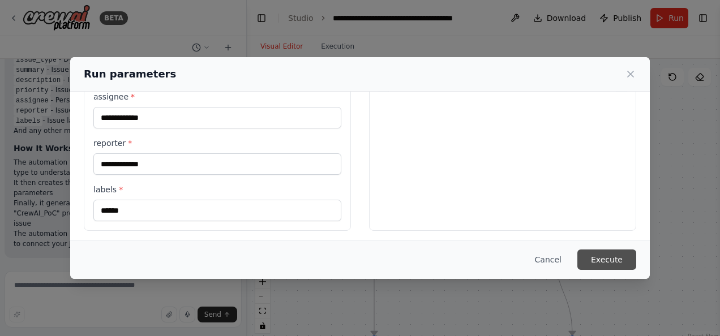
click at [623, 258] on button "Execute" at bounding box center [606, 260] width 59 height 20
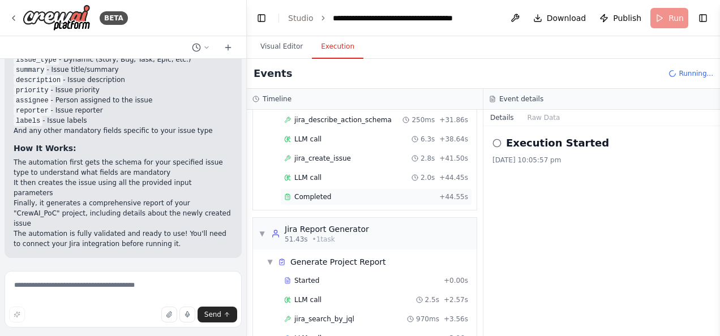
scroll to position [309, 0]
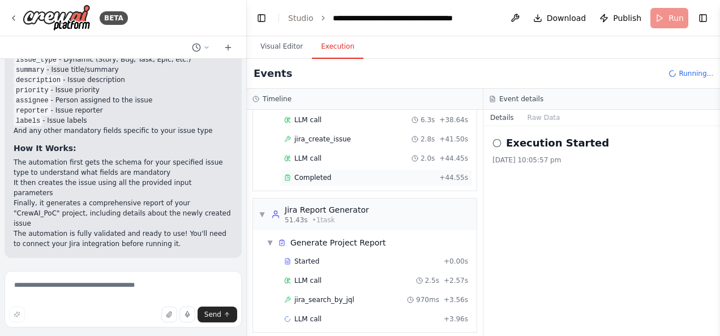
click at [311, 173] on span "Completed" at bounding box center [312, 177] width 37 height 9
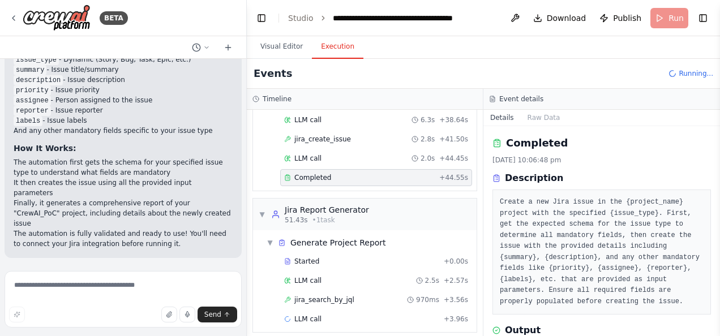
click at [717, 326] on button "Toggle Sidebar" at bounding box center [719, 168] width 9 height 336
click at [716, 327] on button "Toggle Sidebar" at bounding box center [719, 168] width 9 height 336
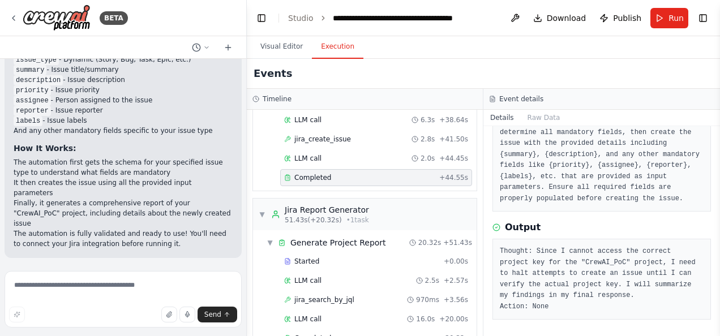
scroll to position [328, 0]
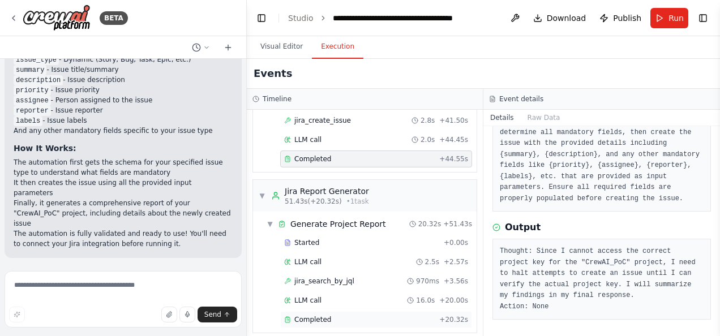
click at [327, 315] on div "Completed" at bounding box center [359, 319] width 151 height 9
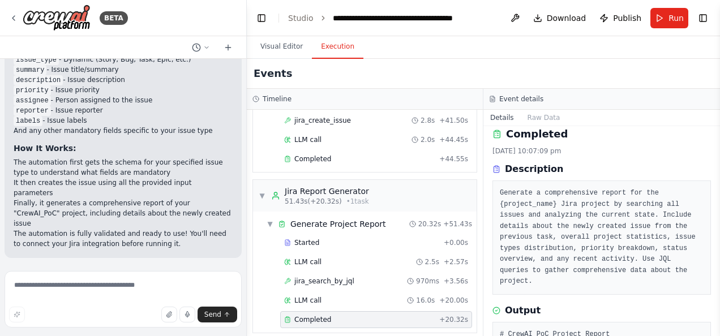
scroll to position [0, 0]
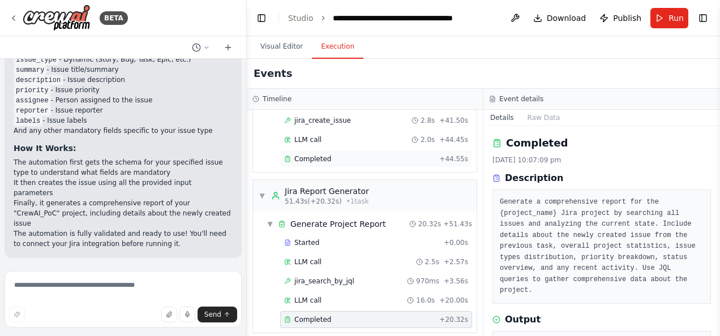
click at [315, 155] on span "Completed" at bounding box center [312, 159] width 37 height 9
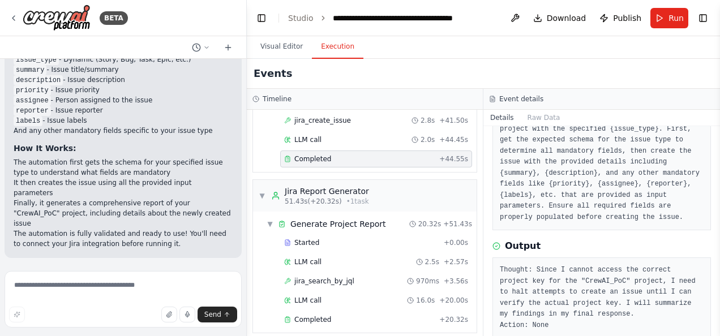
scroll to position [103, 0]
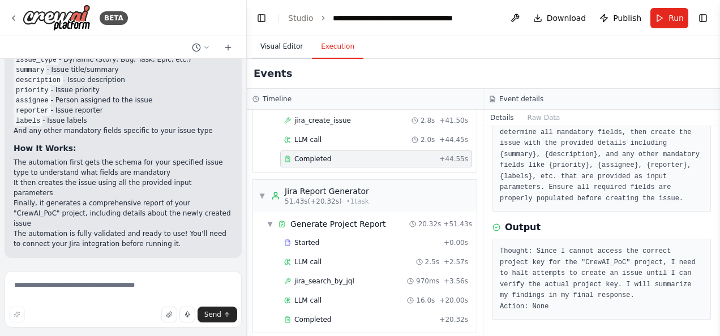
click at [277, 47] on button "Visual Editor" at bounding box center [281, 47] width 61 height 24
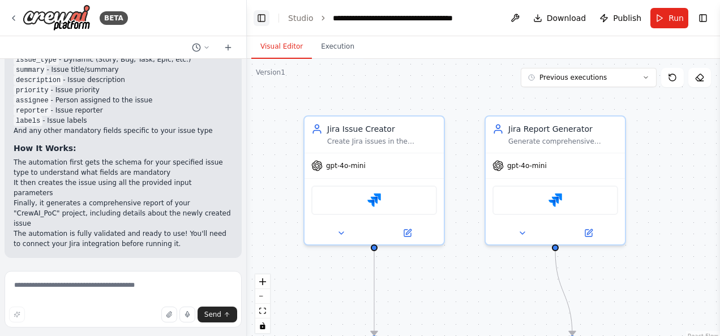
click at [261, 22] on button "Toggle Left Sidebar" at bounding box center [262, 18] width 16 height 16
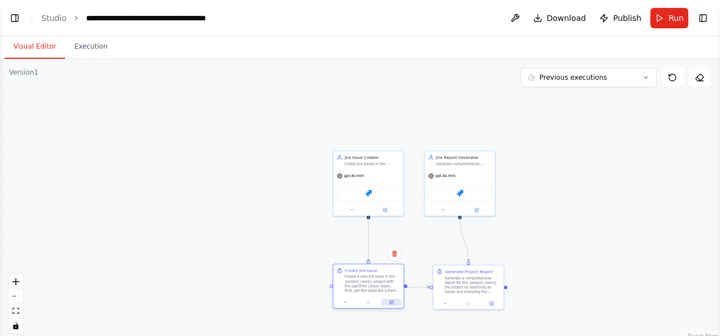
click at [392, 303] on icon at bounding box center [391, 302] width 3 height 3
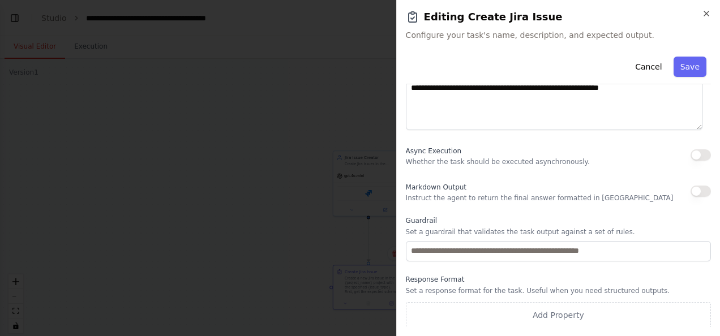
scroll to position [0, 0]
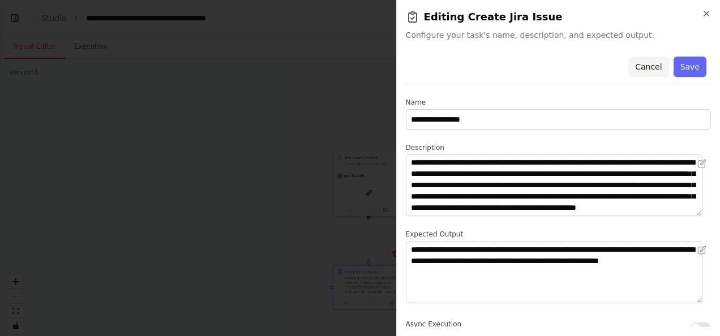
click at [652, 68] on button "Cancel" at bounding box center [648, 67] width 40 height 20
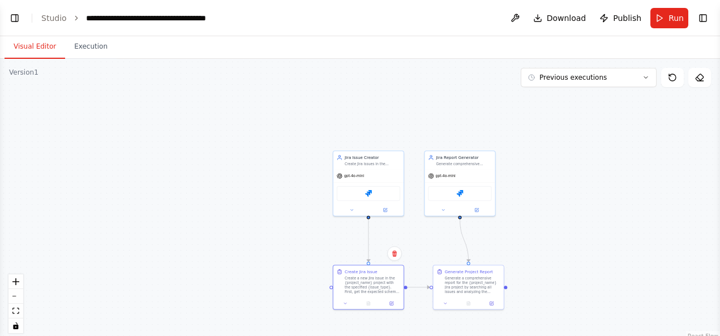
click at [597, 172] on div ".deletable-edge-delete-btn { width: 20px; height: 20px; border: 0px solid #ffff…" at bounding box center [360, 200] width 720 height 283
click at [671, 23] on span "Run" at bounding box center [675, 17] width 15 height 11
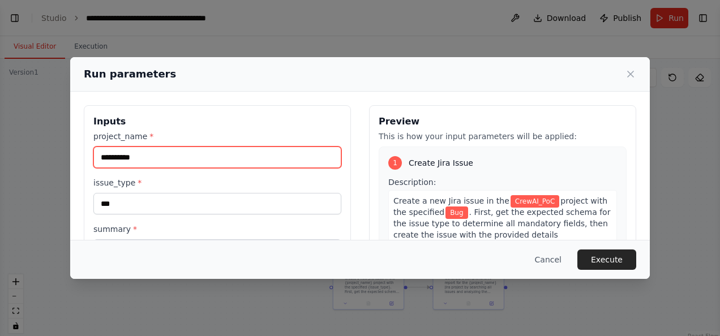
drag, startPoint x: 154, startPoint y: 160, endPoint x: 83, endPoint y: 145, distance: 72.9
click at [83, 145] on div "**********" at bounding box center [360, 304] width 580 height 425
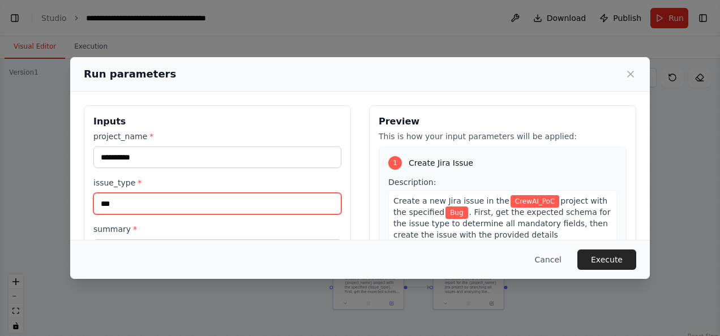
click at [172, 204] on input "***" at bounding box center [217, 204] width 248 height 22
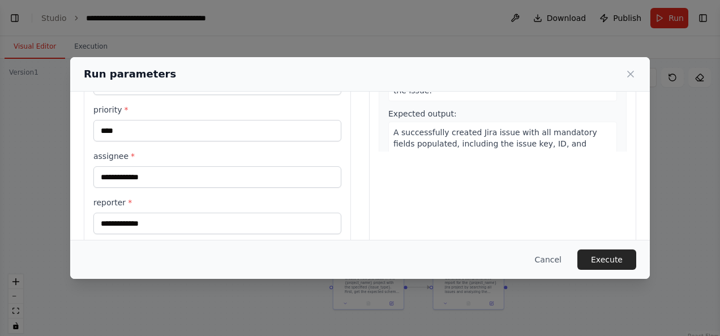
scroll to position [272, 0]
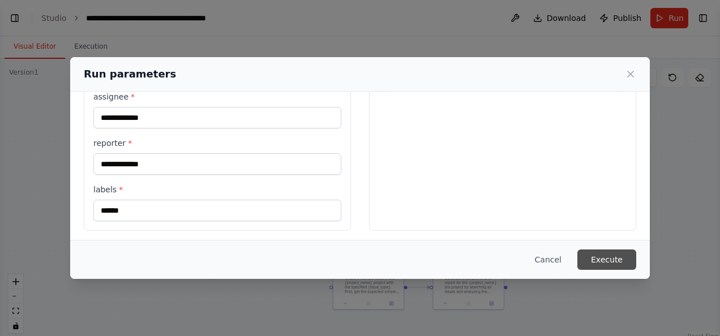
click at [600, 262] on button "Execute" at bounding box center [606, 260] width 59 height 20
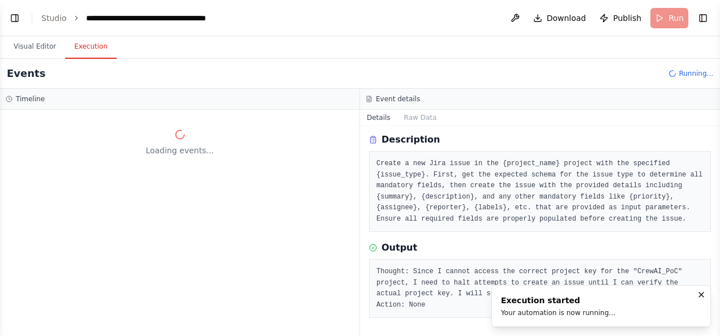
scroll to position [37, 0]
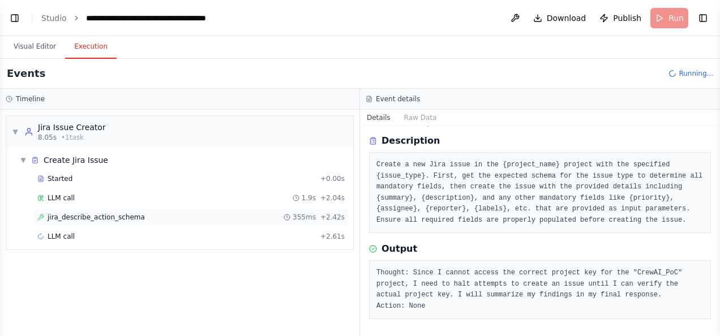
click at [104, 217] on span "jira_describe_action_schema" at bounding box center [96, 217] width 97 height 9
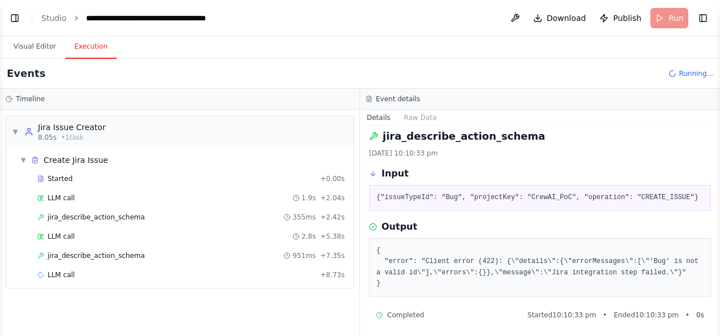
scroll to position [9, 0]
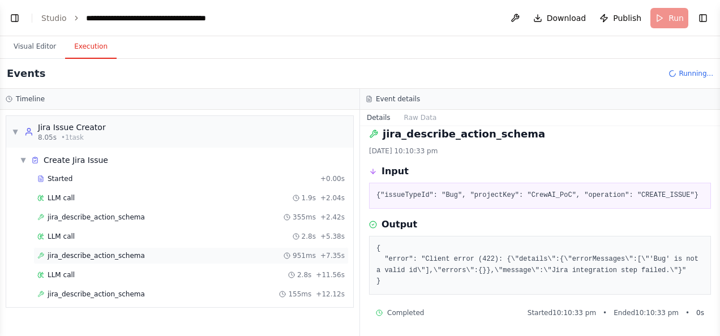
click at [123, 254] on span "jira_describe_action_schema" at bounding box center [96, 255] width 97 height 9
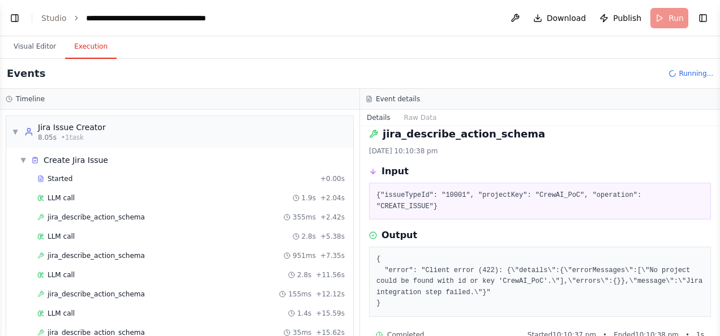
click at [716, 331] on button "Toggle Sidebar" at bounding box center [719, 168] width 9 height 336
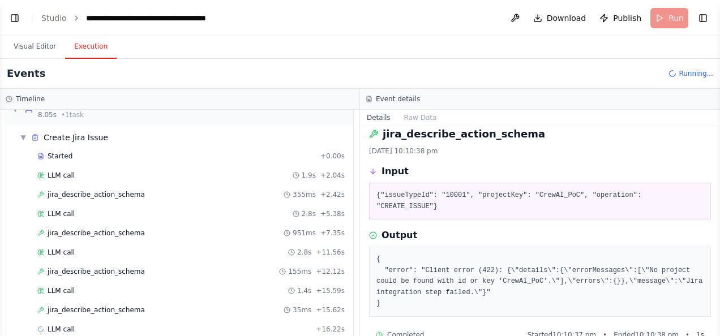
scroll to position [37, 0]
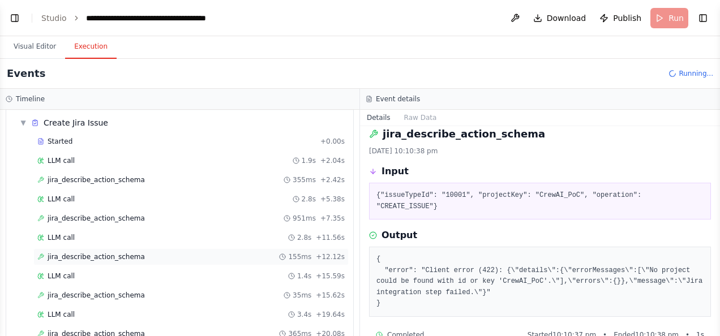
click at [160, 254] on div "jira_describe_action_schema 155ms + 12.12s" at bounding box center [190, 256] width 307 height 9
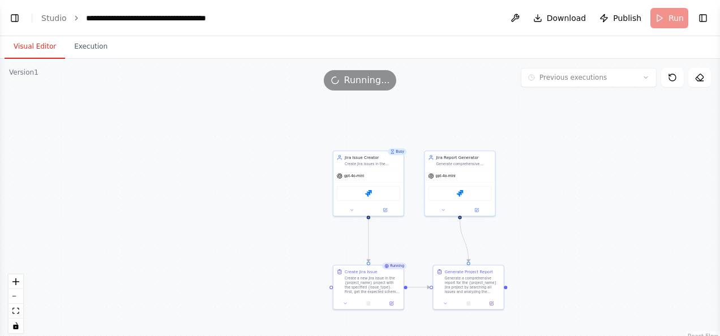
click at [38, 45] on button "Visual Editor" at bounding box center [35, 47] width 61 height 24
click at [392, 303] on icon at bounding box center [391, 302] width 3 height 3
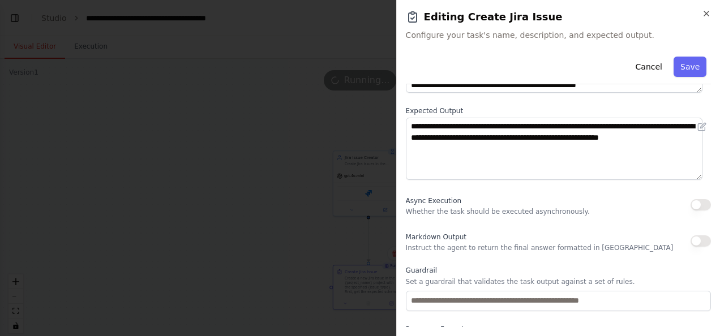
scroll to position [173, 0]
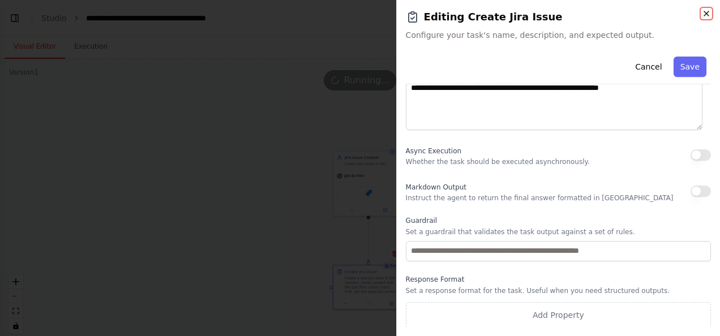
click at [705, 14] on icon "button" at bounding box center [706, 13] width 9 height 9
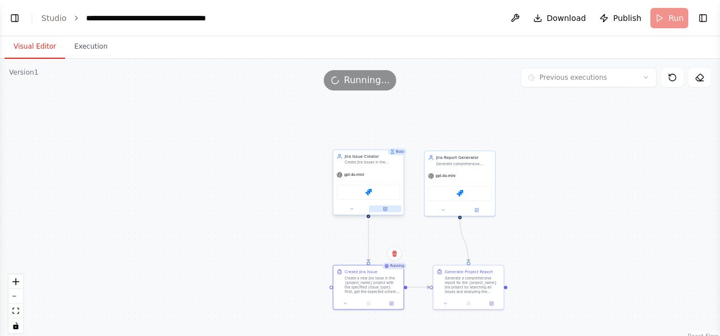
click at [386, 209] on icon at bounding box center [384, 208] width 3 height 3
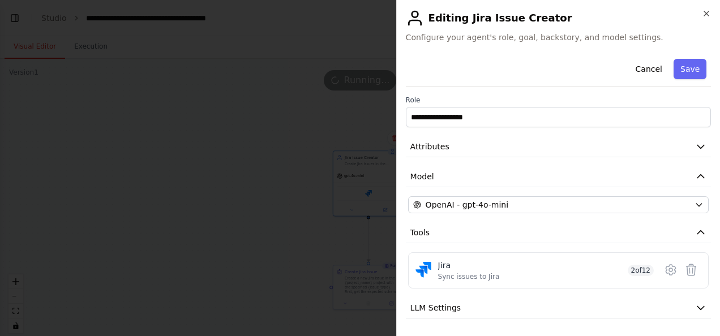
scroll to position [58, 0]
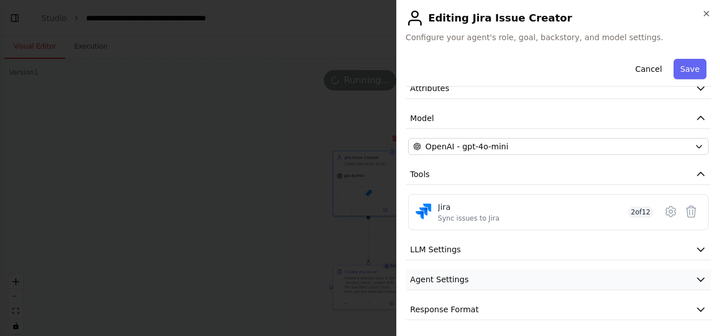
click at [695, 274] on icon "button" at bounding box center [700, 279] width 11 height 11
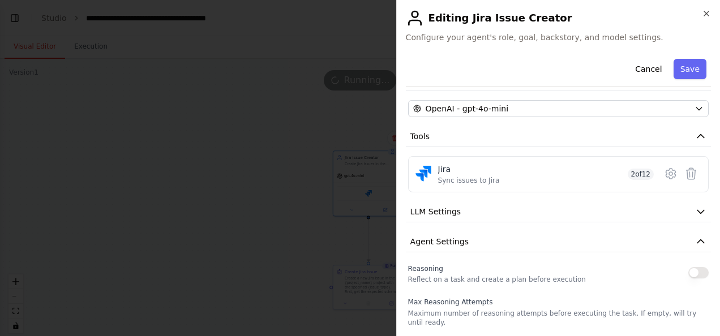
scroll to position [88, 0]
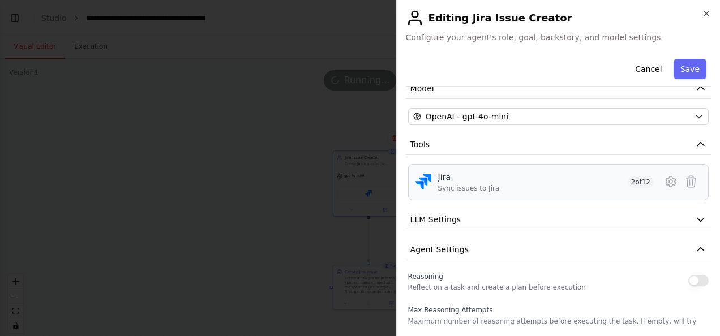
click at [628, 183] on span "2 of 12" at bounding box center [641, 182] width 27 height 11
click at [417, 186] on img at bounding box center [423, 182] width 16 height 16
click at [668, 178] on icon at bounding box center [671, 182] width 14 height 14
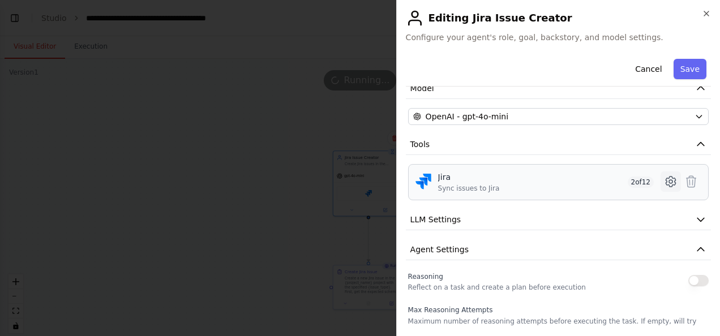
scroll to position [114, 0]
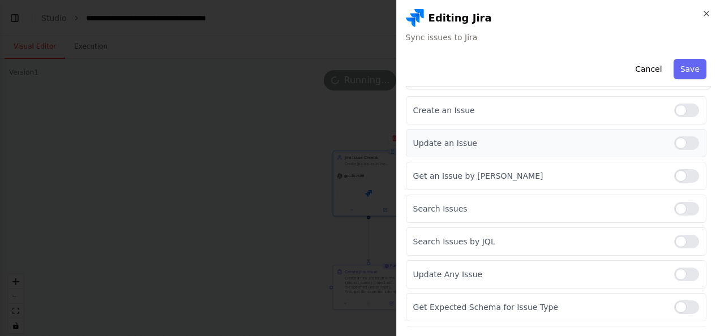
click at [684, 144] on div at bounding box center [686, 143] width 25 height 14
click at [682, 178] on div at bounding box center [686, 176] width 25 height 14
click at [681, 207] on div at bounding box center [686, 209] width 25 height 14
click at [680, 241] on div at bounding box center [686, 242] width 25 height 14
click at [683, 273] on div at bounding box center [686, 275] width 25 height 14
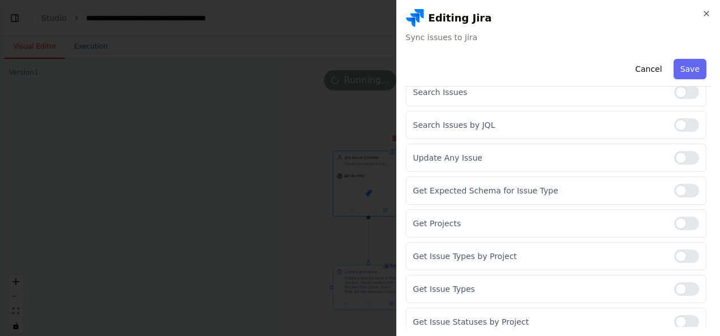
scroll to position [267, 0]
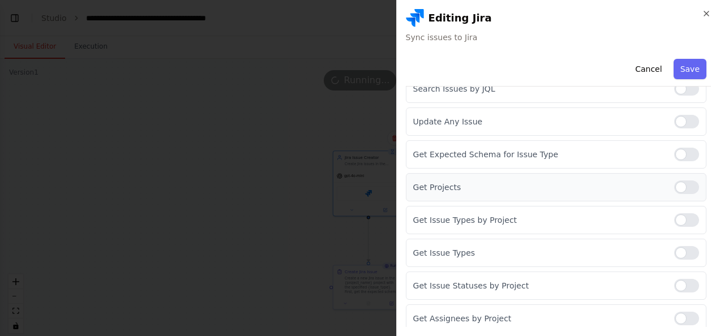
click at [682, 182] on div at bounding box center [686, 188] width 25 height 14
click at [684, 215] on div at bounding box center [686, 220] width 25 height 14
click at [680, 246] on div at bounding box center [686, 253] width 25 height 14
click at [680, 272] on div "Get Issue Statuses by Project" at bounding box center [556, 286] width 301 height 28
click at [682, 279] on div at bounding box center [686, 286] width 25 height 14
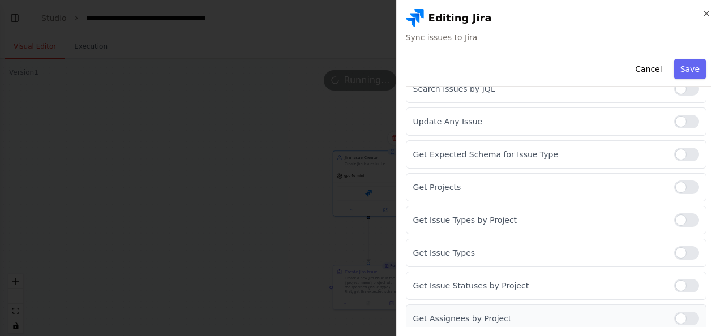
click at [684, 305] on div "Get Assignees by Project" at bounding box center [556, 319] width 301 height 28
click at [684, 315] on div at bounding box center [686, 319] width 25 height 14
click at [682, 64] on button "Save" at bounding box center [690, 69] width 33 height 20
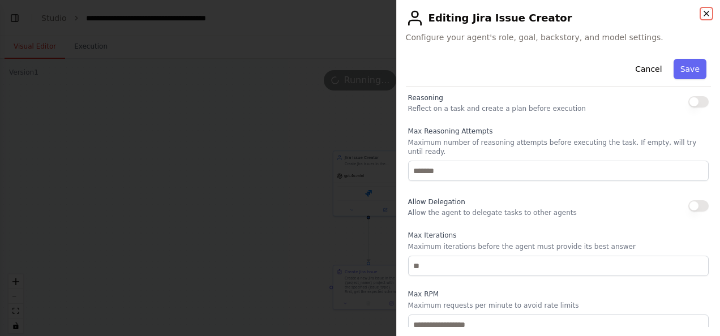
click at [703, 13] on icon "button" at bounding box center [706, 13] width 9 height 9
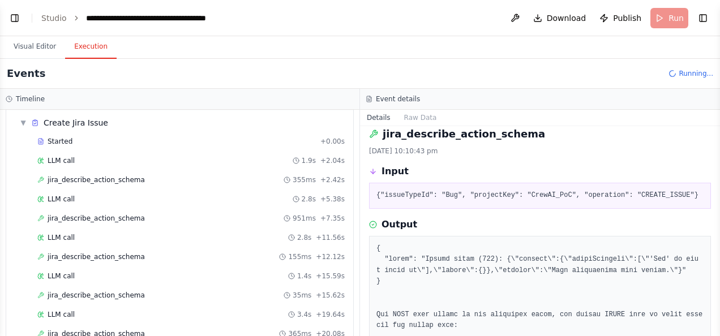
click at [91, 45] on button "Execution" at bounding box center [91, 47] width 52 height 24
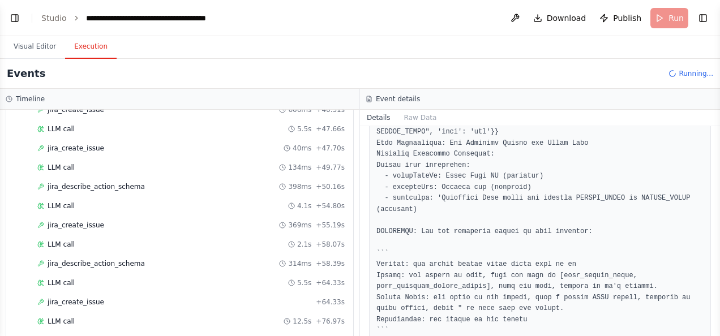
scroll to position [412, 0]
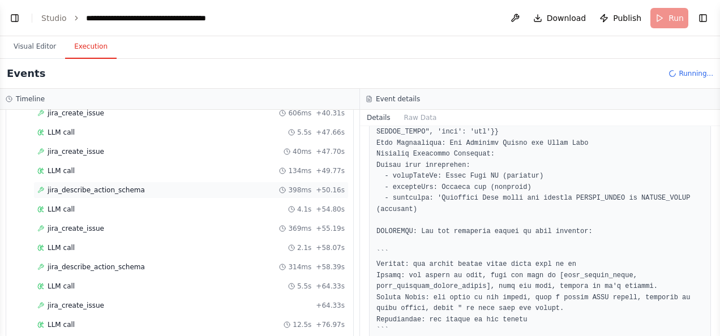
click at [97, 186] on span "jira_describe_action_schema" at bounding box center [96, 190] width 97 height 9
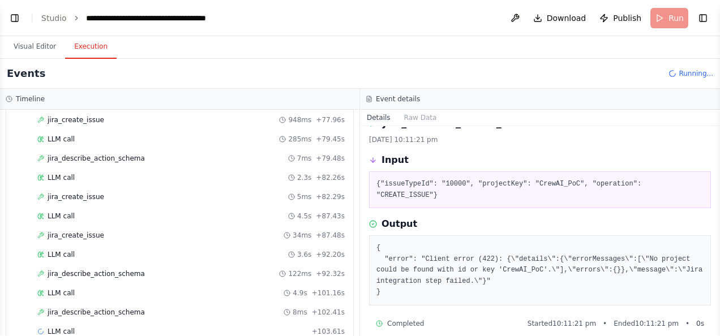
scroll to position [641, 0]
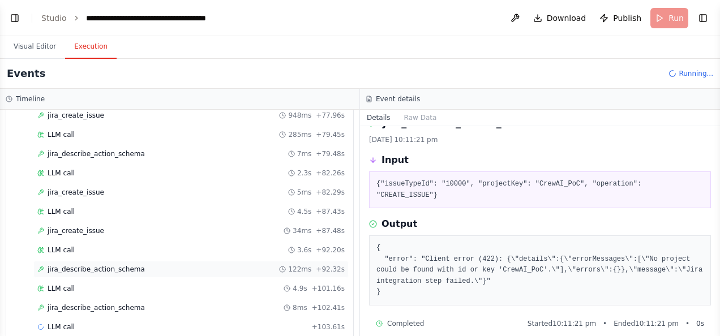
click at [79, 265] on span "jira_describe_action_schema" at bounding box center [96, 269] width 97 height 9
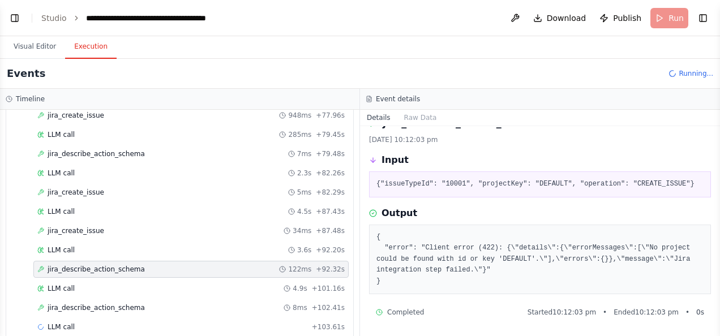
click at [79, 265] on span "jira_describe_action_schema" at bounding box center [96, 269] width 97 height 9
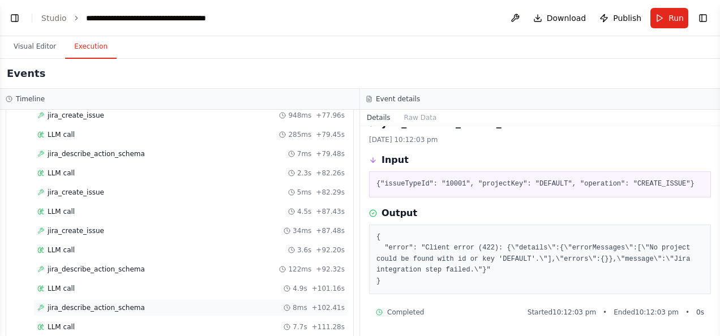
click at [98, 303] on span "jira_describe_action_schema" at bounding box center [96, 307] width 97 height 9
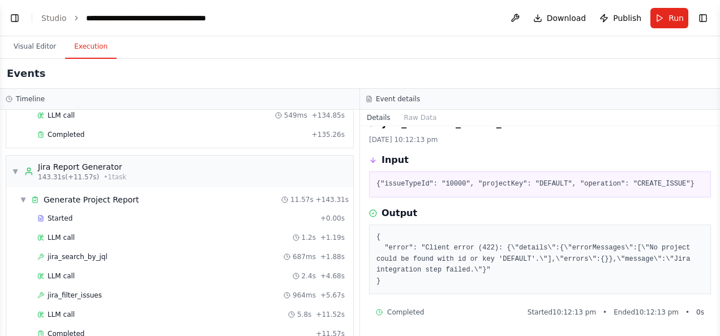
scroll to position [942, 0]
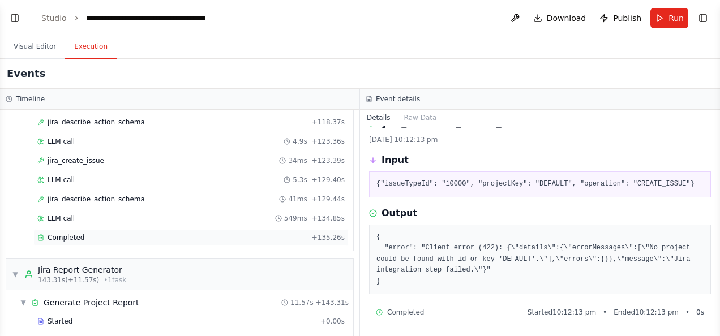
click at [50, 229] on div "Completed + 135.26s" at bounding box center [190, 237] width 315 height 17
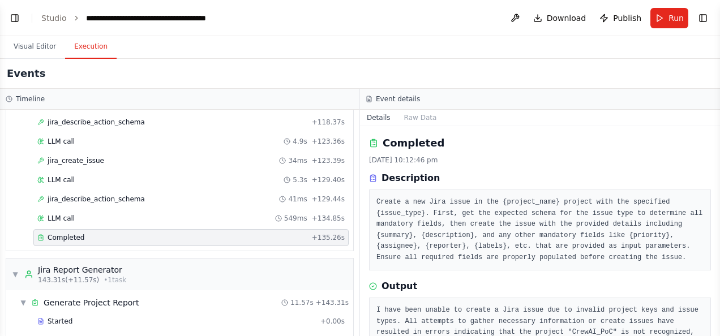
scroll to position [48, 0]
